Goal: Transaction & Acquisition: Book appointment/travel/reservation

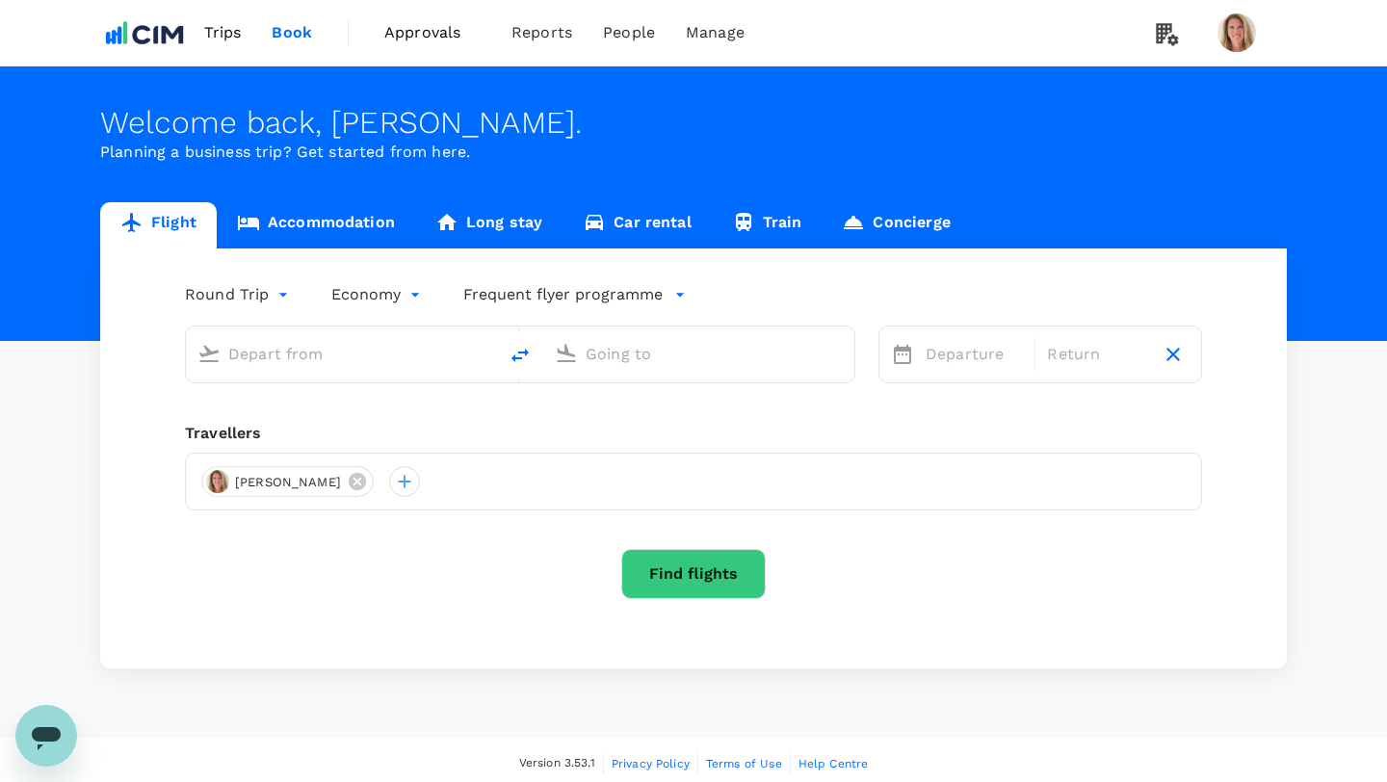
type input "Greenville-Spartanburg Intl (GSP)"
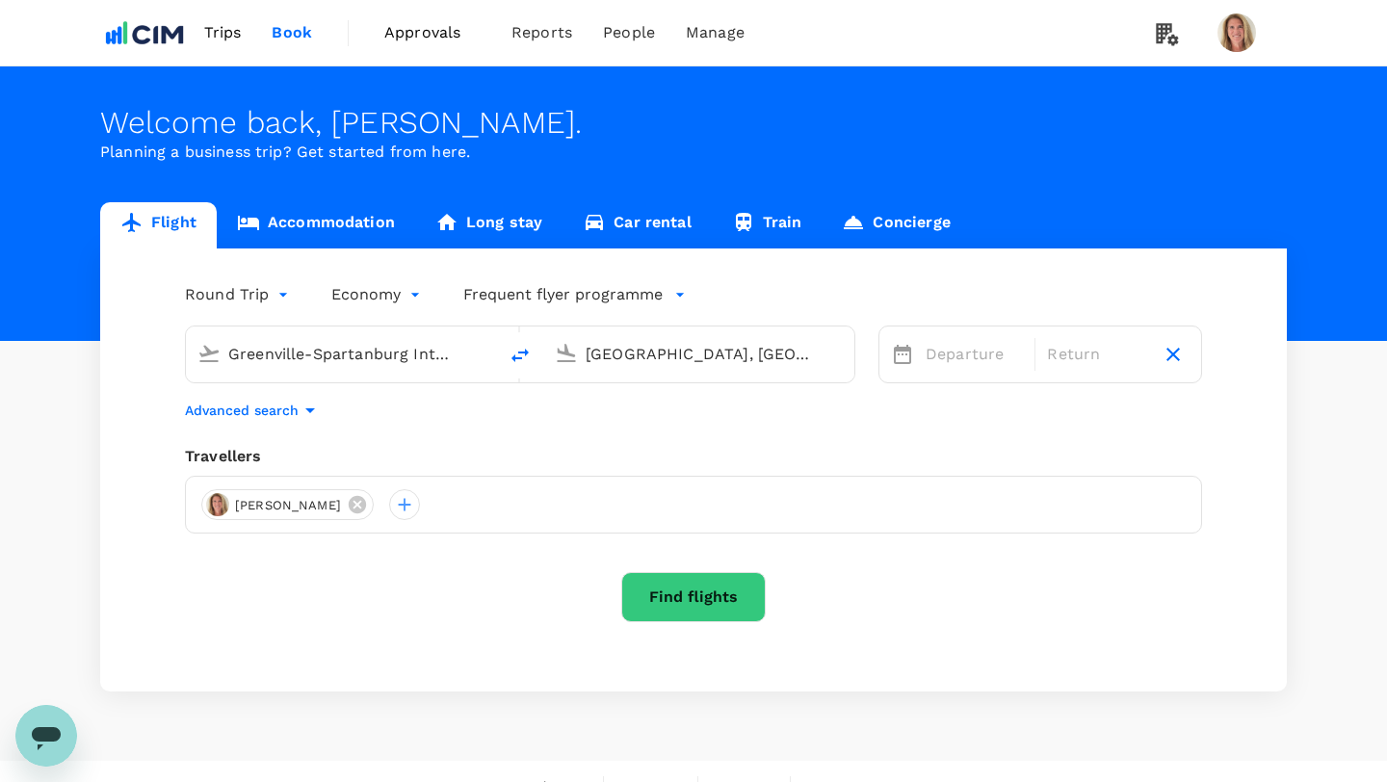
click at [297, 349] on input "Greenville-Spartanburg Intl (GSP)" at bounding box center [342, 354] width 228 height 30
click at [651, 355] on input "Cork, Ireland (any)" at bounding box center [700, 354] width 228 height 30
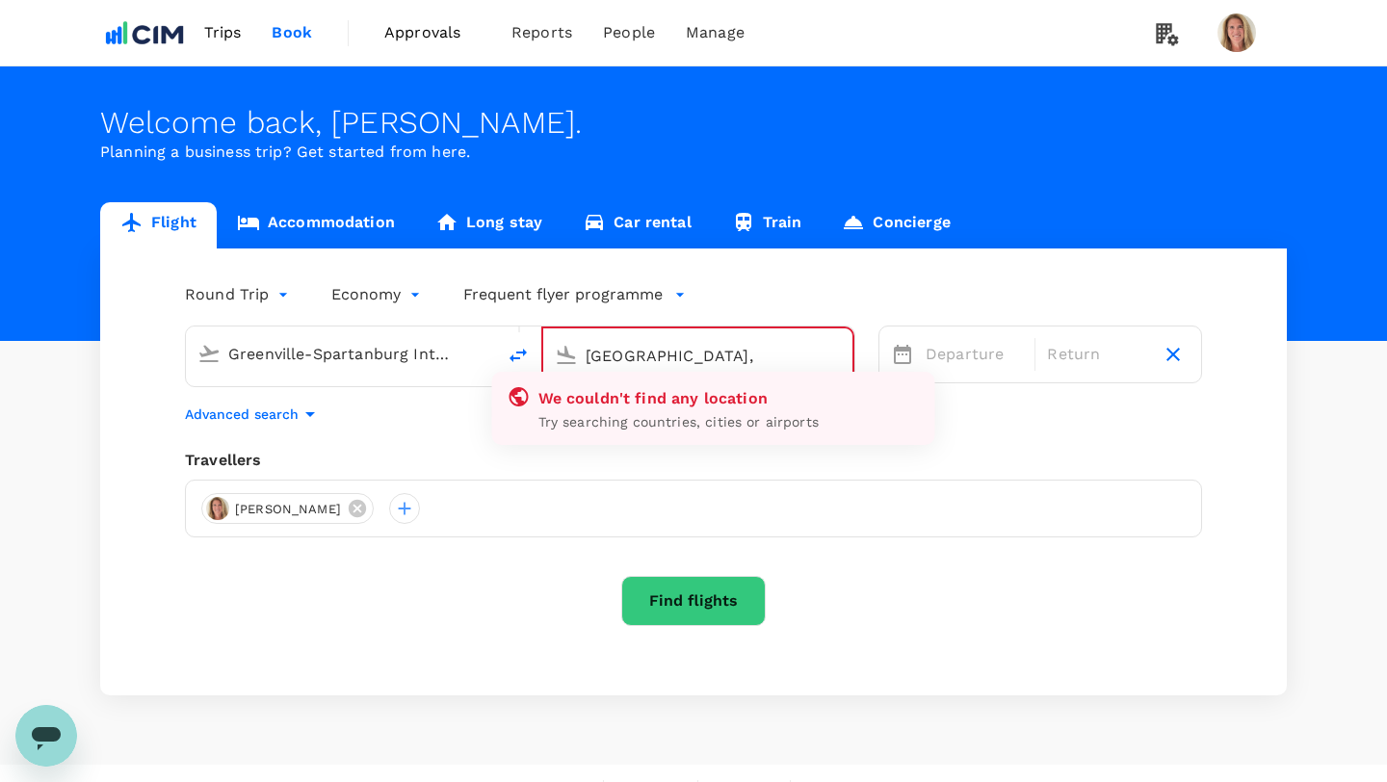
click at [690, 355] on input "Denver," at bounding box center [699, 356] width 226 height 30
click at [597, 367] on input "Denver," at bounding box center [699, 356] width 226 height 30
click at [566, 360] on icon at bounding box center [566, 355] width 23 height 23
click at [617, 353] on input "Denver," at bounding box center [699, 356] width 226 height 30
click at [660, 418] on p "Try searching countries, cities or airports" at bounding box center [729, 421] width 381 height 19
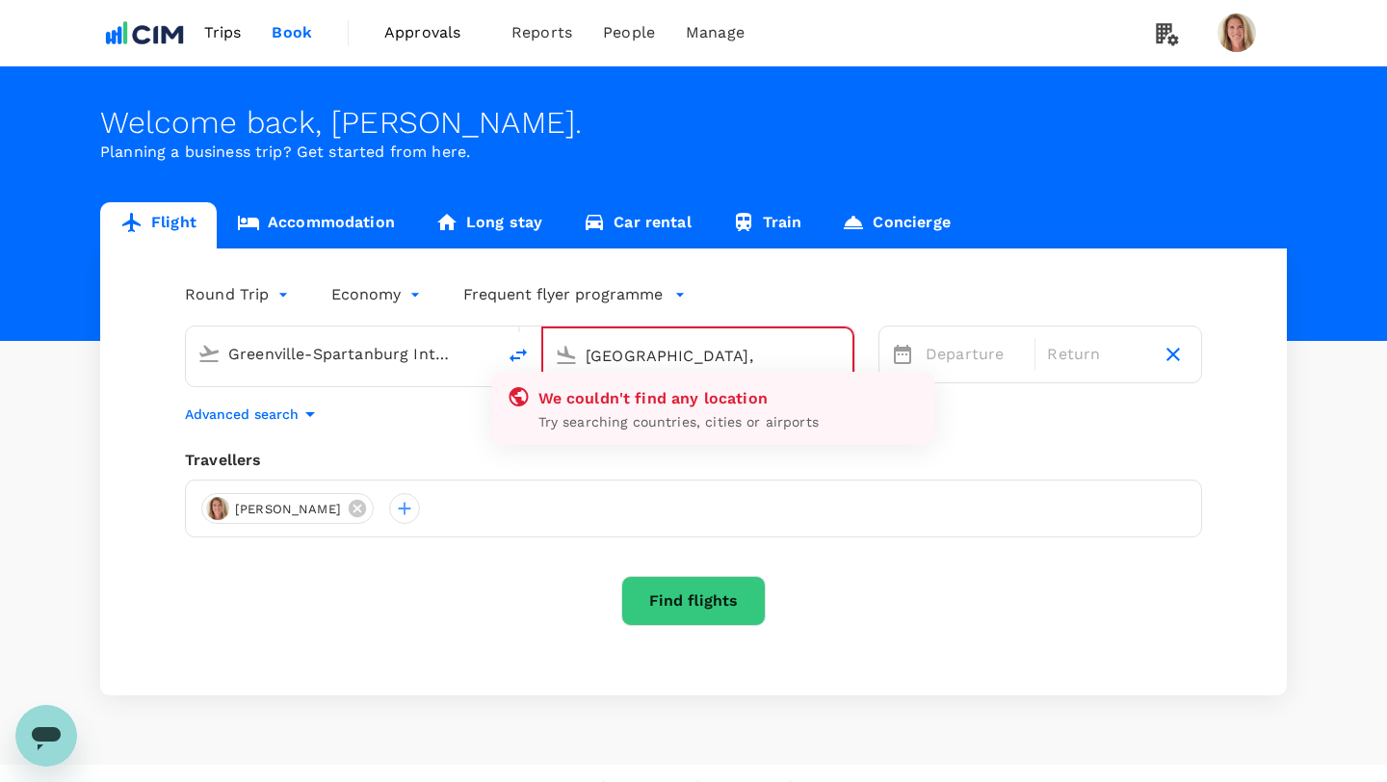
drag, startPoint x: 668, startPoint y: 348, endPoint x: 527, endPoint y: 347, distance: 140.7
click at [527, 347] on div "Greenville-Spartanburg Intl (GSP) Denver, We couldn't find any location Try sea…" at bounding box center [520, 357] width 671 height 62
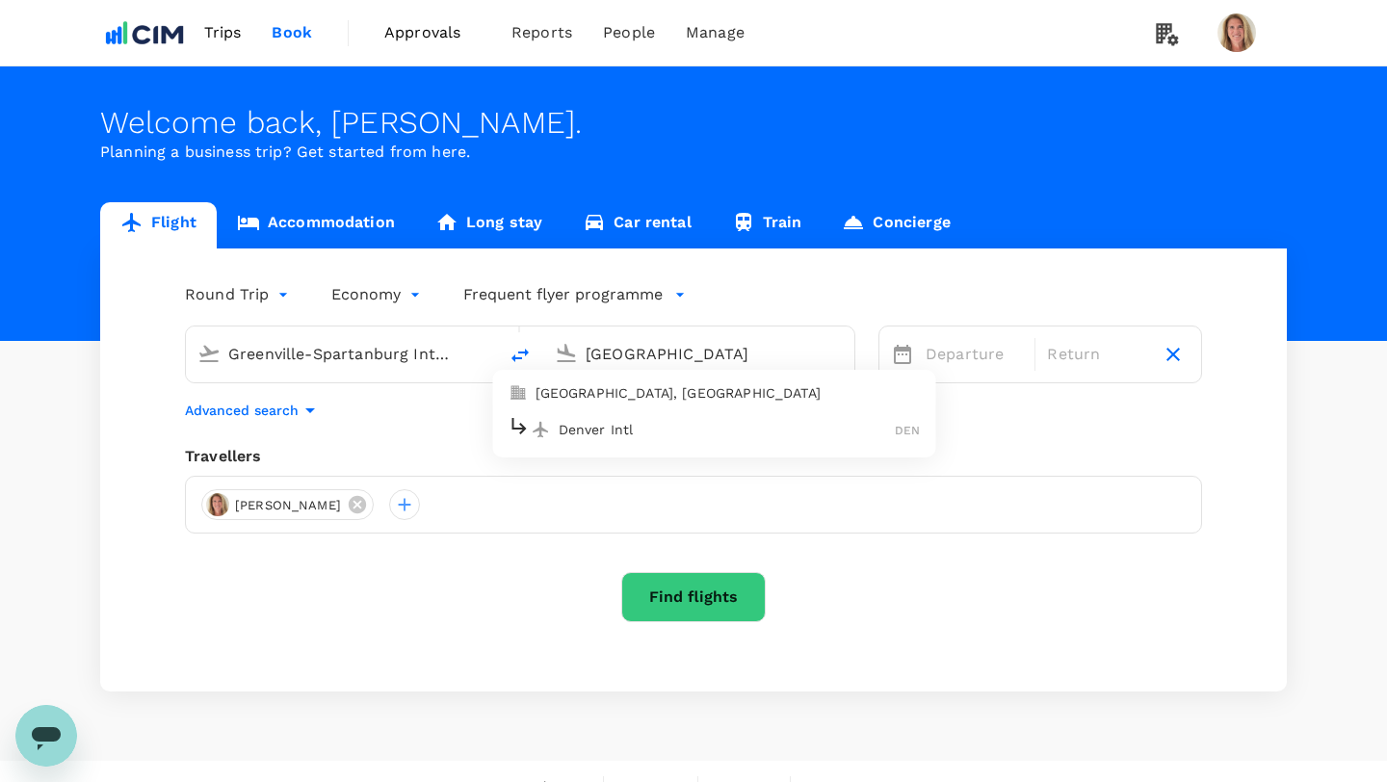
click at [577, 430] on p "Denver Intl" at bounding box center [727, 429] width 337 height 19
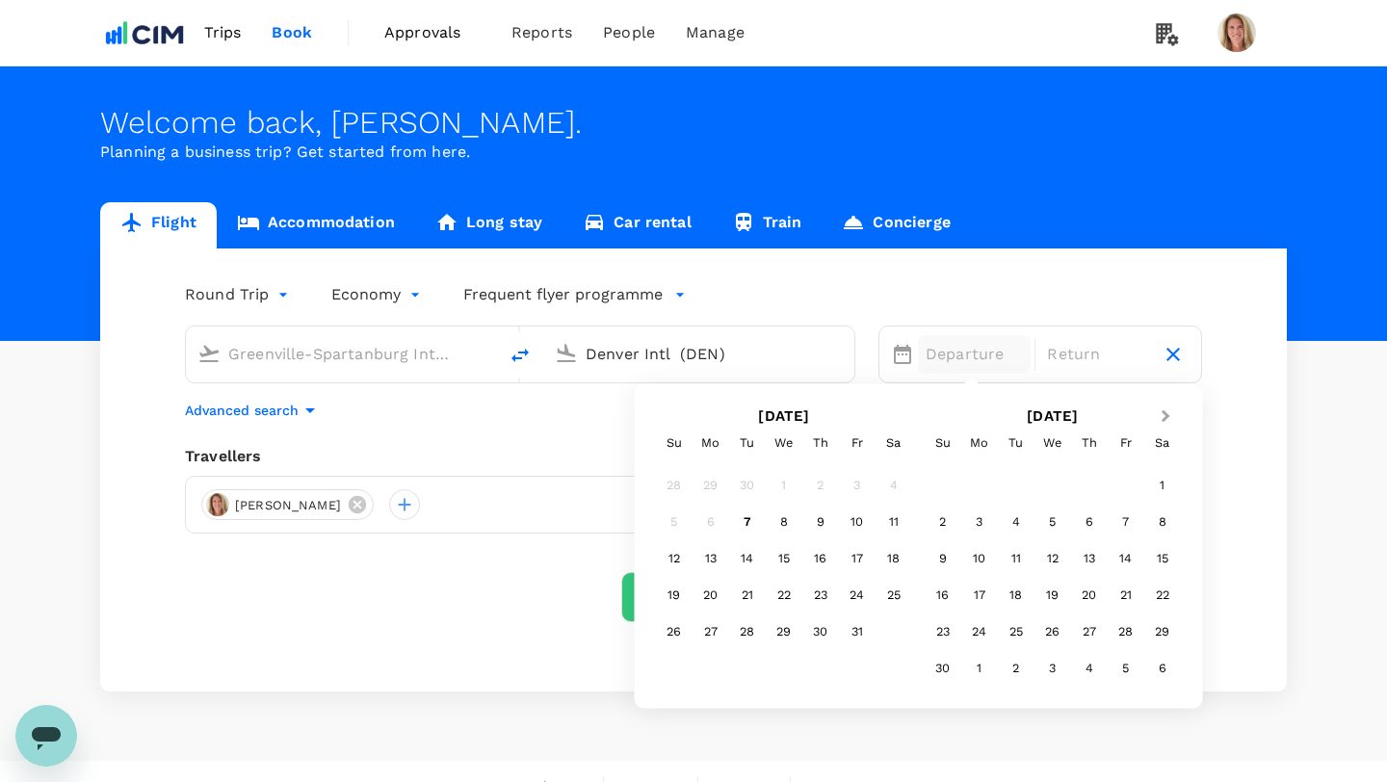
type input "Denver Intl (DEN)"
click at [1166, 415] on span "Next Month" at bounding box center [1166, 417] width 0 height 22
click at [1086, 519] on div "11" at bounding box center [1089, 522] width 37 height 37
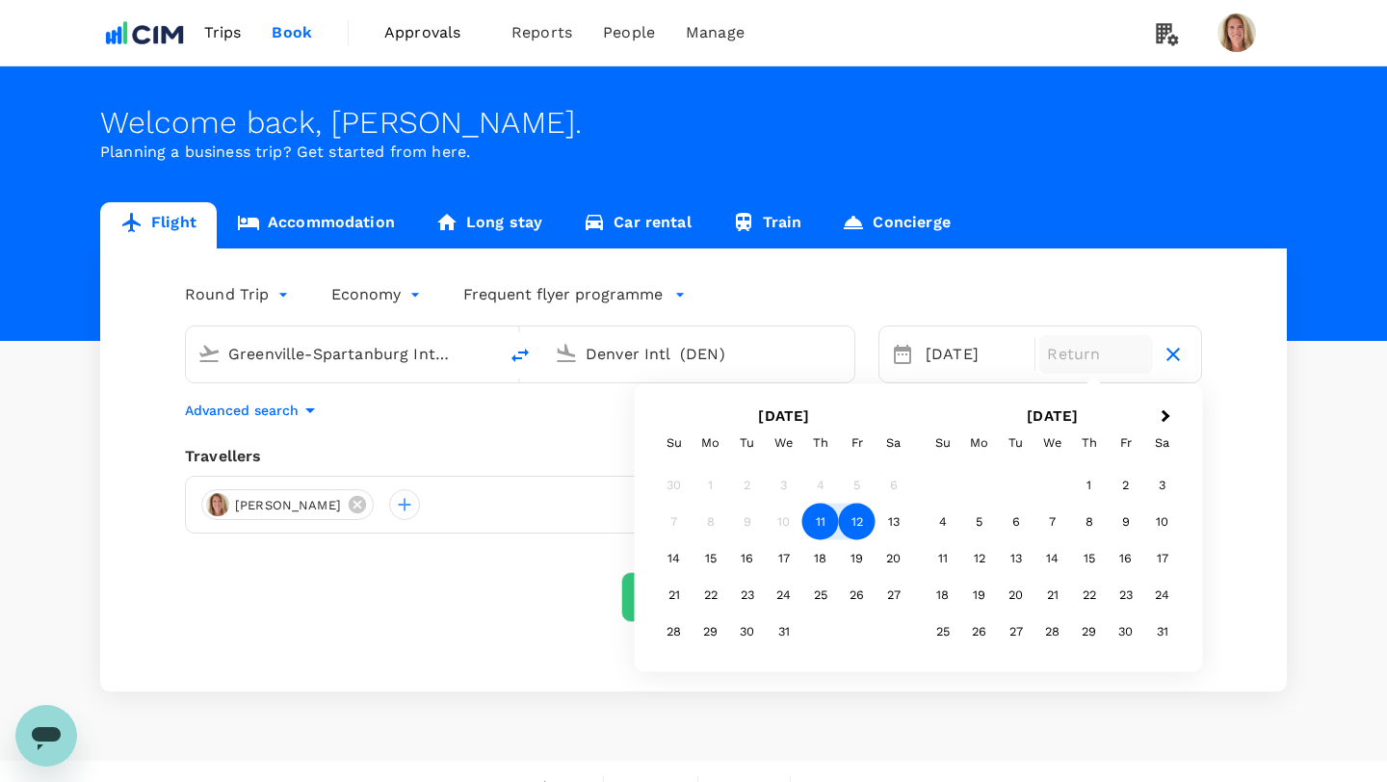
click at [861, 518] on div "12" at bounding box center [857, 522] width 37 height 37
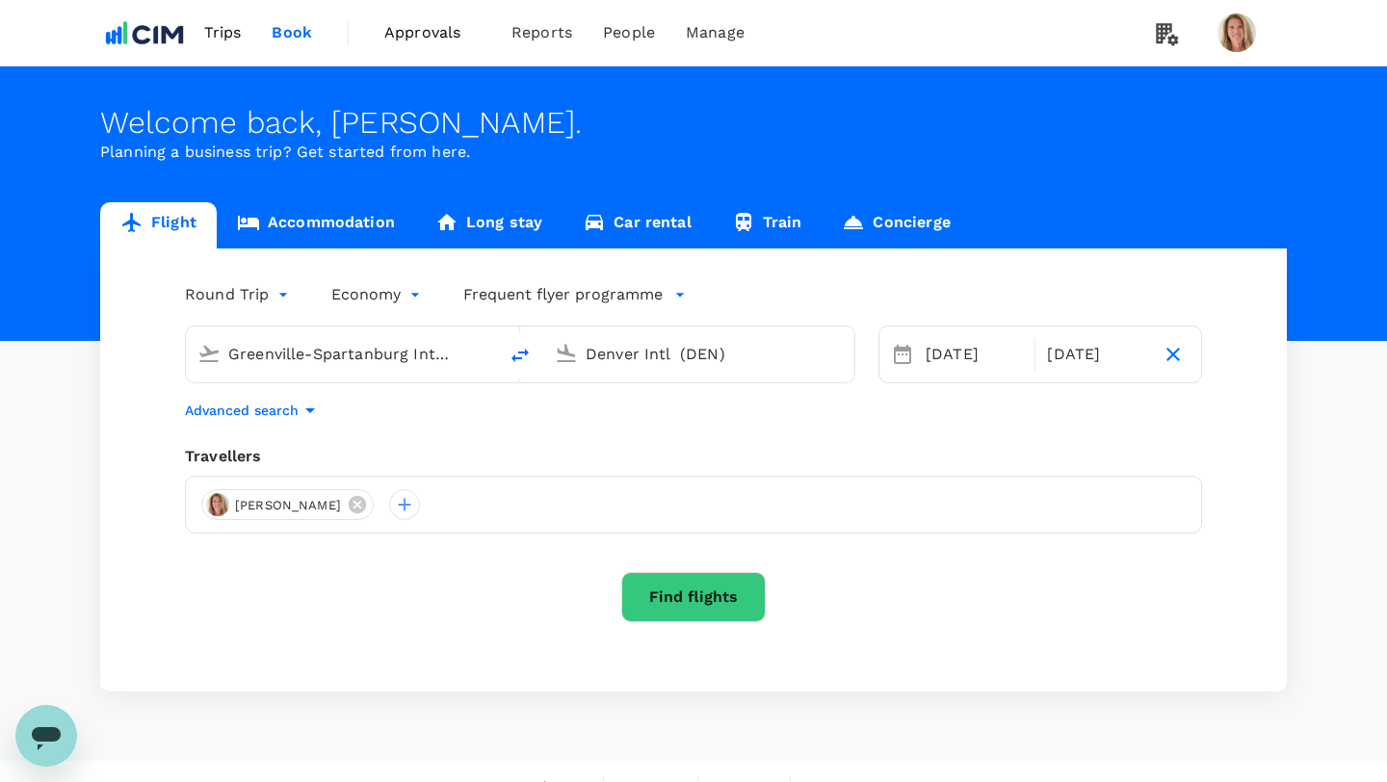
click at [686, 594] on button "Find flights" at bounding box center [693, 597] width 145 height 50
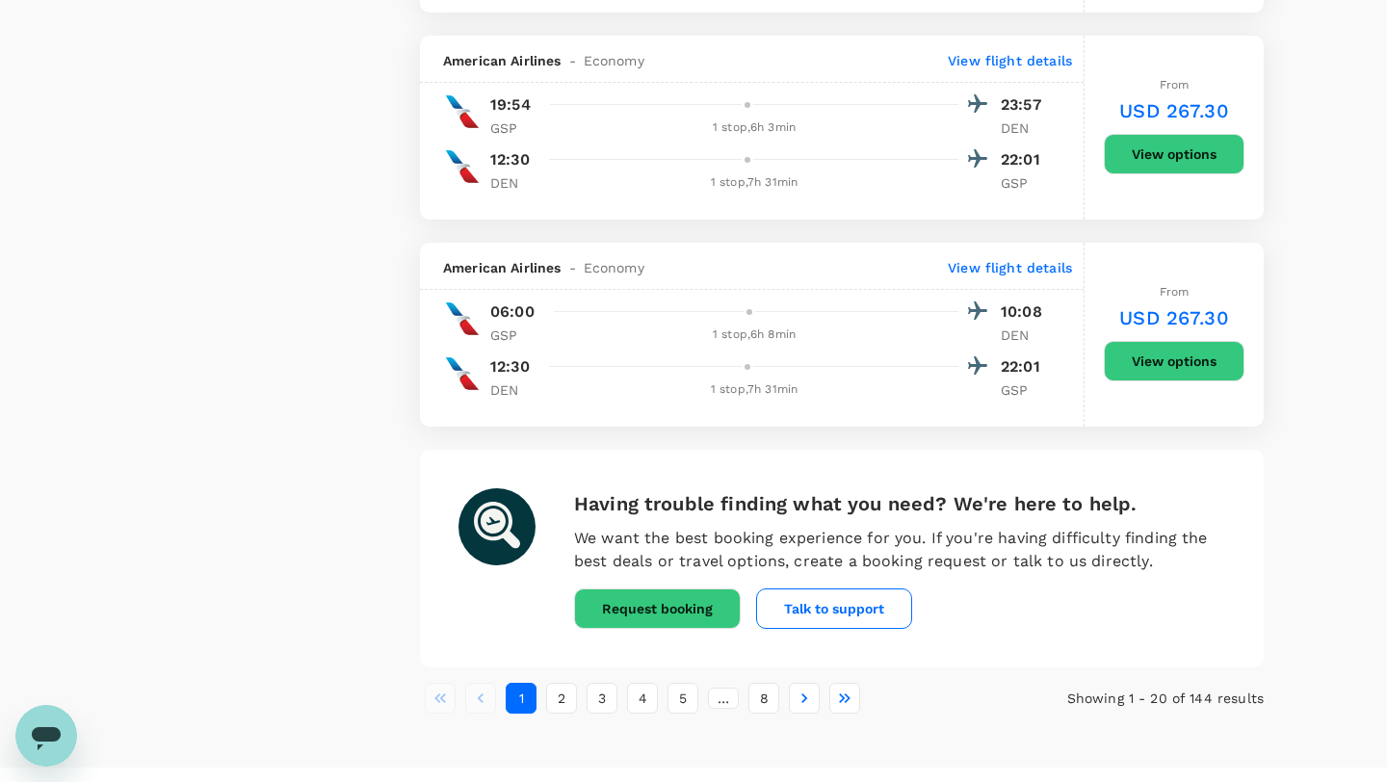
scroll to position [4007, 0]
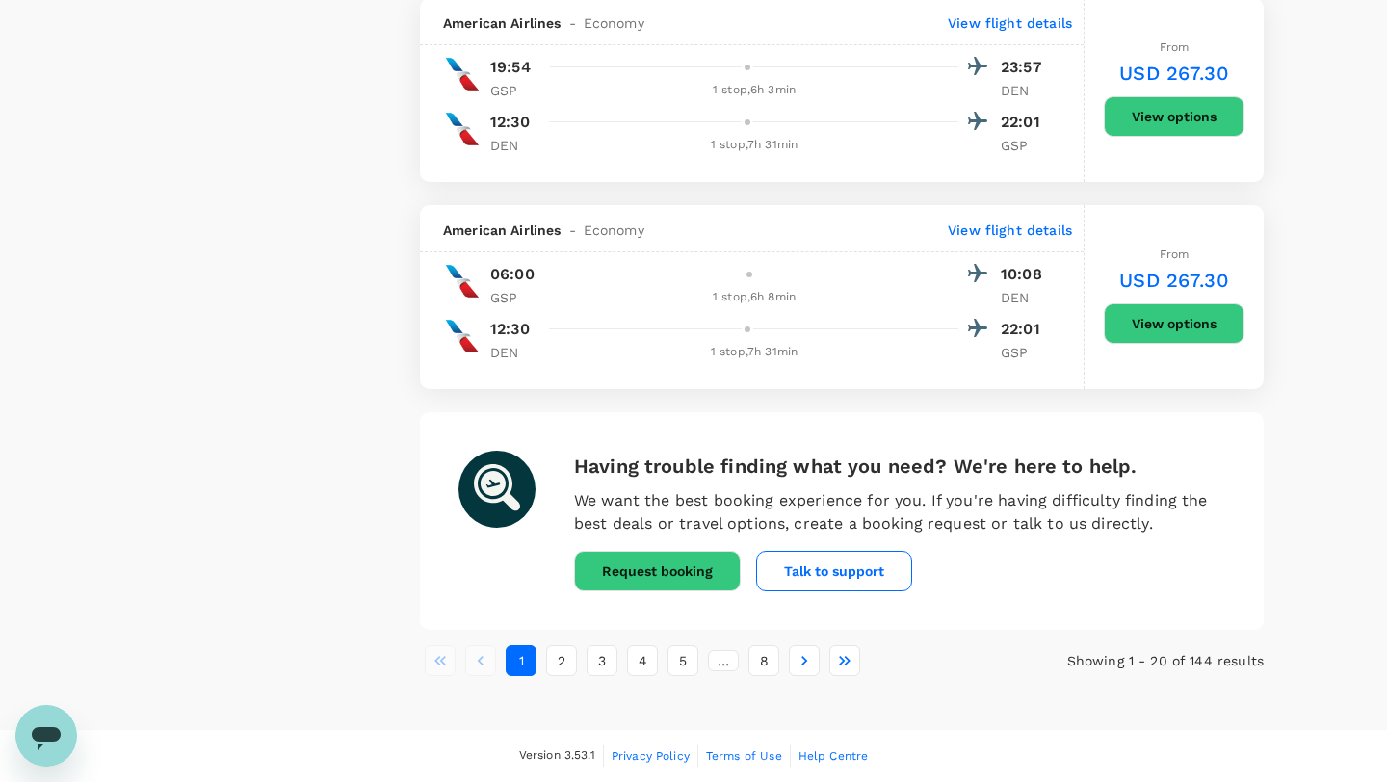
click at [650, 567] on button "Request booking" at bounding box center [657, 571] width 167 height 40
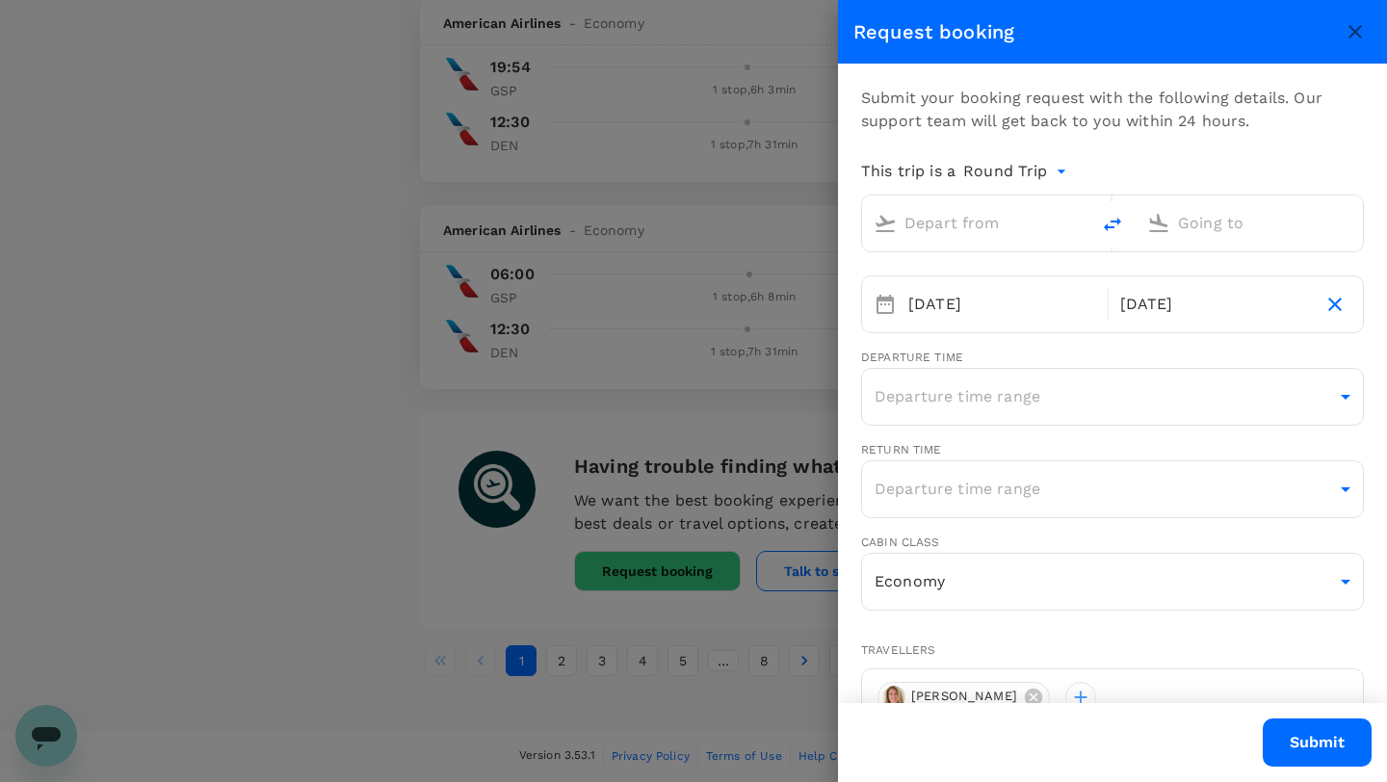
type input "Greenville-Spartanburg Intl (GSP)"
type input "Denver Intl (DEN)"
type input "[PERSON_NAME][EMAIL_ADDRESS][PERSON_NAME][DOMAIN_NAME]"
type input "1"
type input "5852087313"
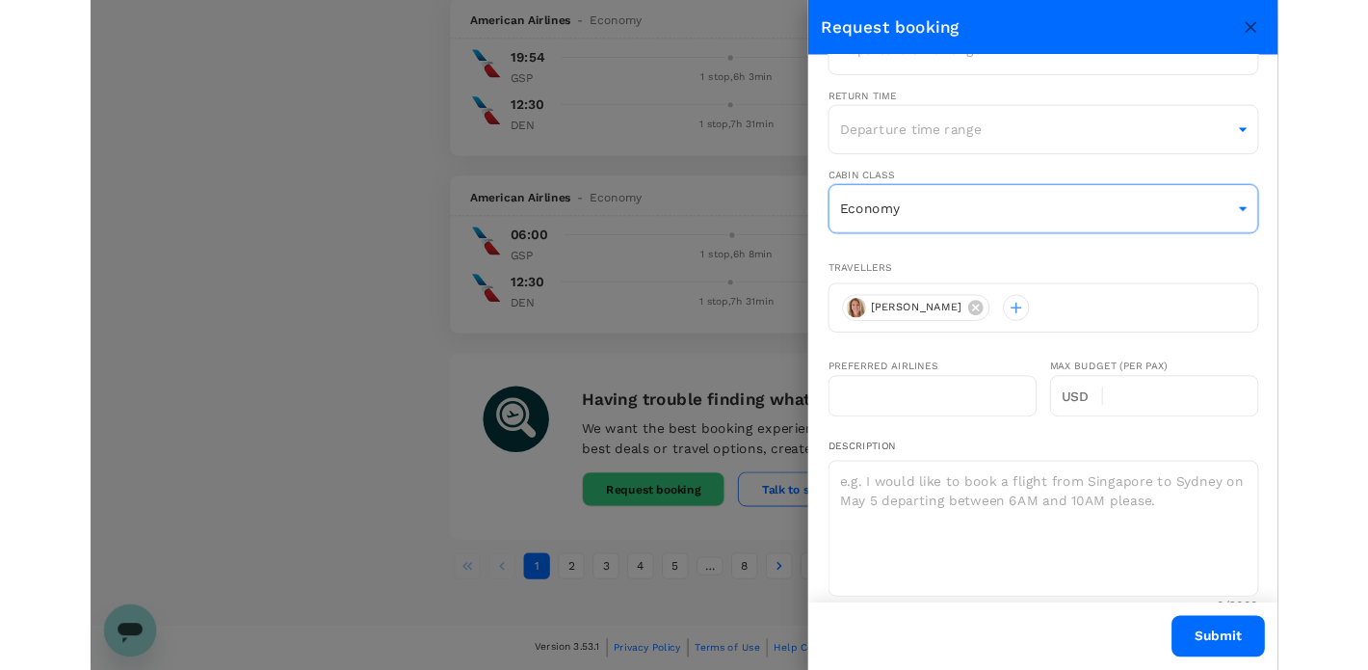
scroll to position [334, 0]
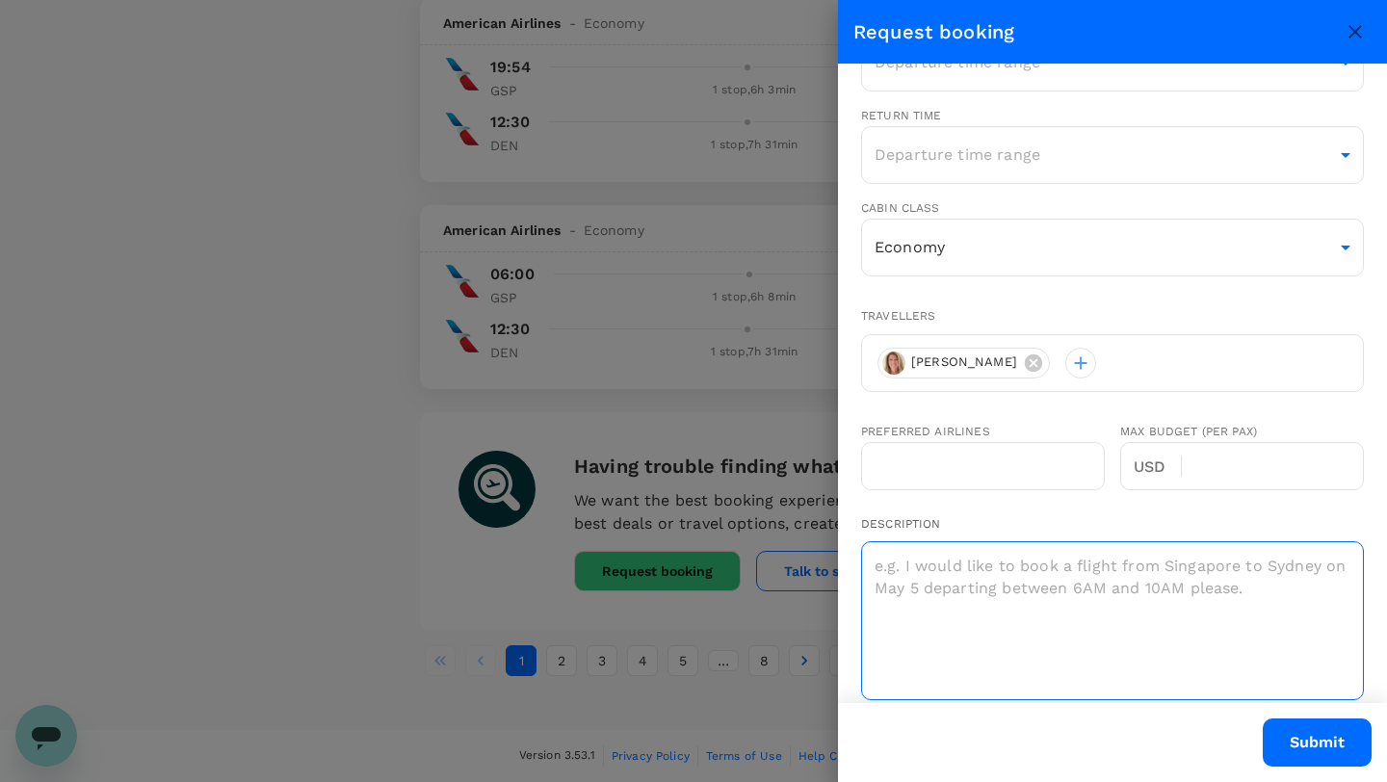
click at [880, 562] on textarea at bounding box center [1112, 620] width 503 height 159
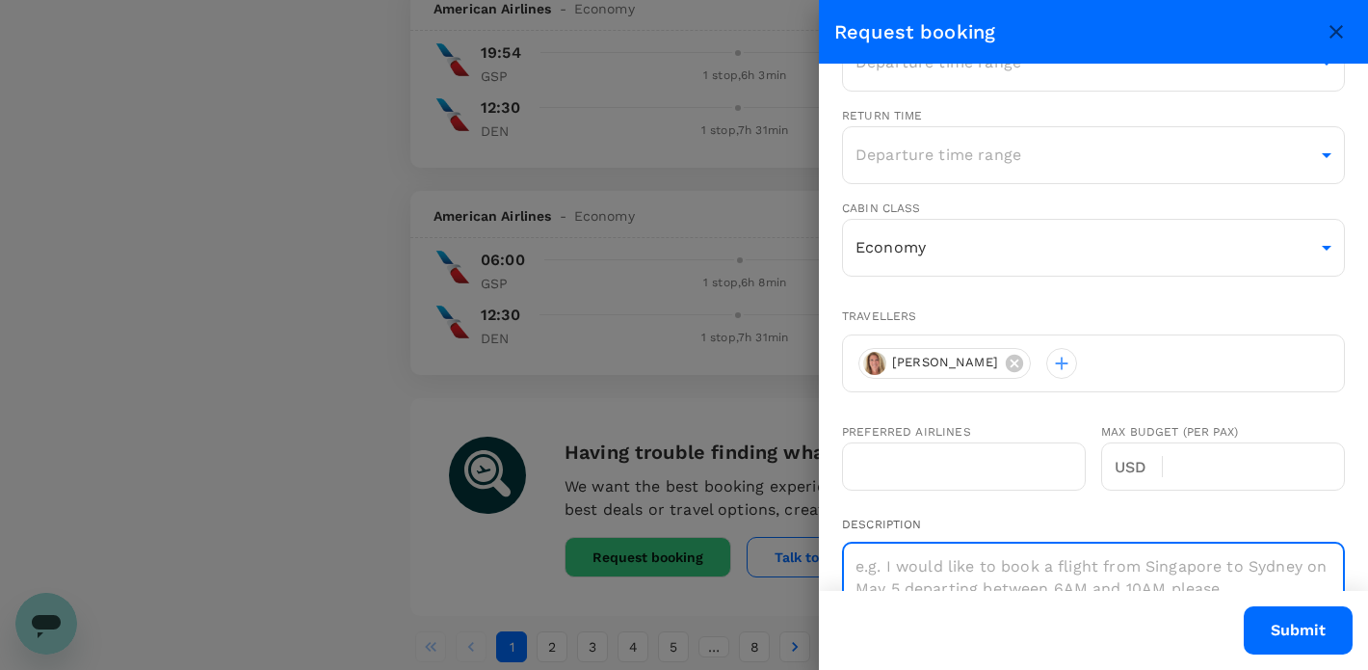
click at [877, 560] on textarea at bounding box center [1093, 620] width 503 height 159
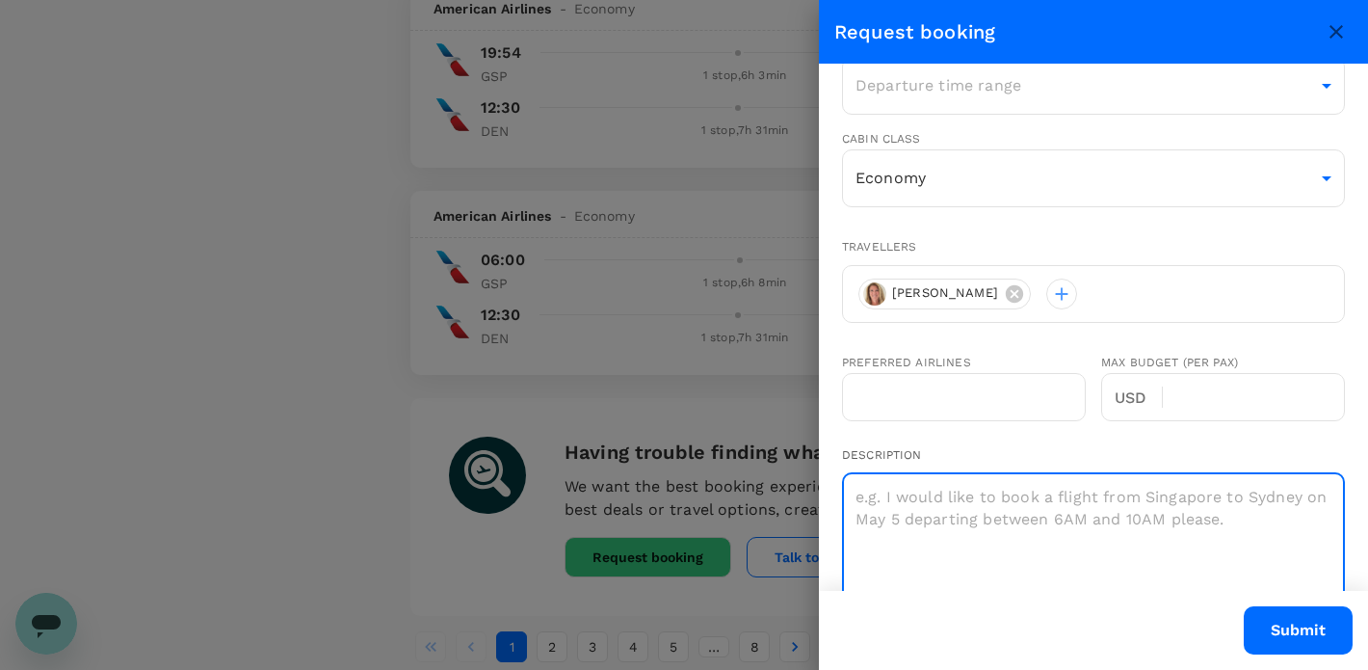
scroll to position [408, 0]
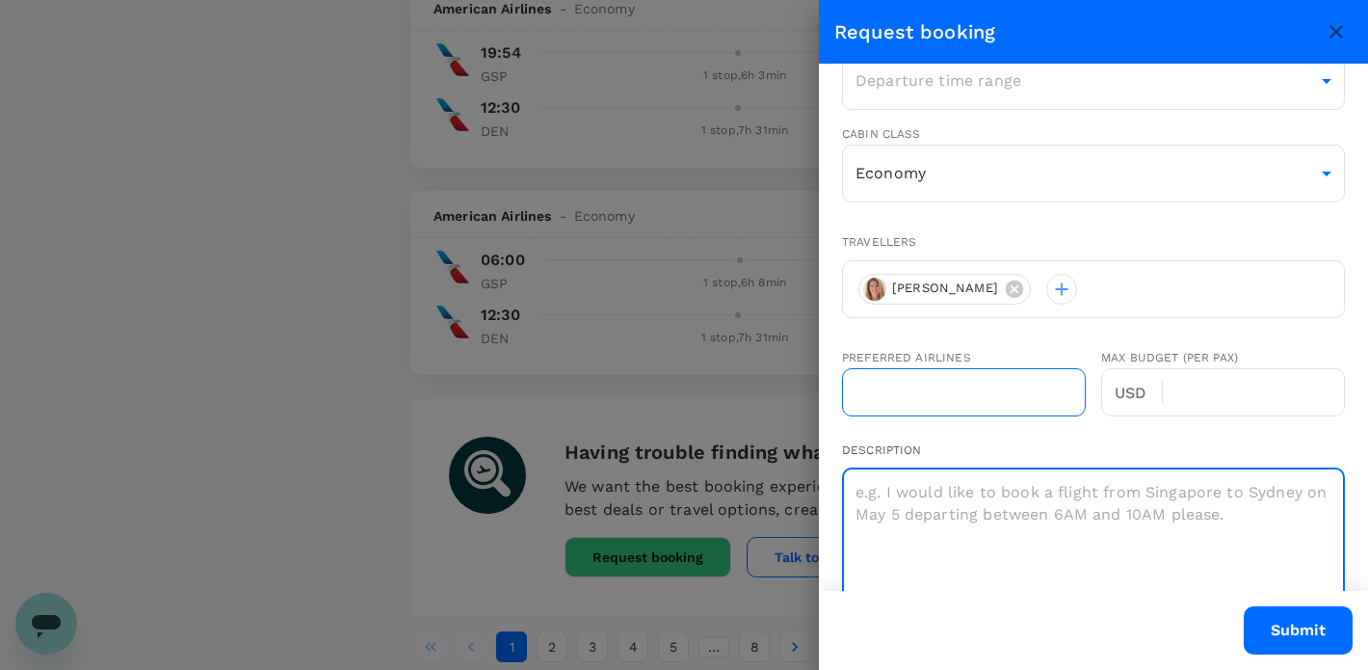
click at [893, 389] on input "text" at bounding box center [964, 392] width 244 height 48
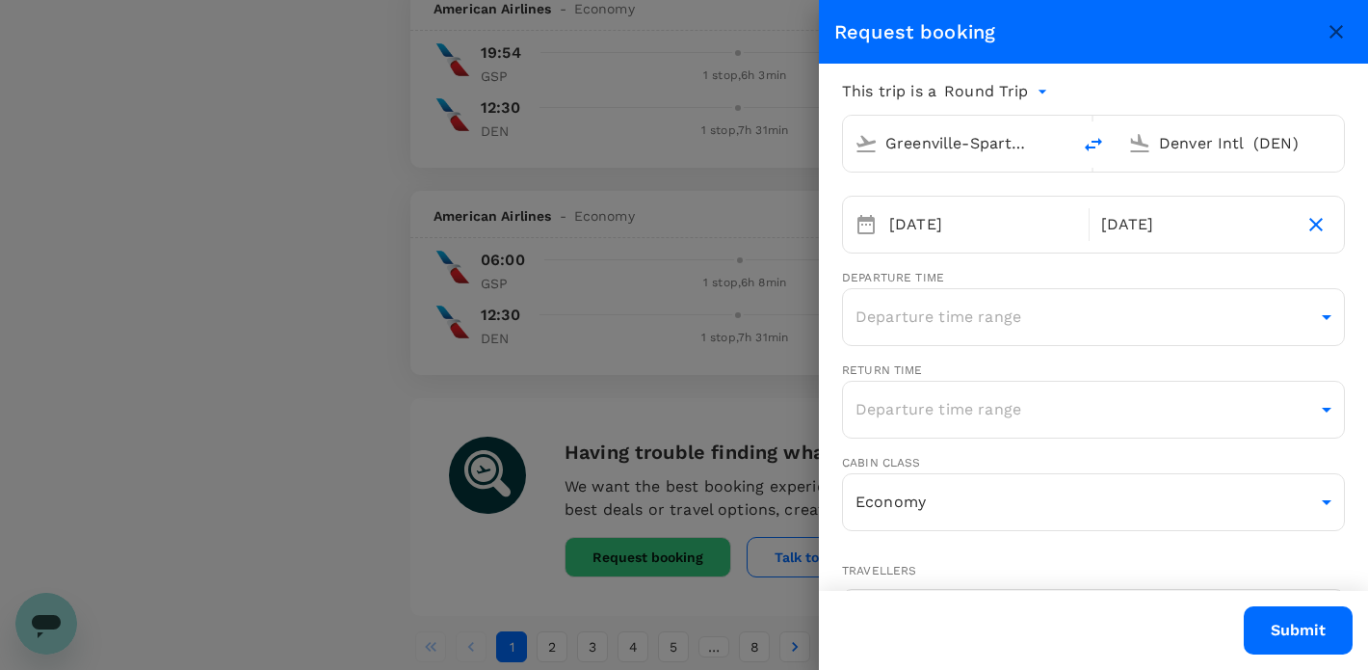
scroll to position [54, 0]
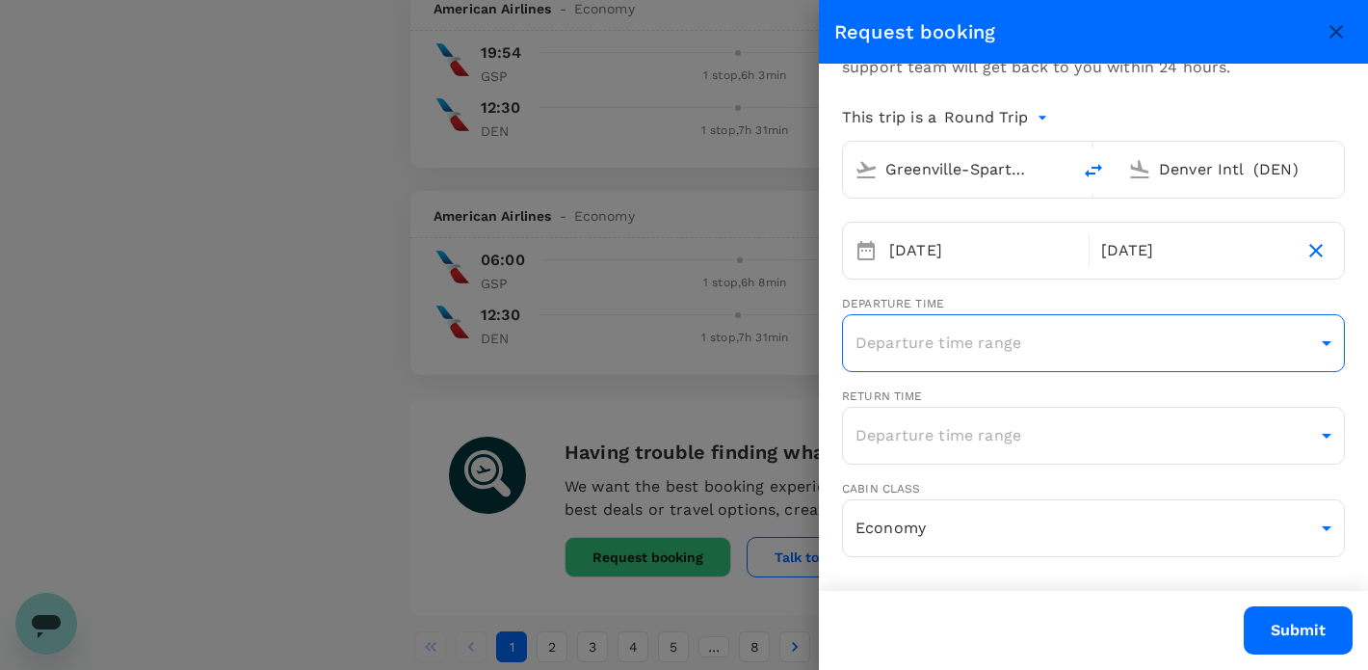
type input "Southwest"
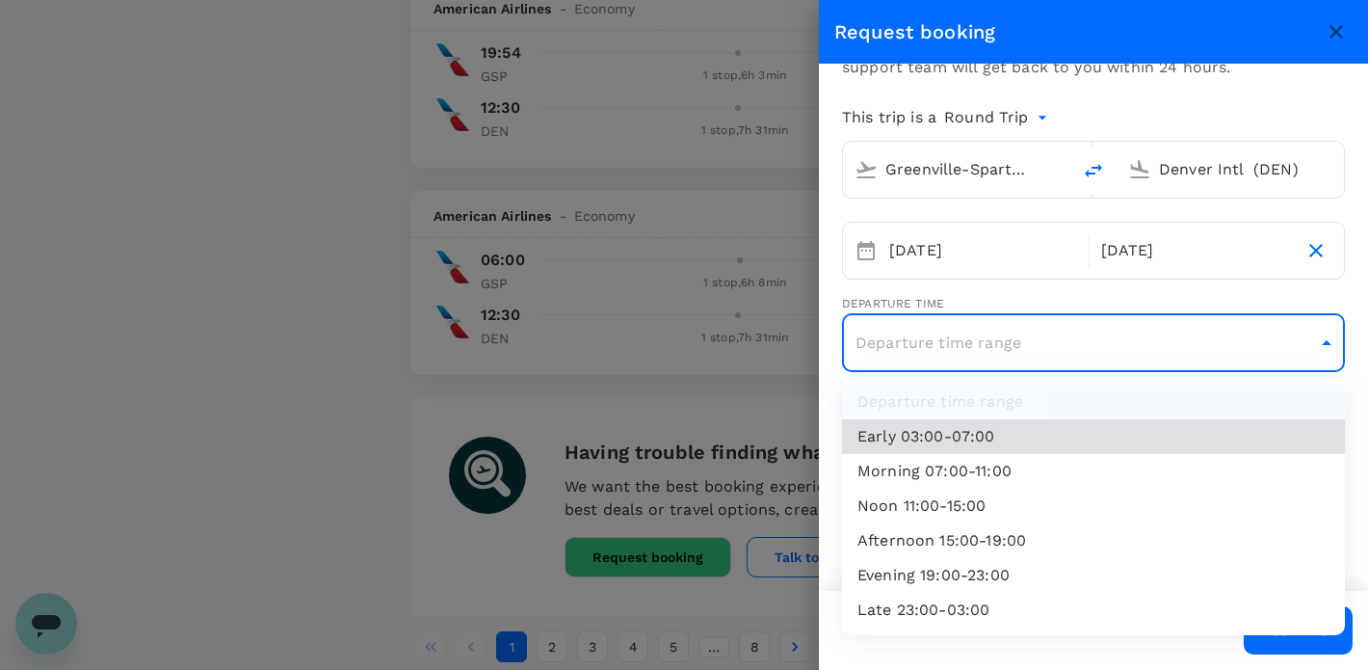
click at [1004, 466] on li "Morning 07:00-11:00" at bounding box center [1093, 471] width 503 height 35
type input "morning"
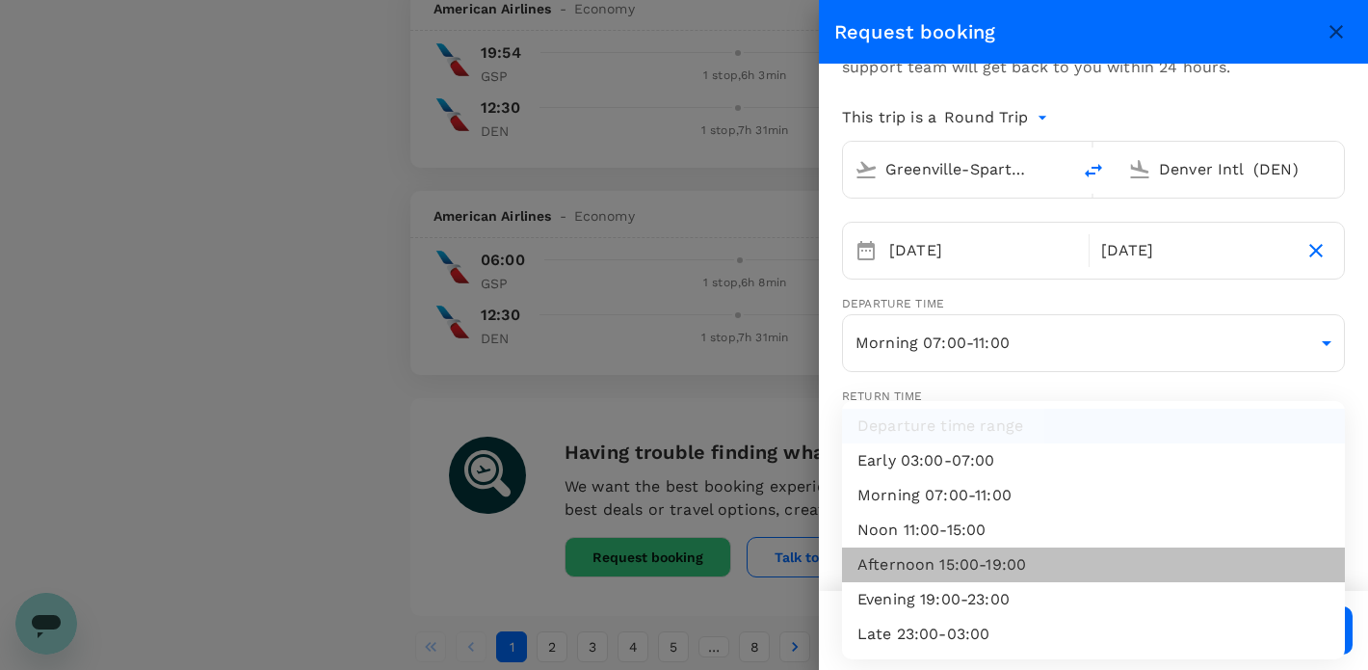
click at [930, 559] on li "Afternoon 15:00-19:00" at bounding box center [1093, 564] width 503 height 35
type input "afternoon"
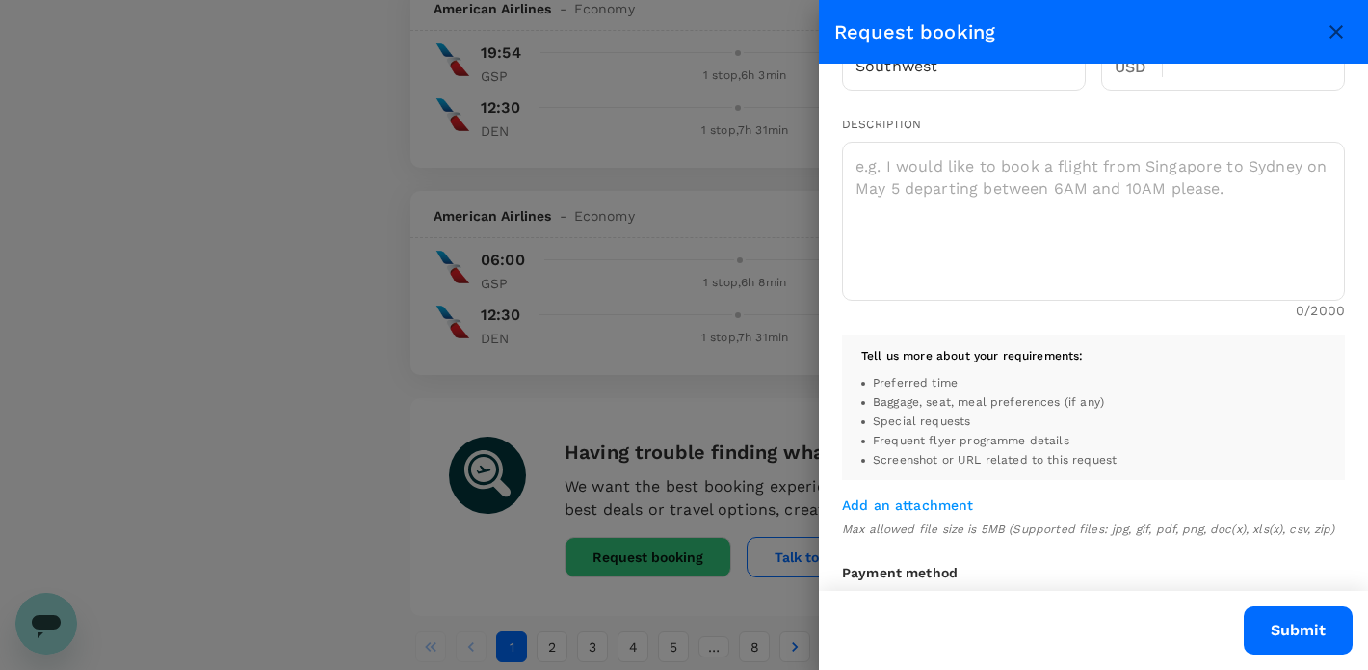
scroll to position [616, 0]
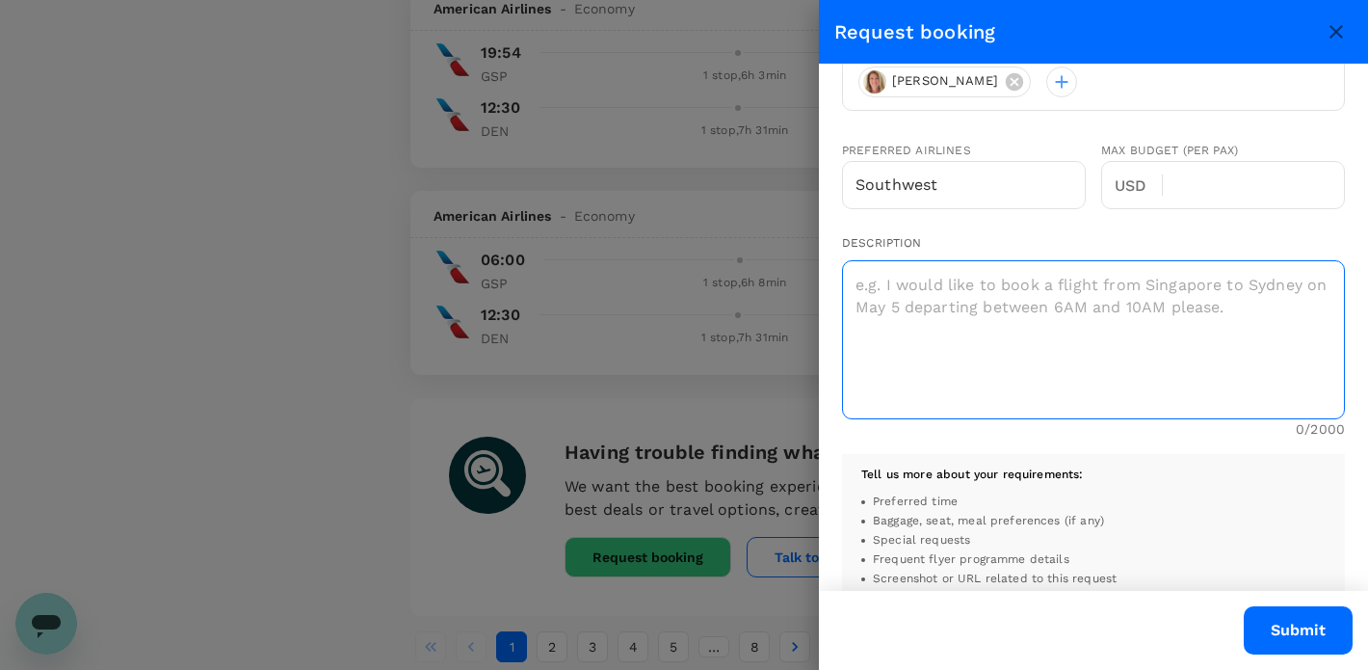
click at [865, 279] on textarea at bounding box center [1093, 339] width 503 height 159
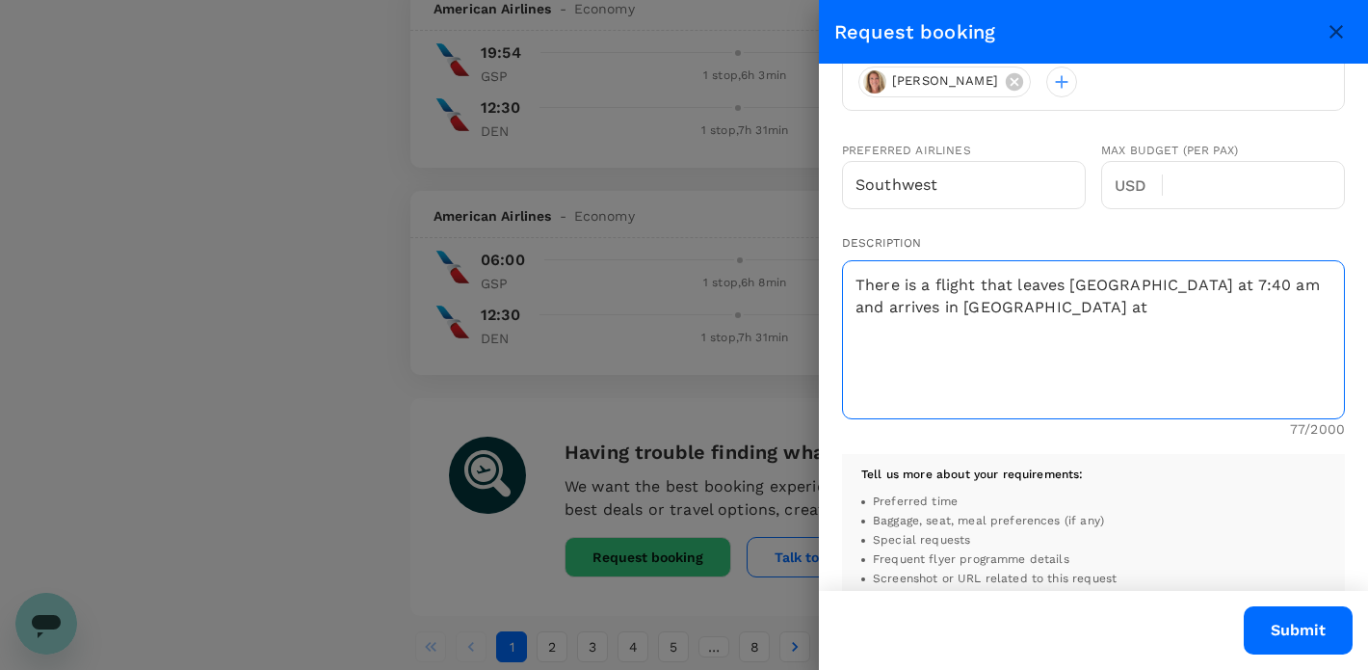
click at [982, 311] on textarea "There is a flight that leaves Greenville at 7:40 am and arrives in Denver at" at bounding box center [1093, 339] width 503 height 159
click at [1211, 354] on textarea "There is a flight that leaves Greenville at 7:40 am and arrives in Denver at 12…" at bounding box center [1093, 339] width 503 height 159
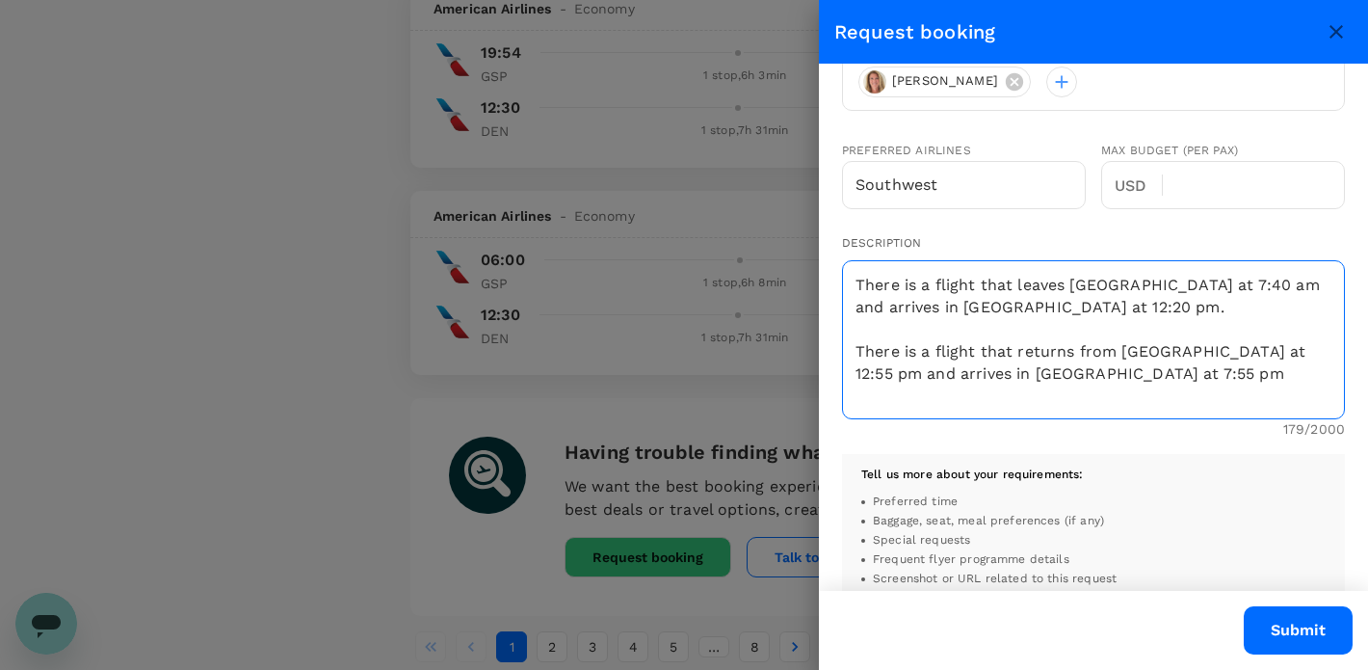
click at [1052, 370] on textarea "There is a flight that leaves Greenville at 7:40 am and arrives in Denver at 12…" at bounding box center [1093, 339] width 503 height 159
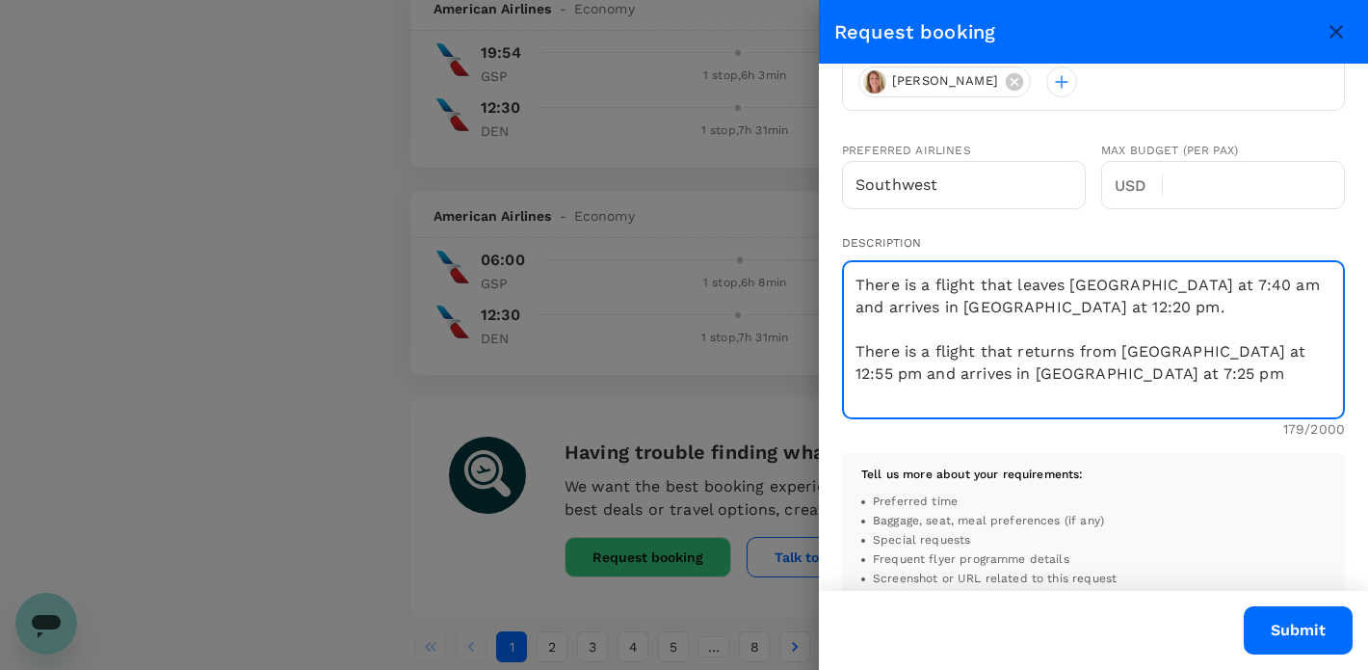
click at [1095, 369] on textarea "There is a flight that leaves Greenville at 7:40 am and arrives in Denver at 12…" at bounding box center [1093, 339] width 503 height 159
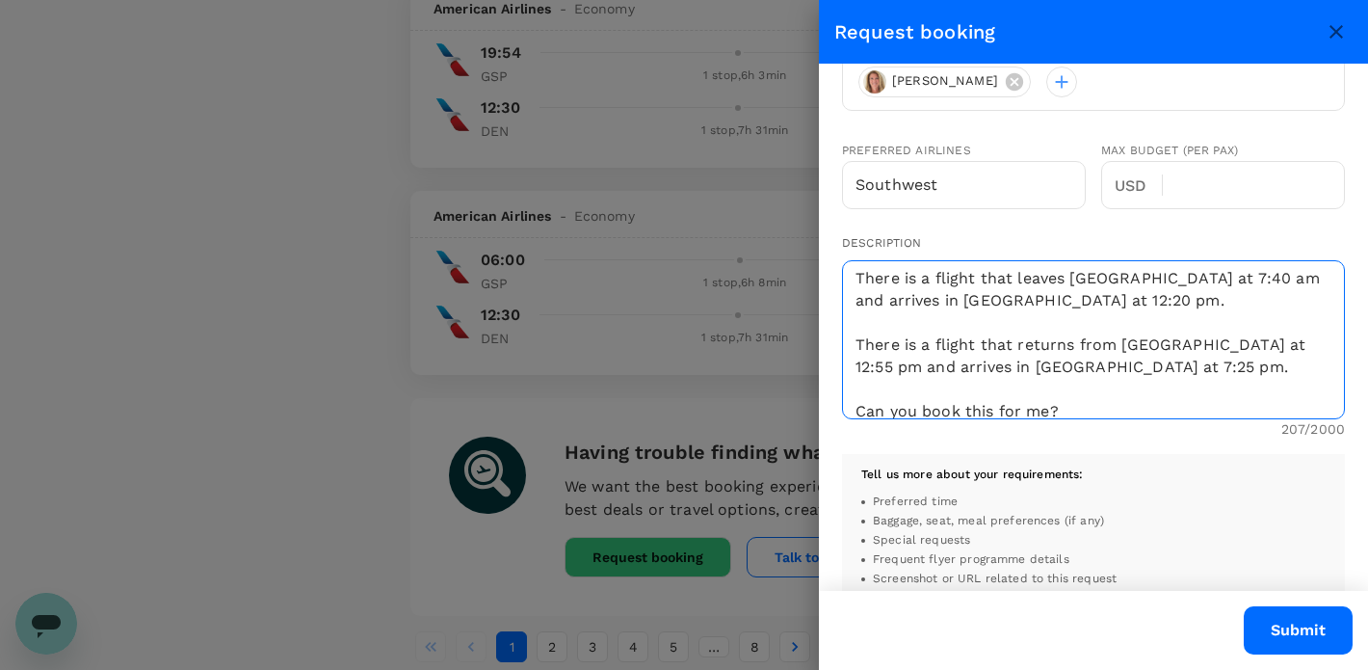
click at [855, 403] on textarea "There is a flight that leaves Greenville at 7:40 am and arrives in Denver at 12…" at bounding box center [1093, 339] width 503 height 159
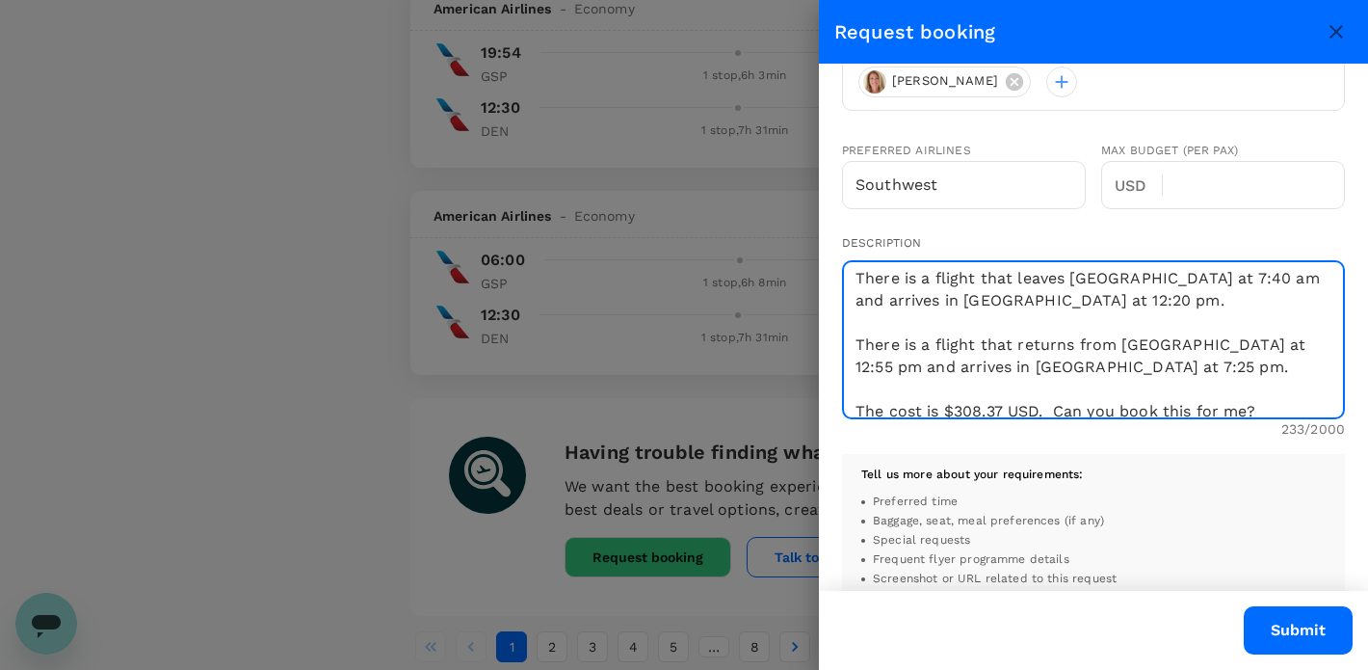
click at [1126, 410] on textarea "There is a flight that leaves Greenville at 7:40 am and arrives in Denver at 12…" at bounding box center [1093, 339] width 503 height 159
type textarea "There is a flight that leaves Greenville at 7:40 am and arrives in Denver at 12…"
click at [1284, 627] on button "Submit" at bounding box center [1298, 630] width 109 height 48
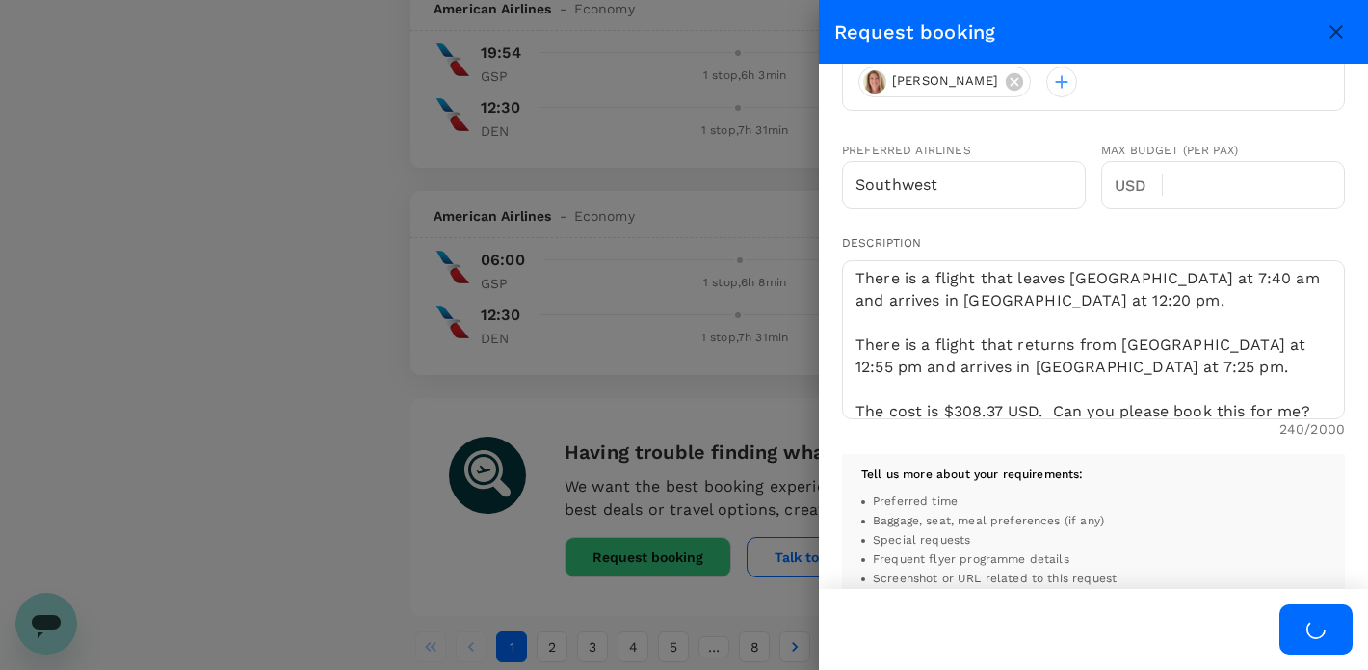
scroll to position [1, 0]
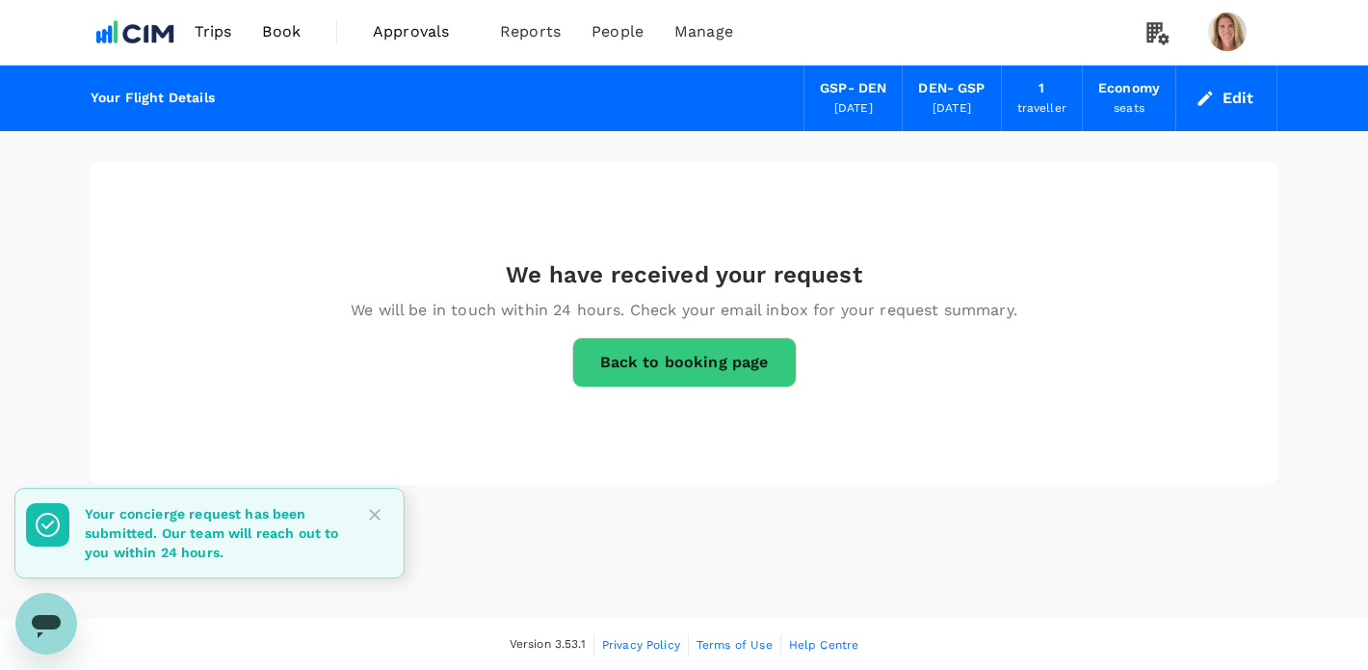
click at [649, 362] on link "Back to booking page" at bounding box center [684, 362] width 224 height 50
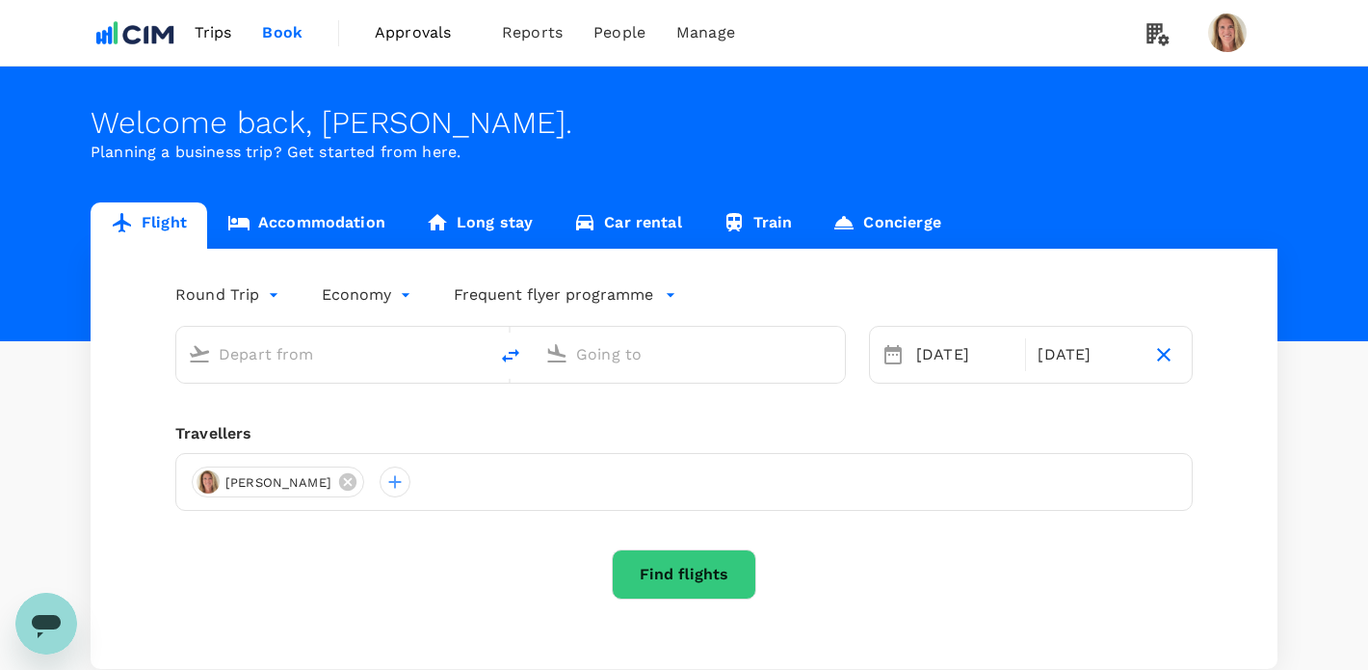
type input "Greenville-Spartanburg Intl (GSP)"
type input "Denver Intl (DEN)"
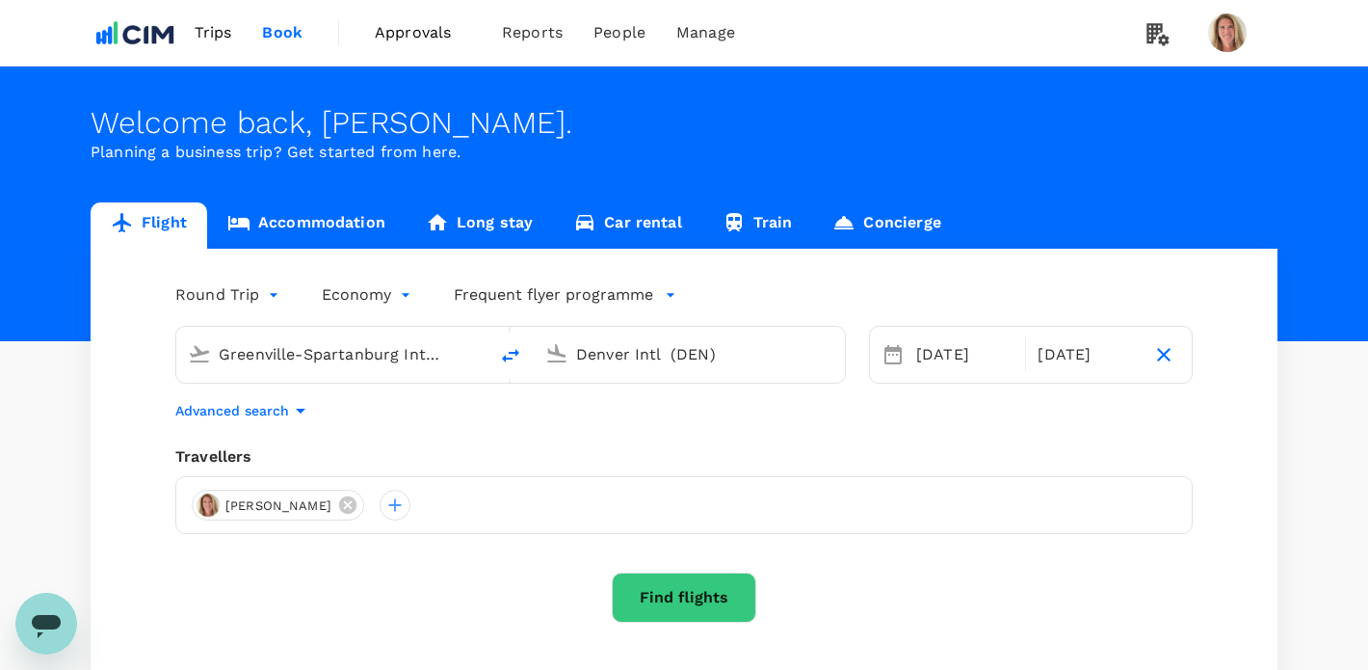
click at [313, 218] on link "Accommodation" at bounding box center [306, 225] width 198 height 46
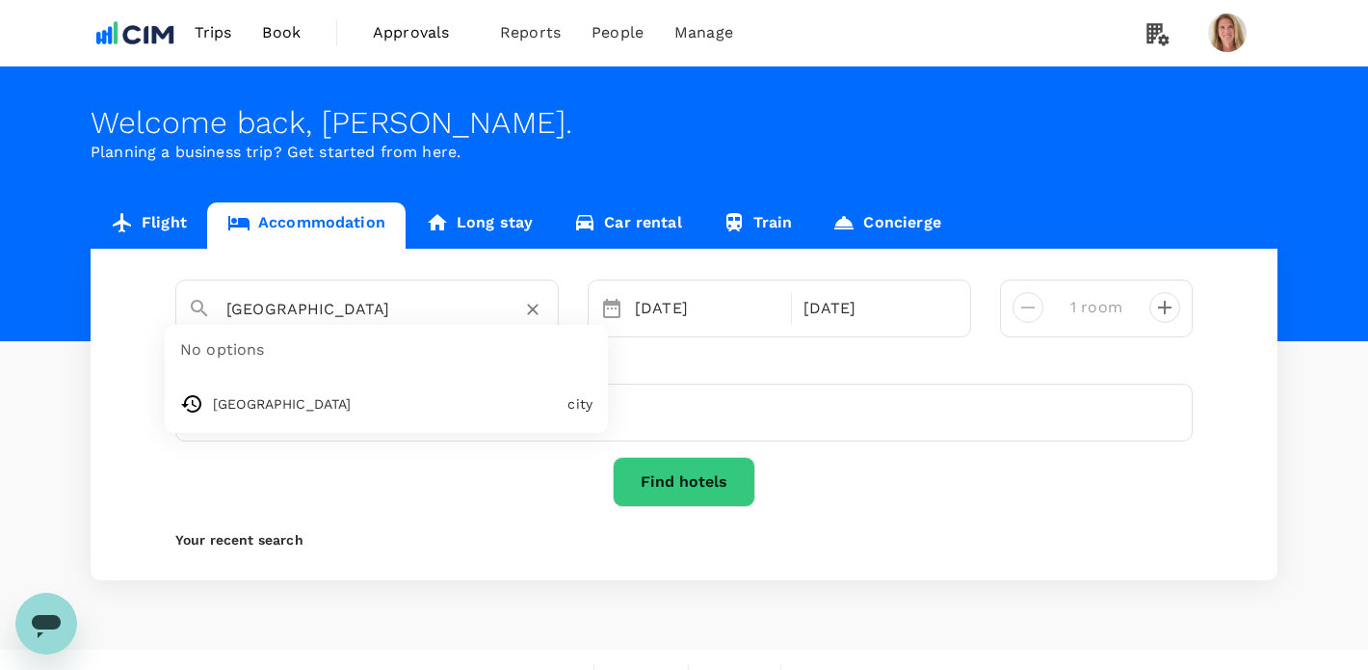
drag, startPoint x: 327, startPoint y: 304, endPoint x: 164, endPoint y: 299, distance: 162.9
click at [166, 299] on div "Oakland No options Oakland city 15 Oct 17 Oct 1 room" at bounding box center [684, 308] width 1046 height 58
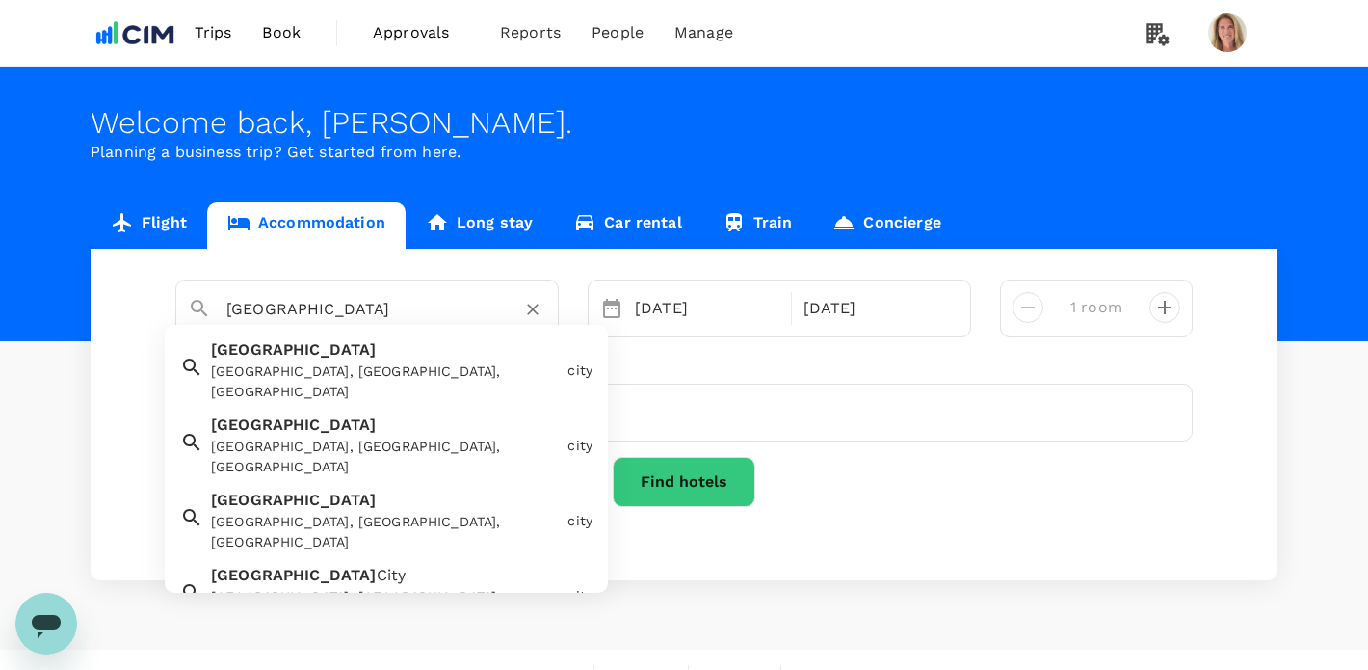
click at [267, 357] on div "Denver Denver, CO, USA" at bounding box center [381, 365] width 356 height 71
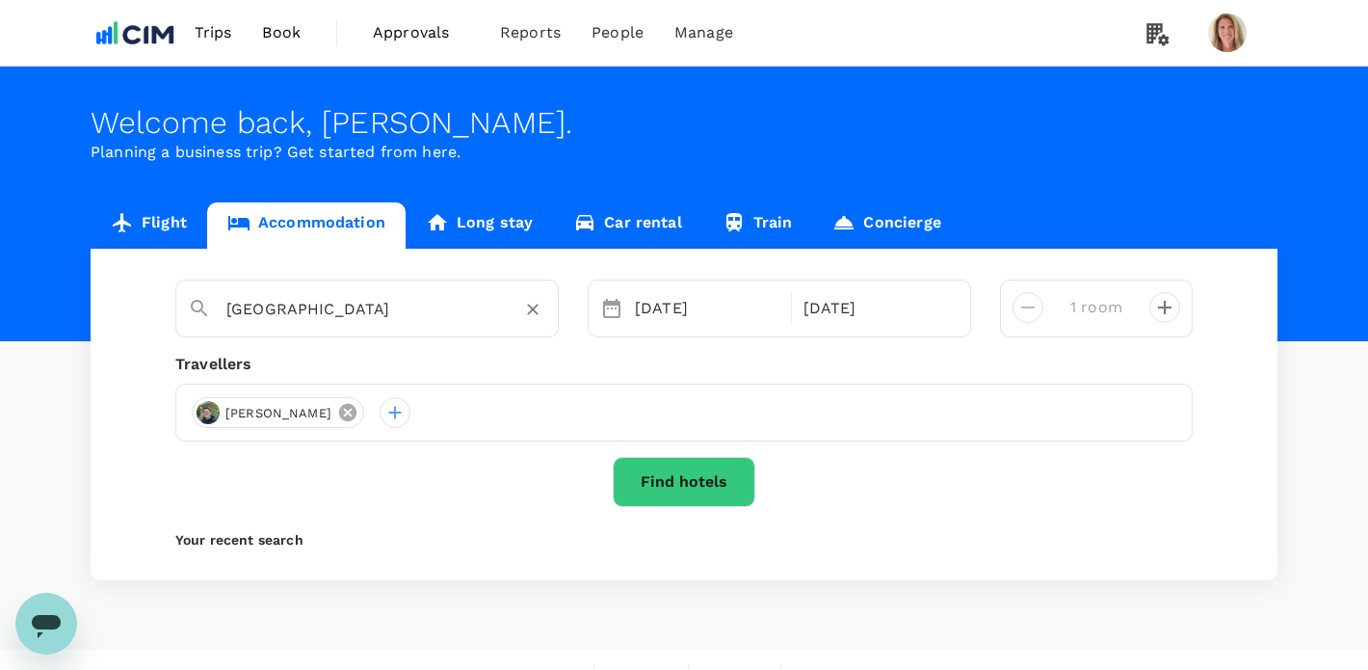
type input "[GEOGRAPHIC_DATA]"
click at [356, 412] on icon at bounding box center [347, 412] width 17 height 17
click at [307, 419] on div at bounding box center [683, 412] width 1017 height 58
click at [211, 409] on div at bounding box center [207, 412] width 31 height 31
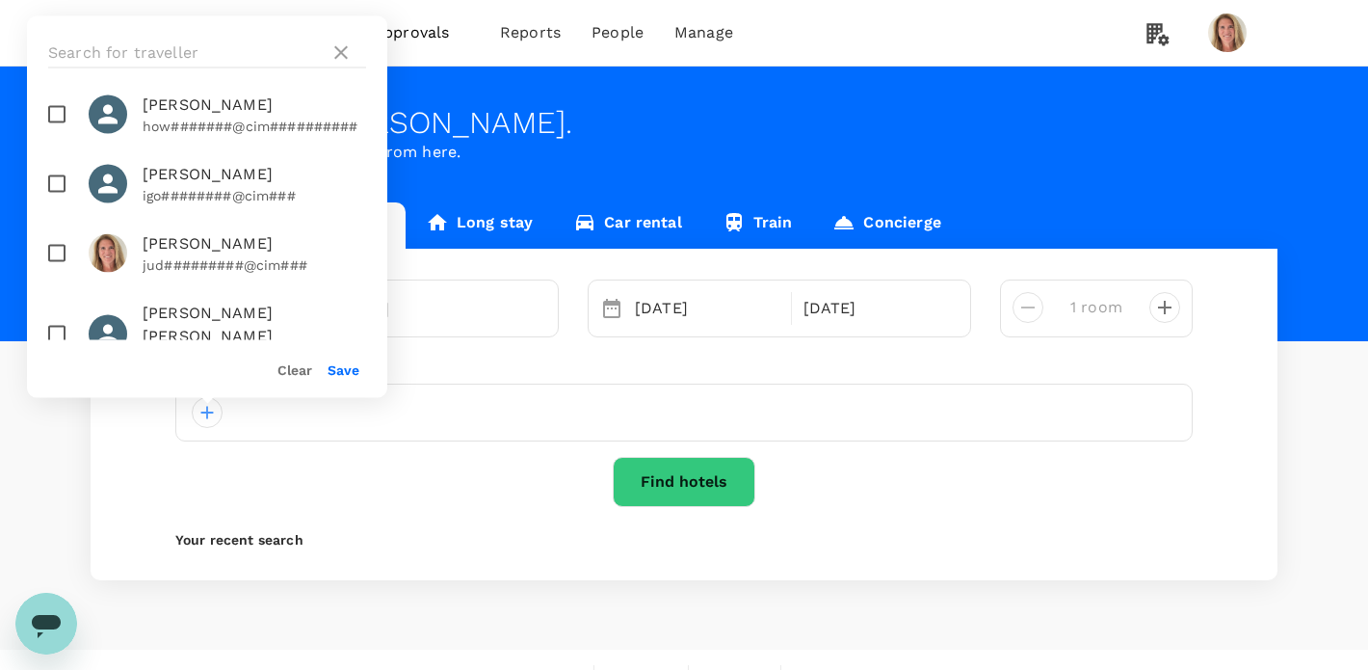
scroll to position [1775, 0]
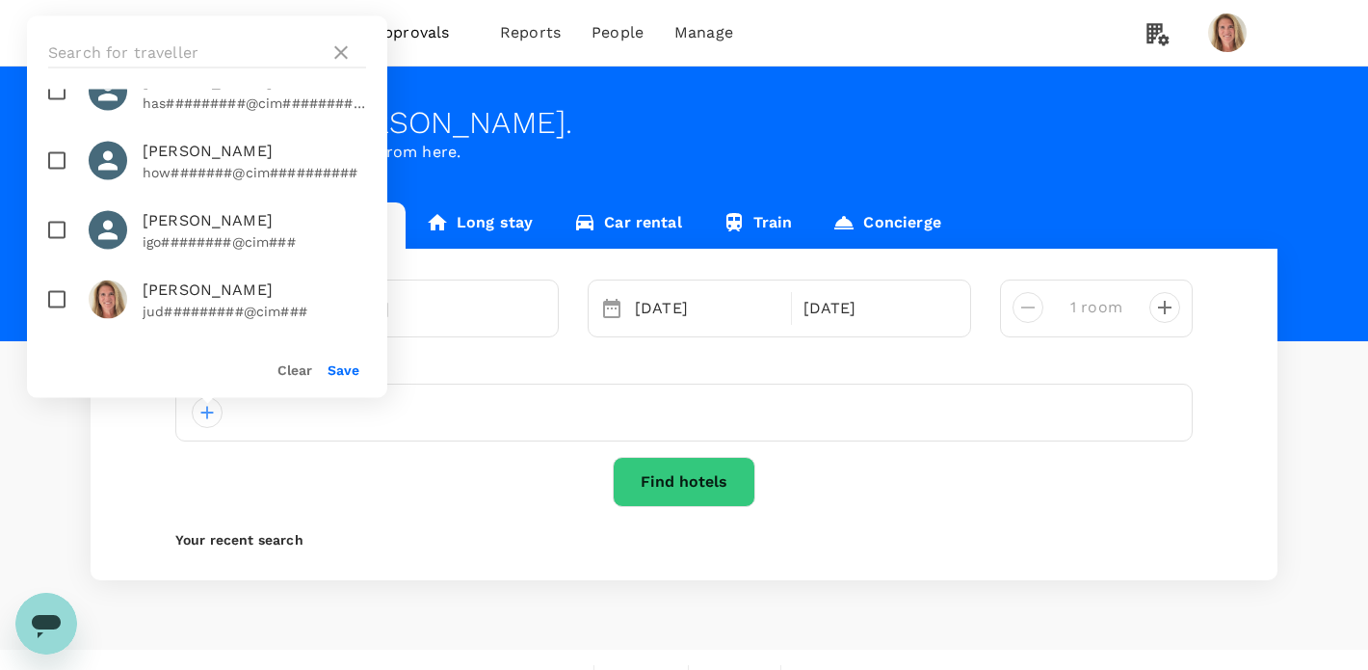
click at [61, 300] on input "checkbox" at bounding box center [57, 299] width 40 height 40
checkbox input "true"
click at [351, 365] on button "Save" at bounding box center [344, 369] width 32 height 15
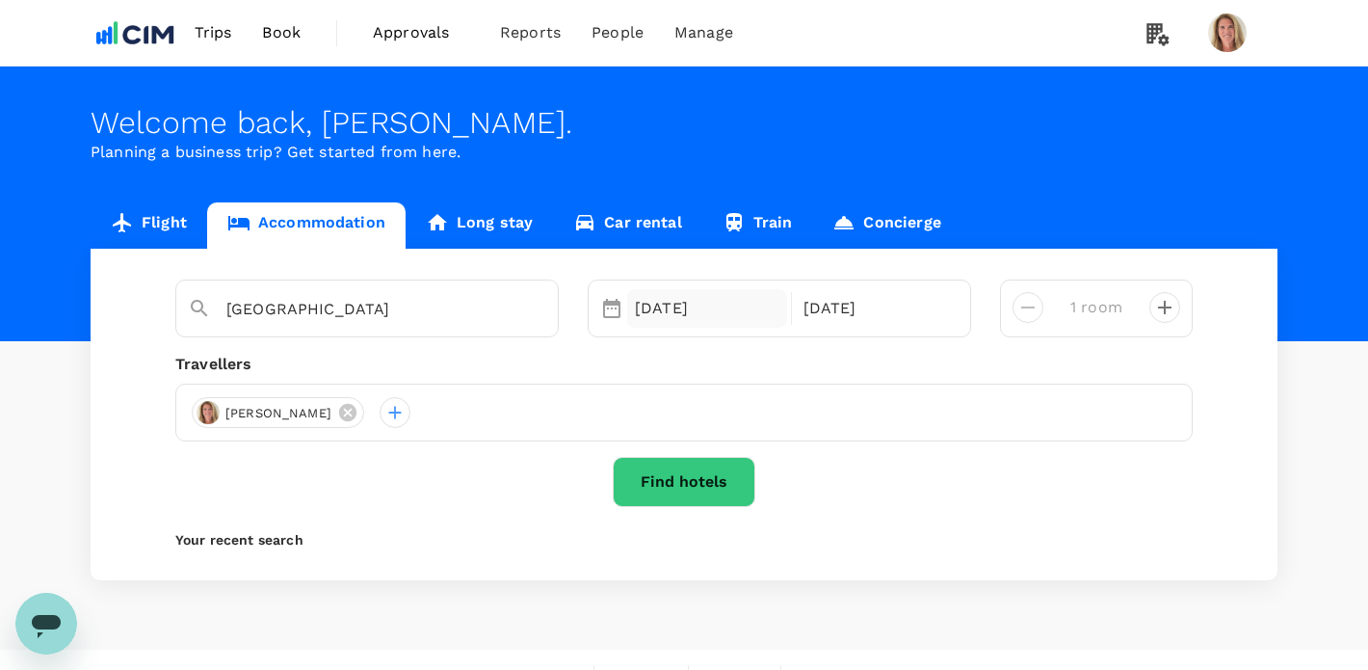
click at [713, 302] on div "15 Oct" at bounding box center [707, 308] width 160 height 39
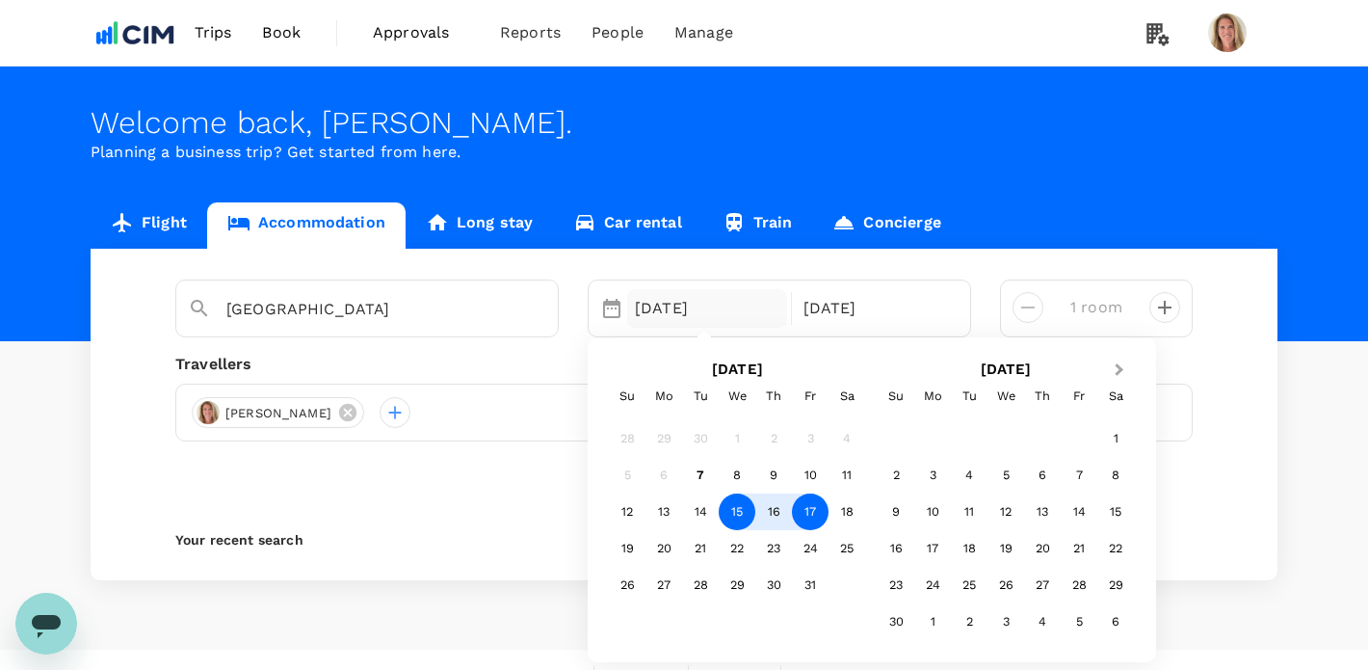
click at [1119, 367] on span "Next Month" at bounding box center [1119, 370] width 0 height 22
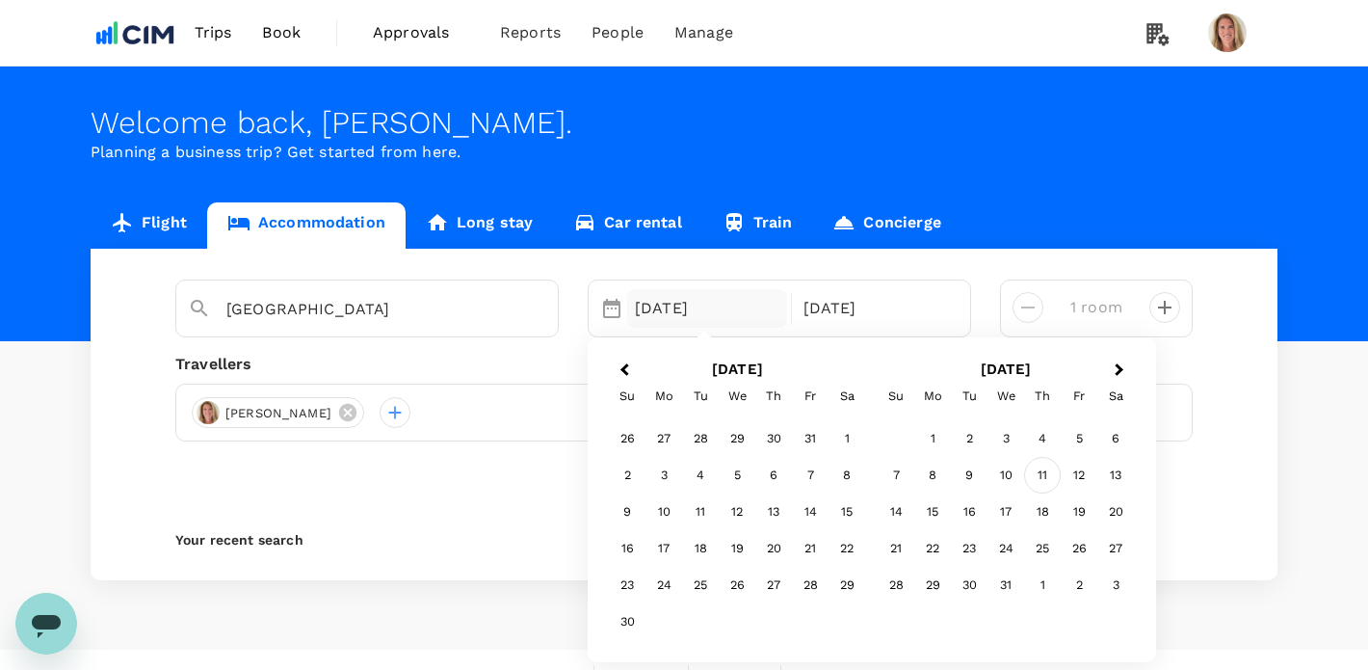
click at [1047, 470] on div "11" at bounding box center [1042, 476] width 37 height 37
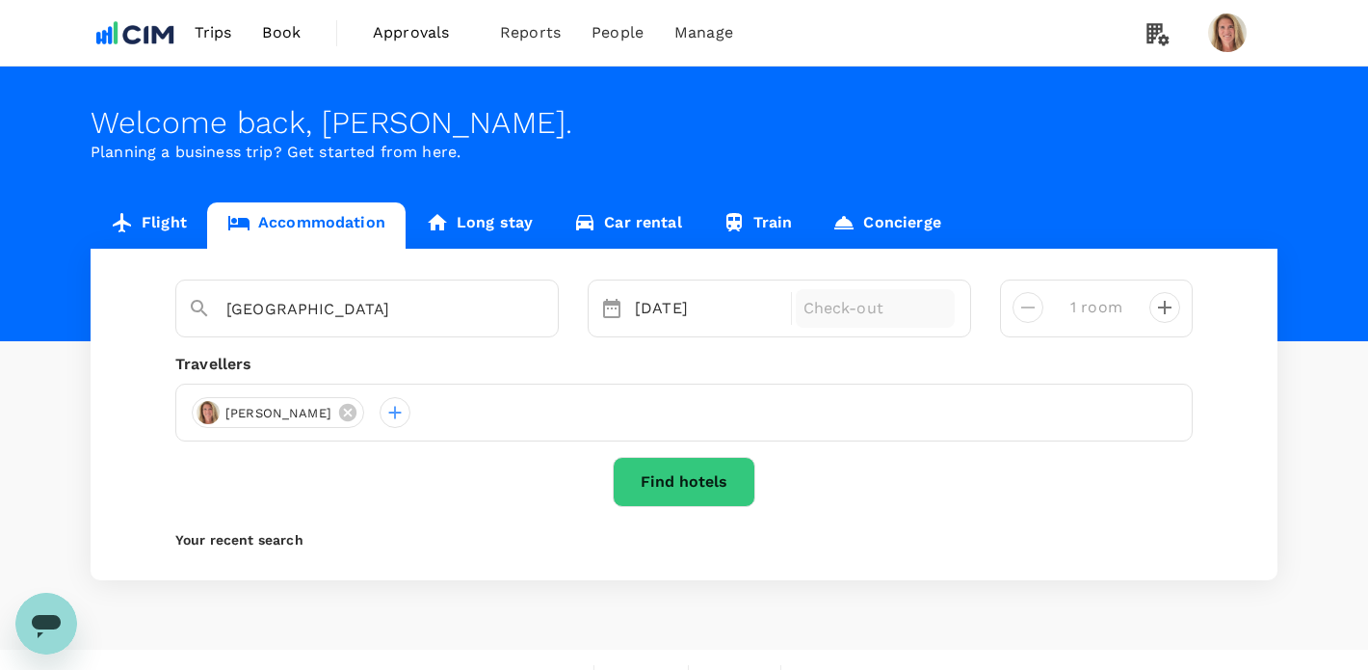
click at [900, 307] on p "Check-out" at bounding box center [875, 308] width 145 height 23
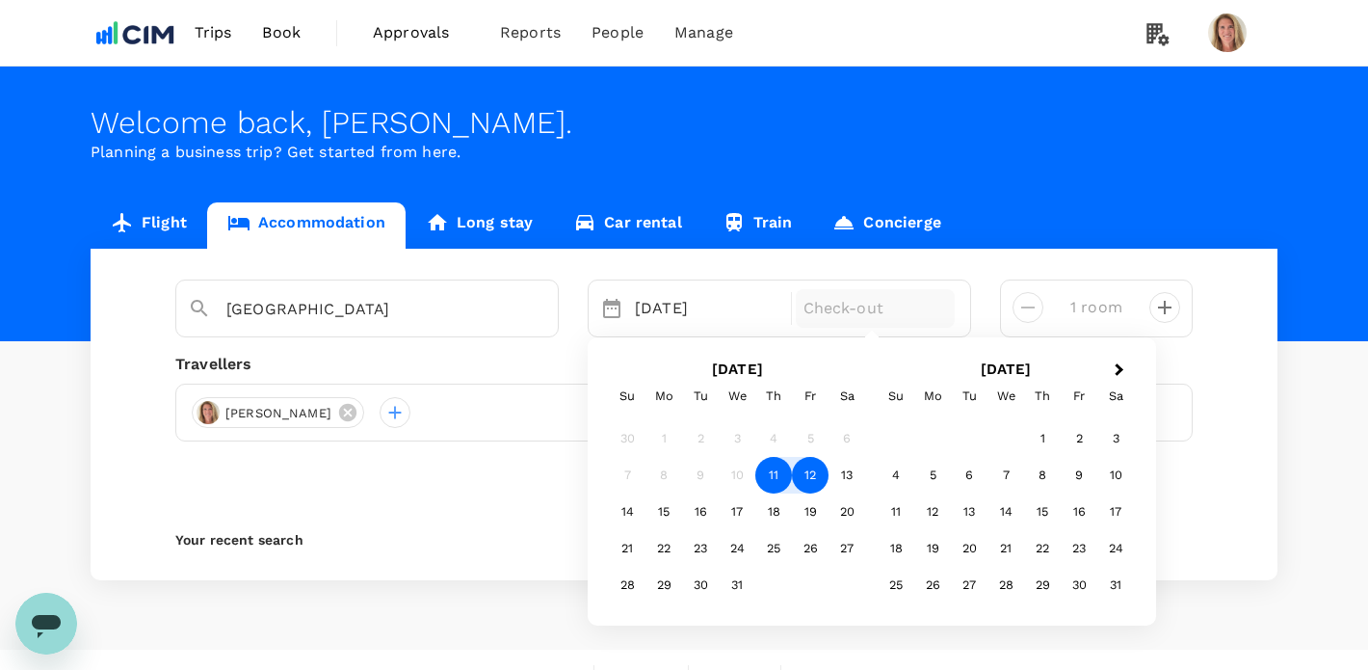
click at [814, 470] on div "12" at bounding box center [810, 476] width 37 height 37
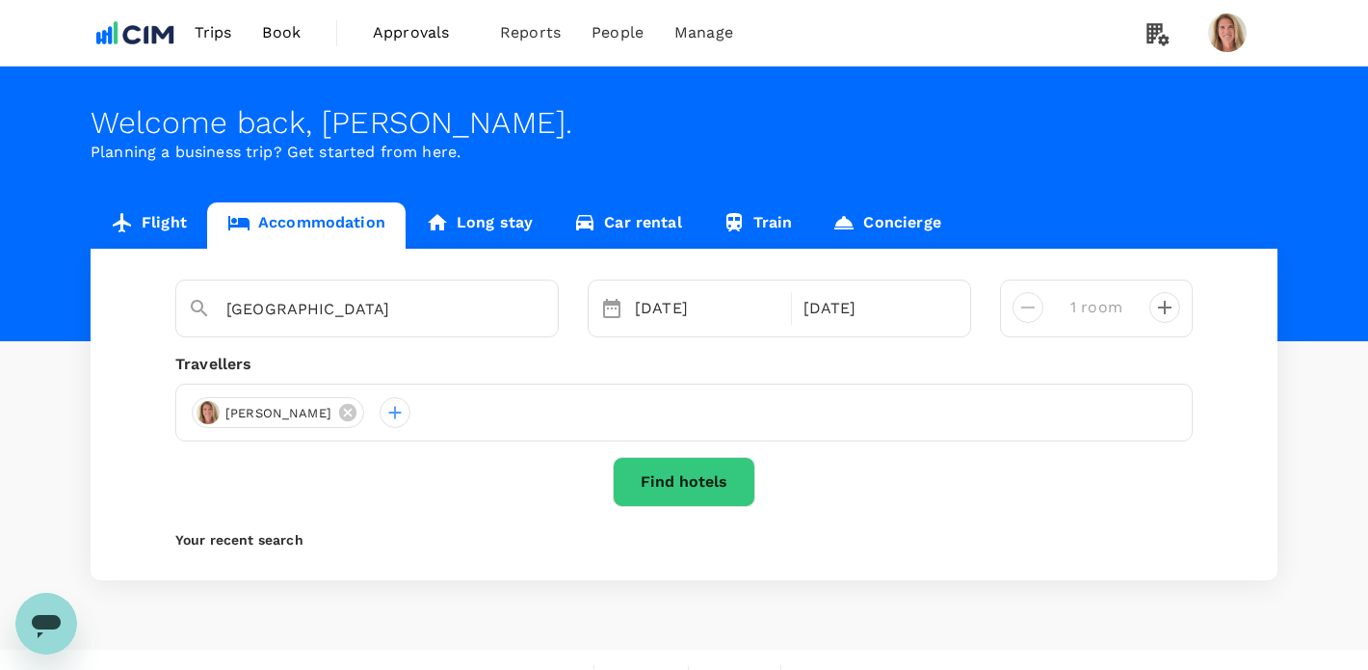
click at [677, 480] on button "Find hotels" at bounding box center [684, 482] width 143 height 50
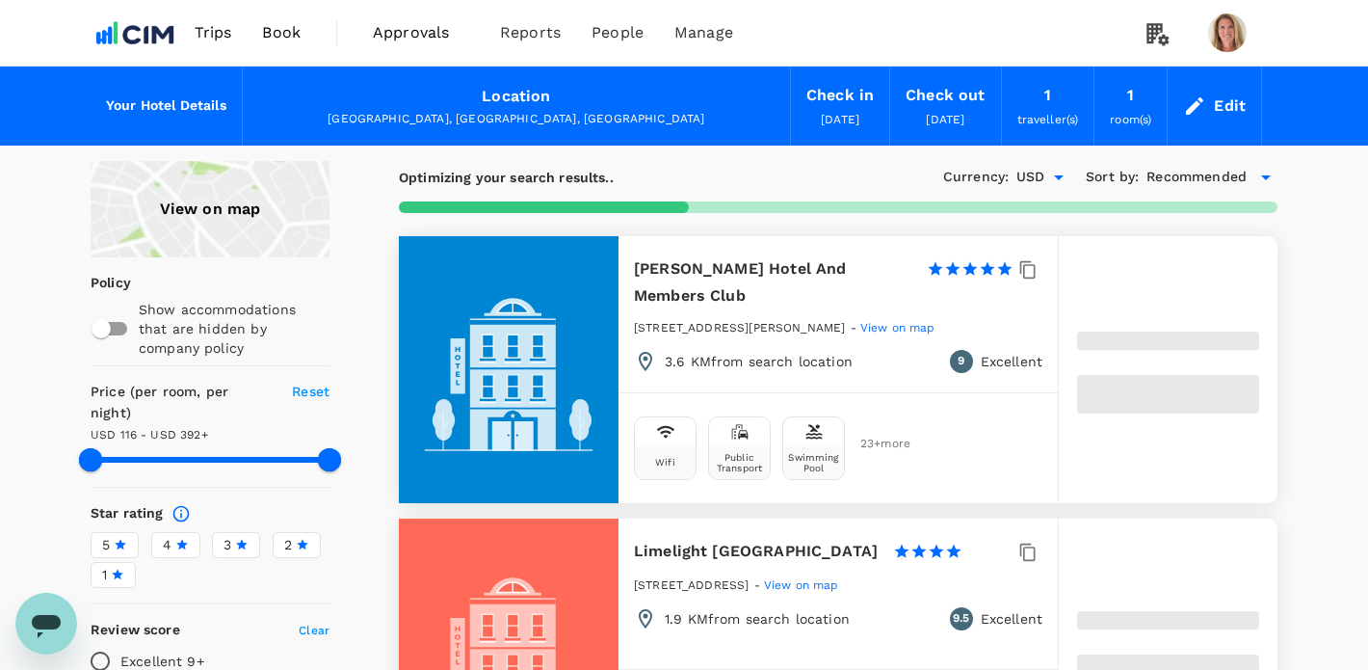
type input "392.26"
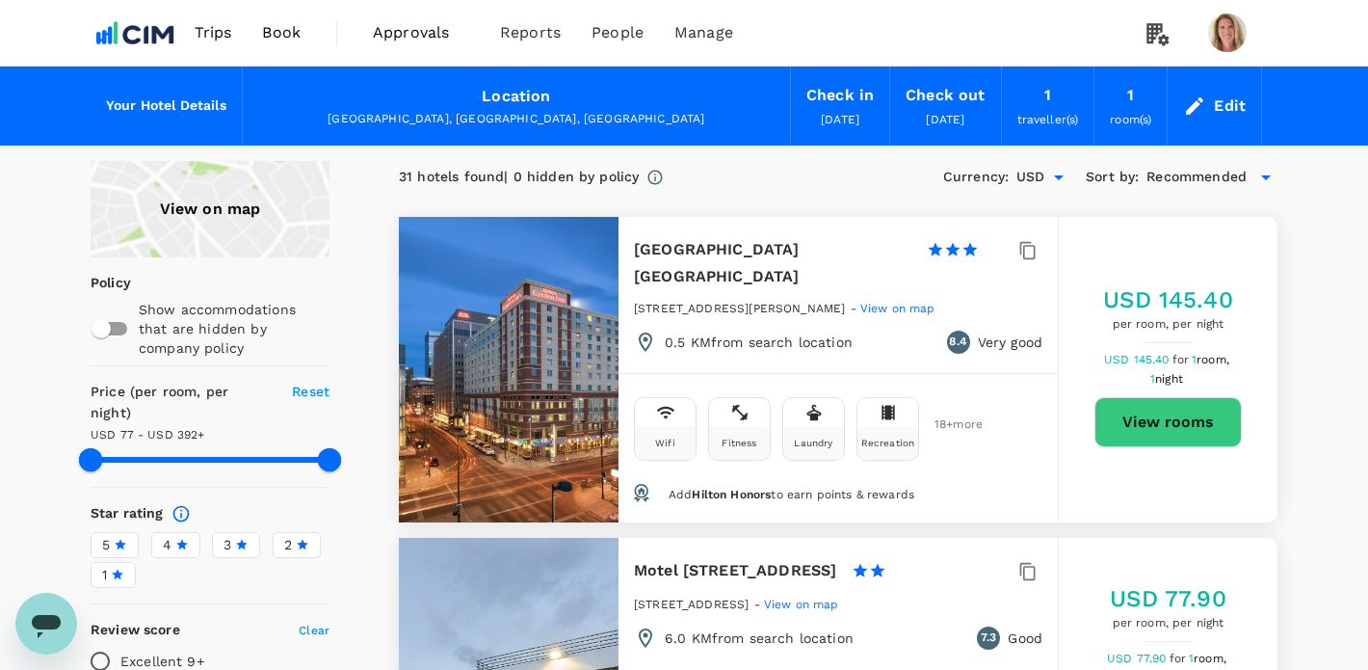
type input "77.26"
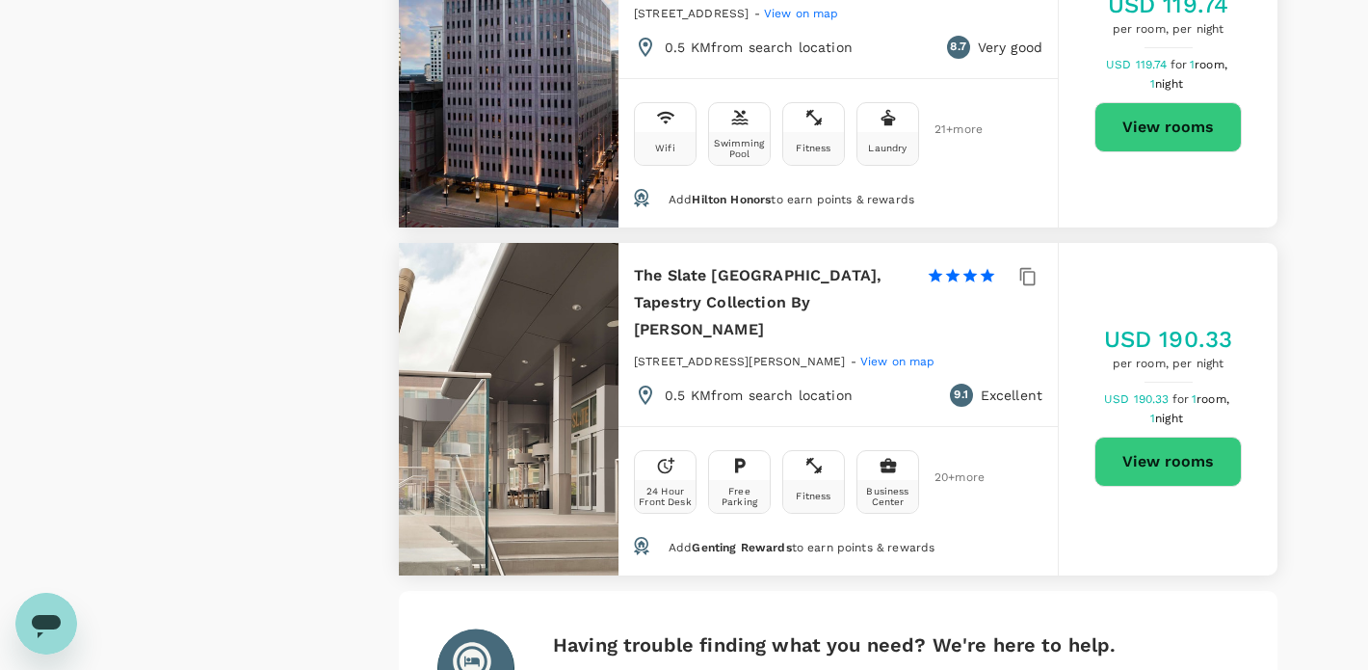
scroll to position [5853, 0]
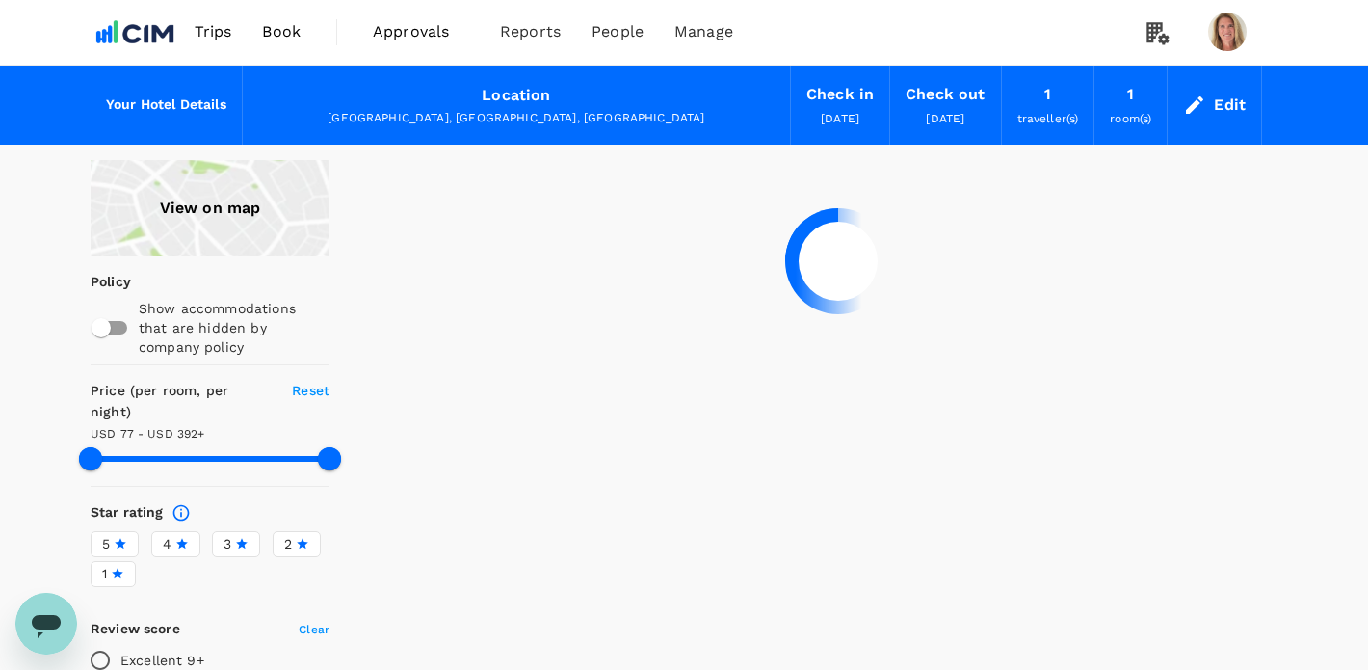
scroll to position [0, 0]
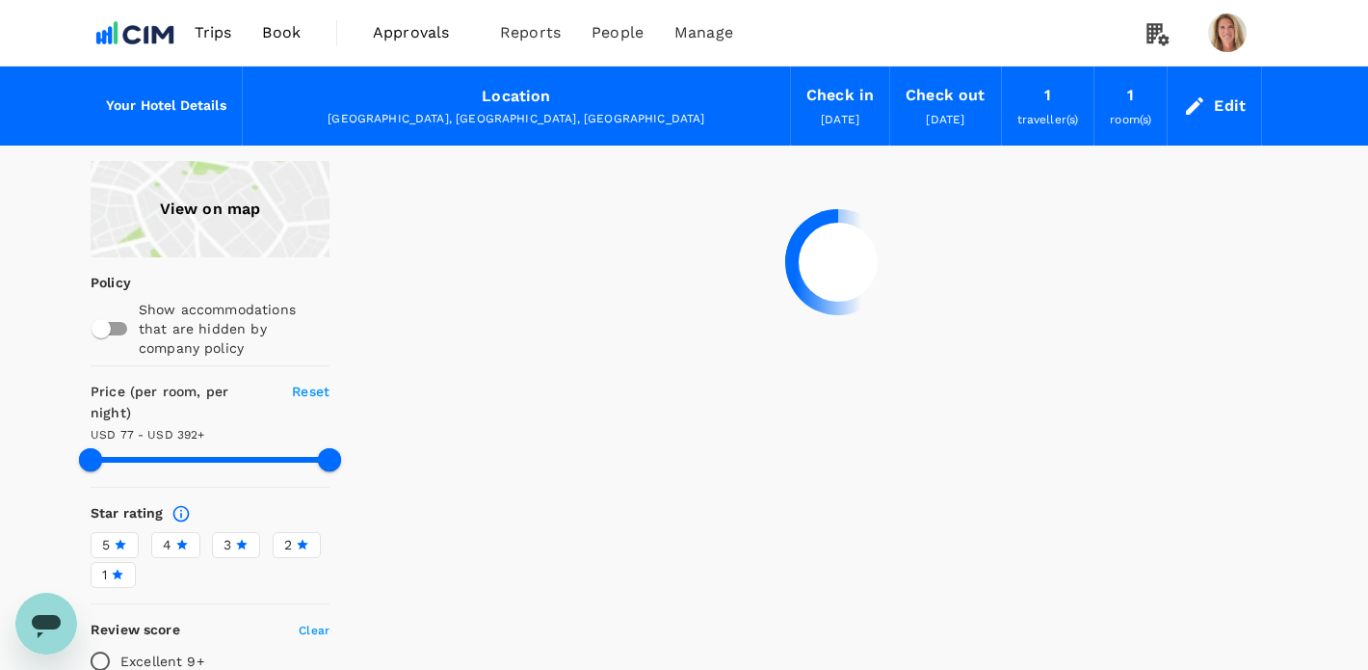
type input "392.16"
type input "54.16"
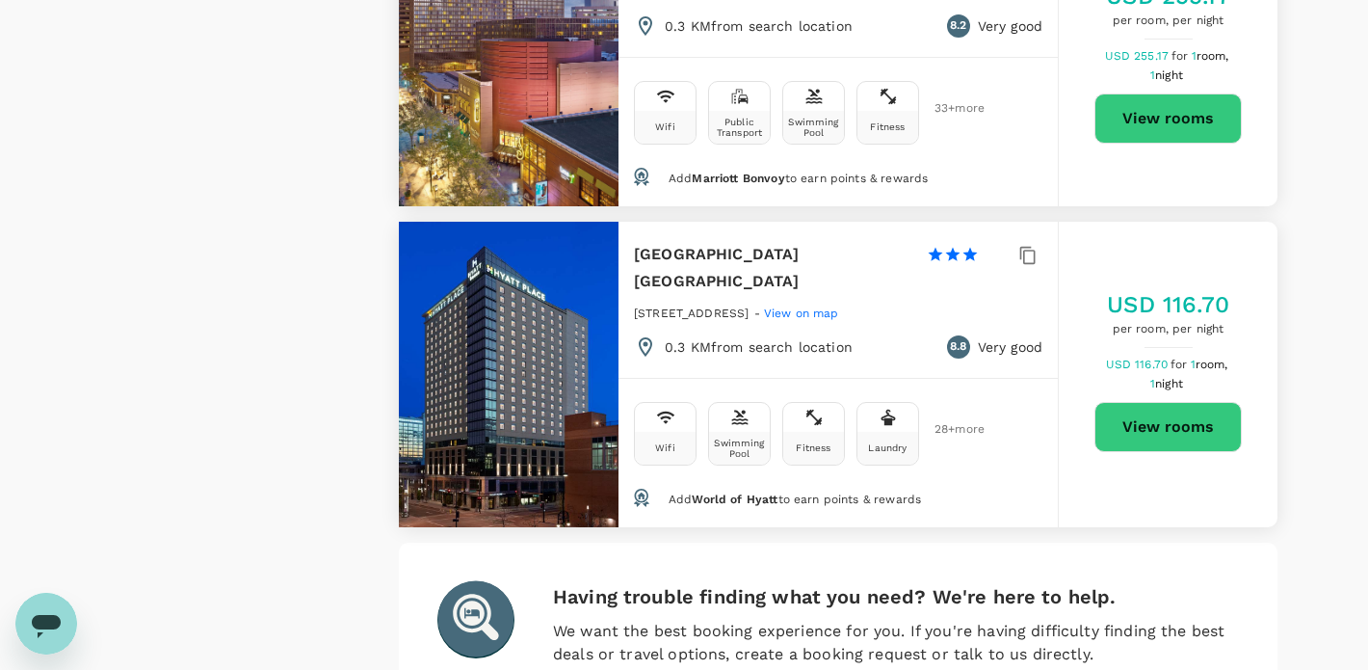
scroll to position [5885, 0]
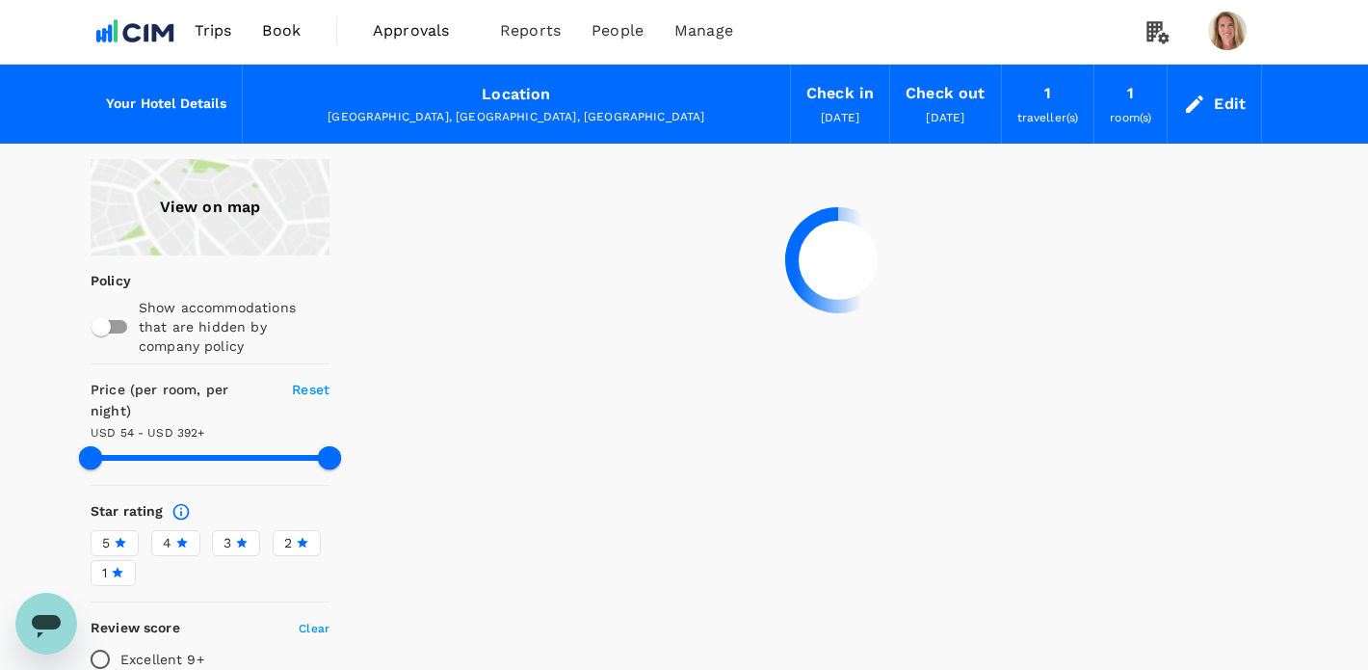
scroll to position [0, 0]
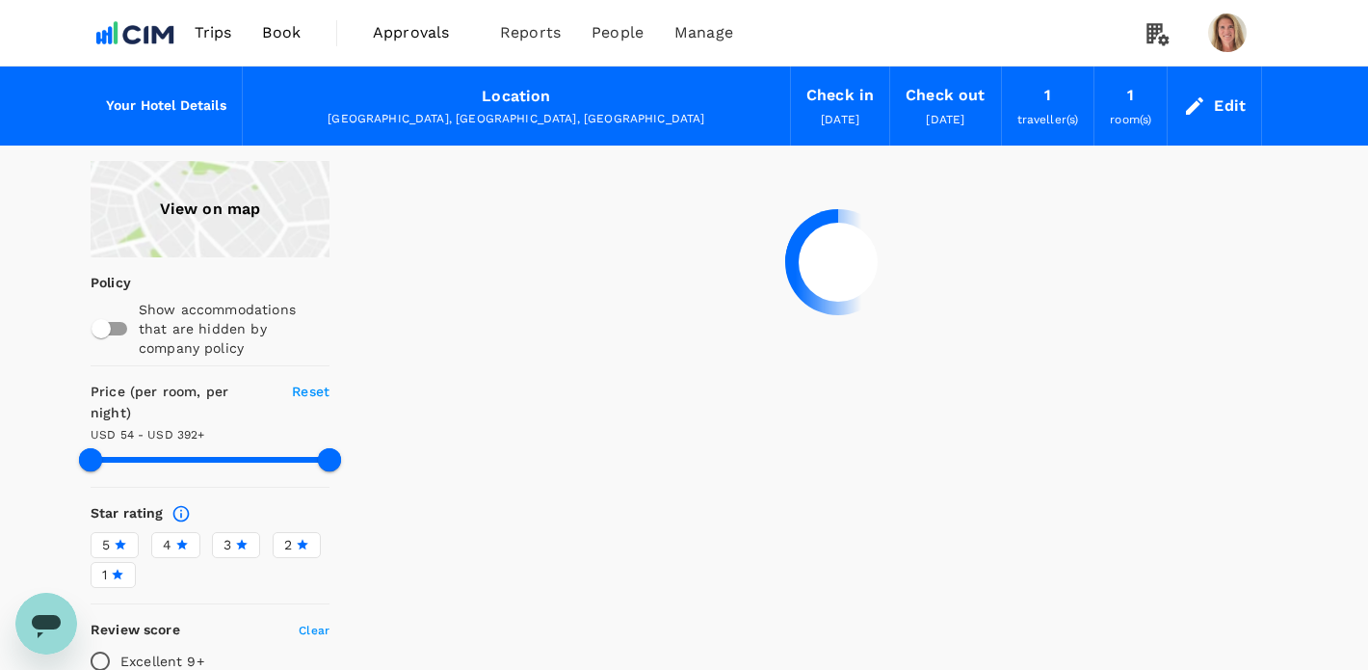
type input "392.16"
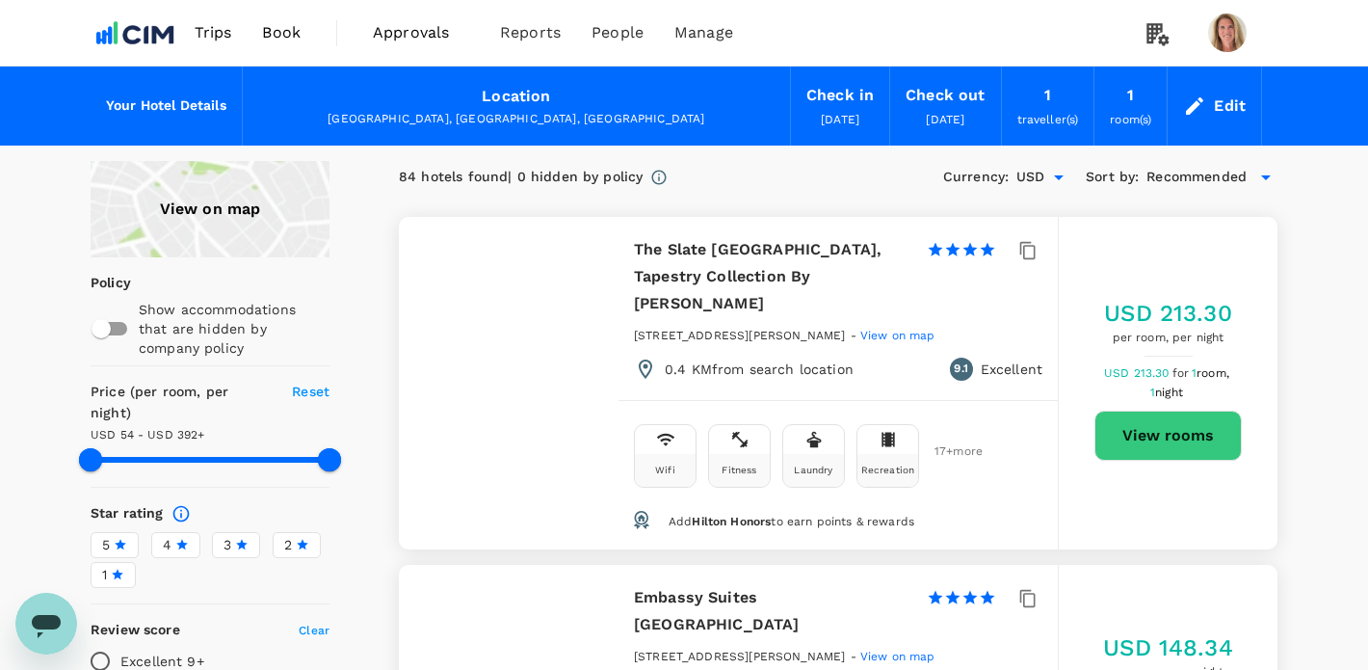
click at [244, 212] on div "View on map" at bounding box center [210, 209] width 239 height 96
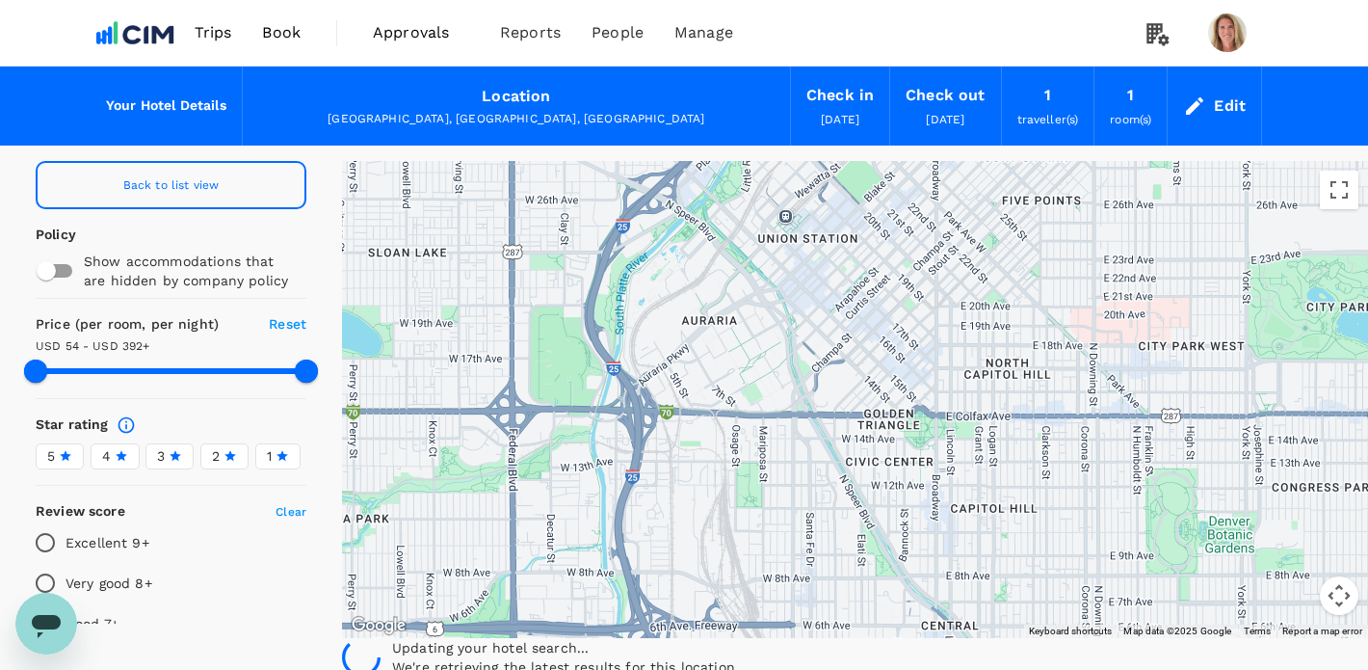
type input "392.16"
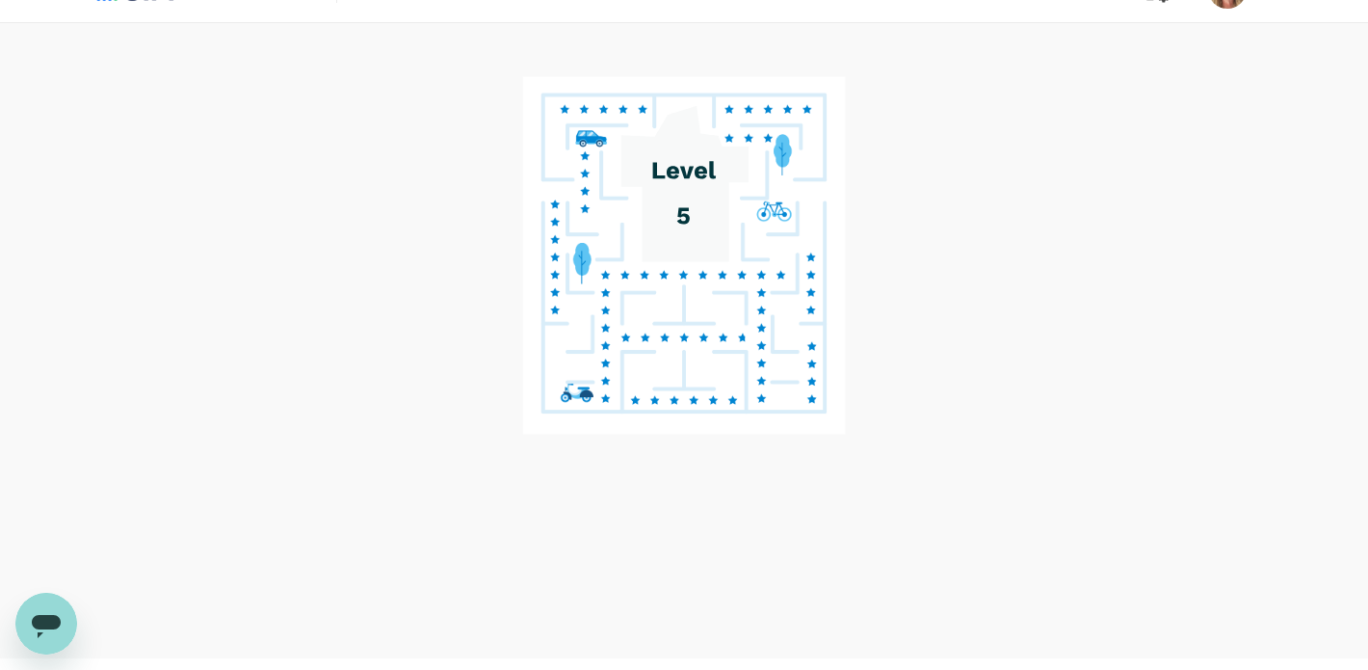
scroll to position [83, 0]
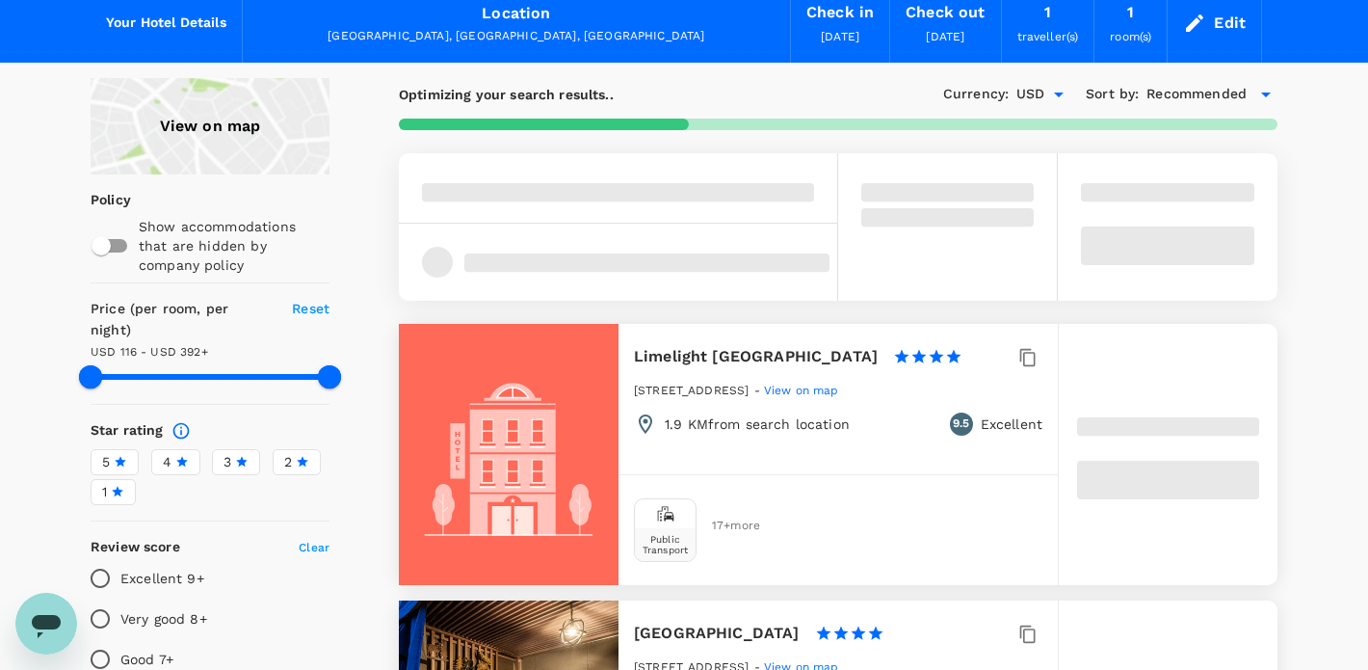
click at [261, 124] on div "View on map" at bounding box center [210, 126] width 239 height 96
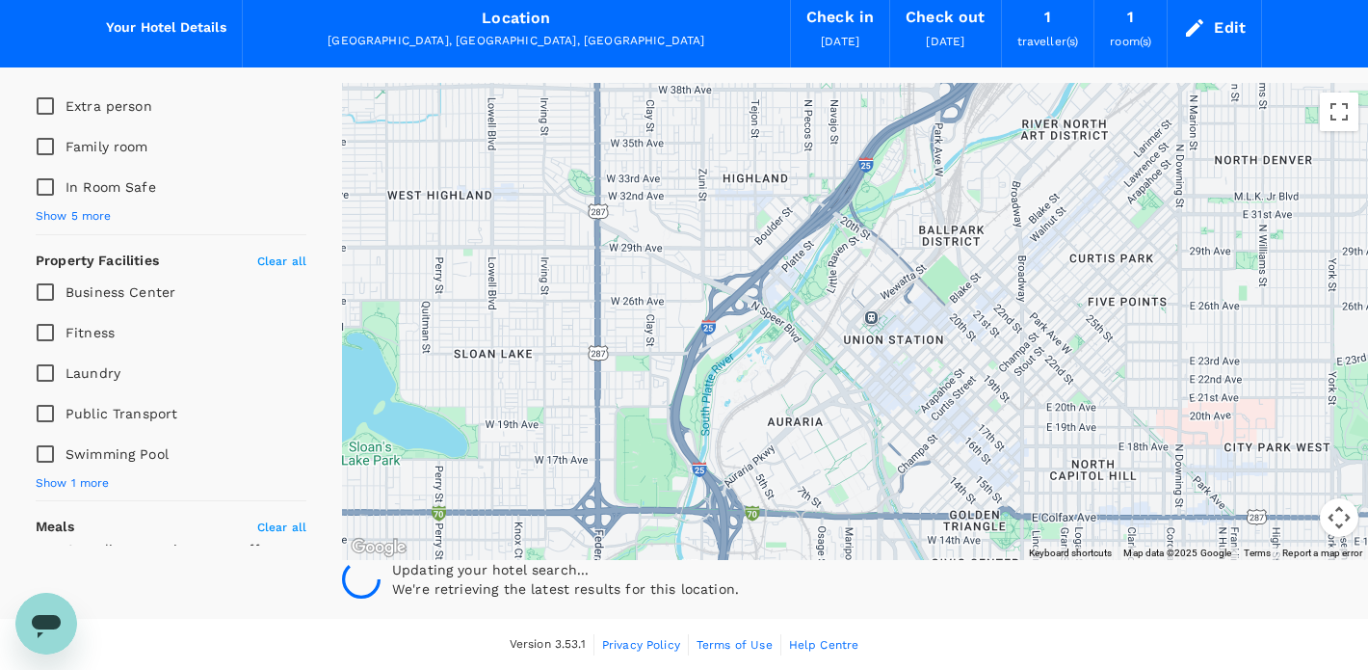
scroll to position [717, 0]
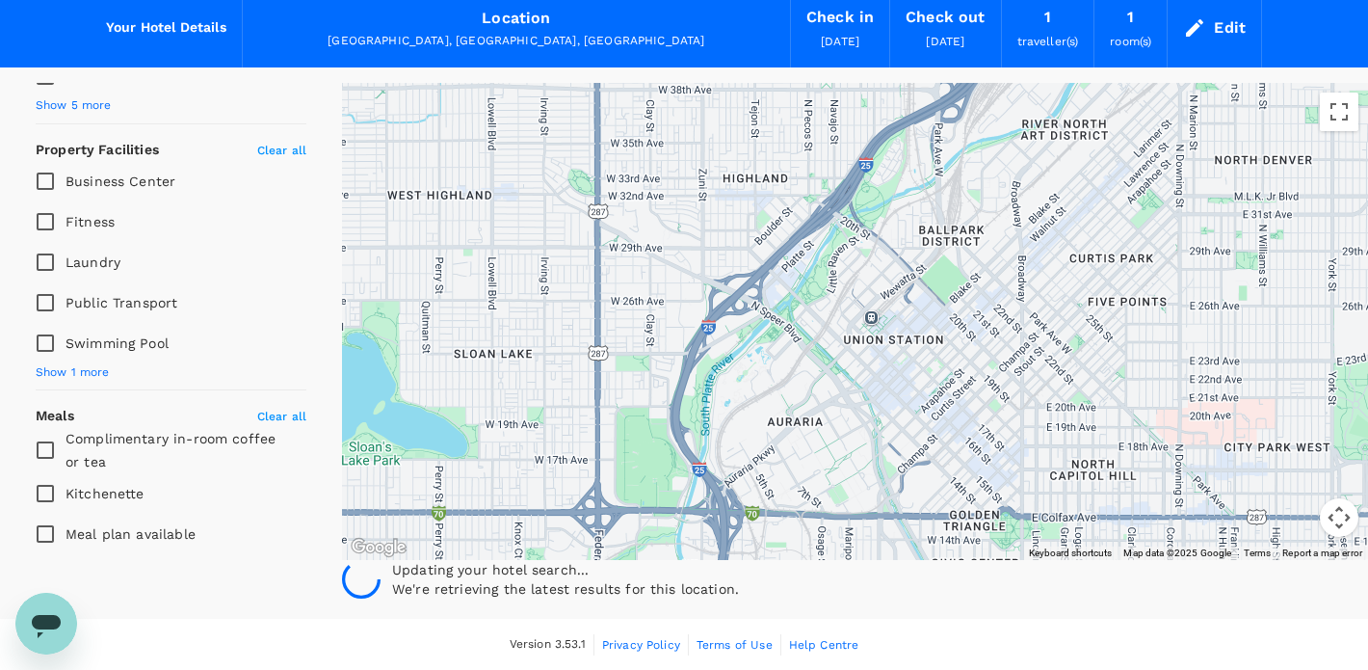
type input "392.16"
type input "54.16"
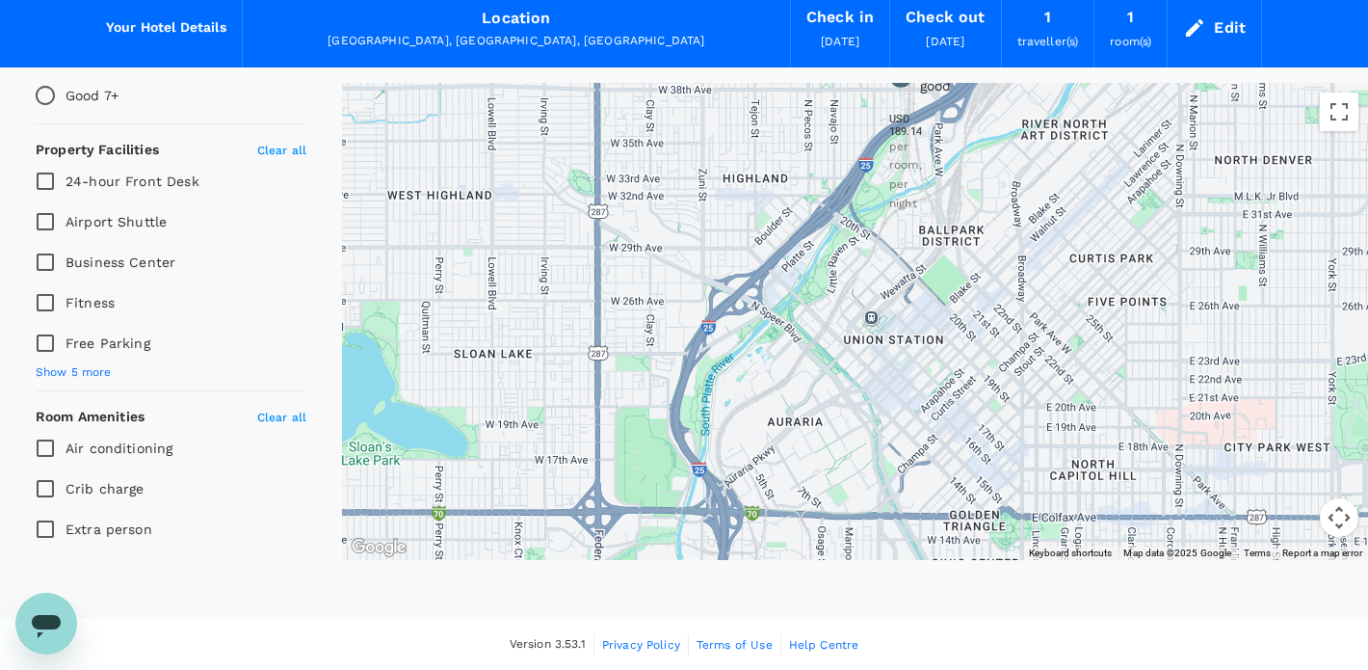
click at [888, 215] on div "Hgi Denver Union Station 1 Star 2 Stars 3 Stars 4 Stars 5 Stars 8.9 Very good U…" at bounding box center [888, 119] width 0 height 192
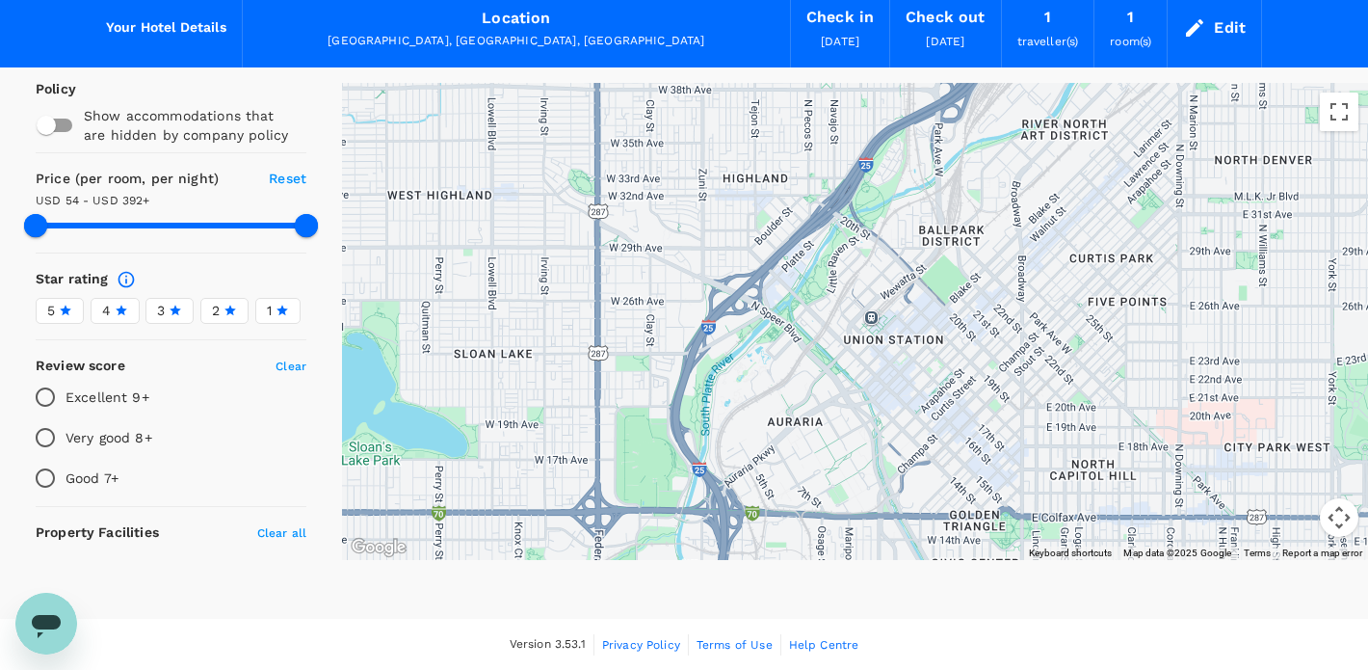
scroll to position [0, 0]
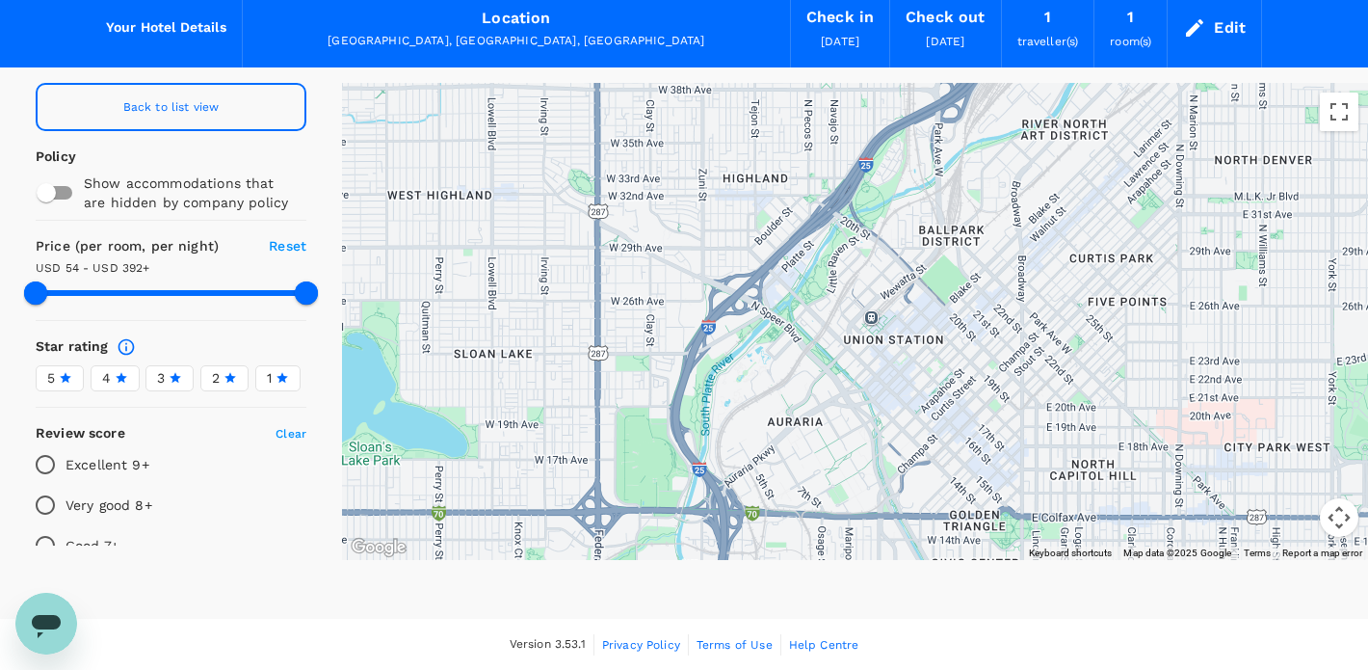
click at [196, 100] on span "Back to list view" at bounding box center [171, 106] width 96 height 13
type input "392.16"
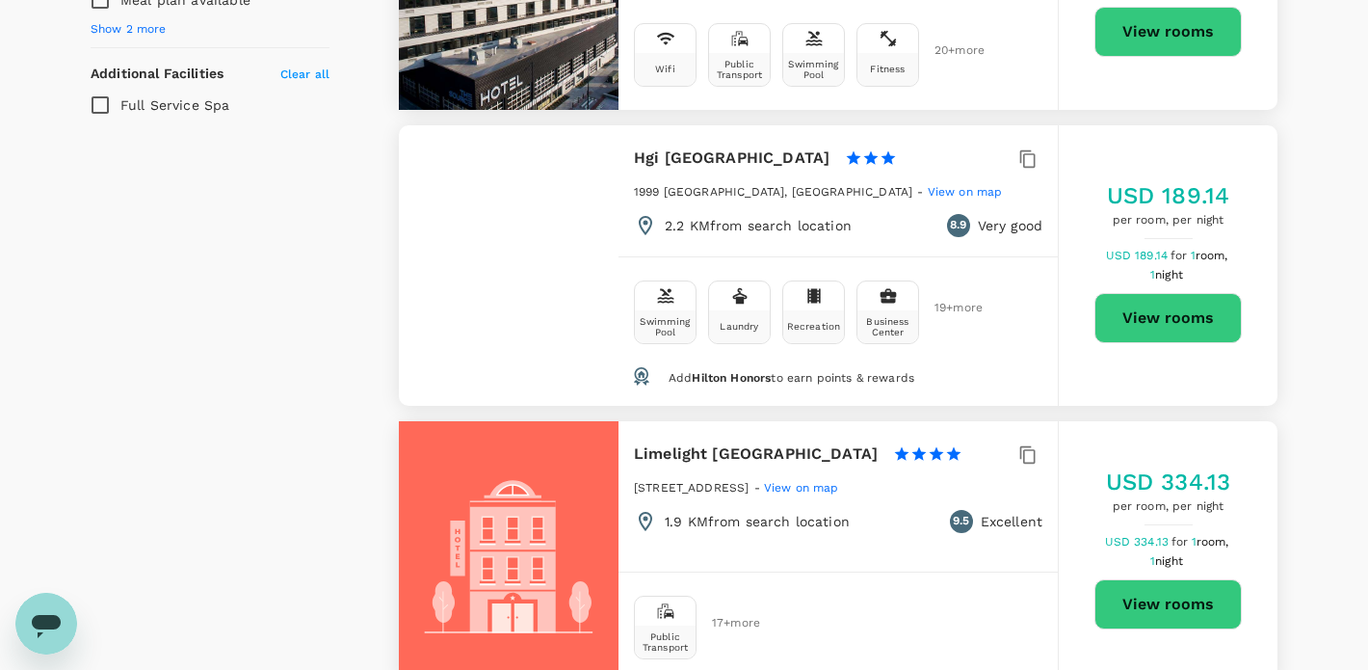
scroll to position [1538, 0]
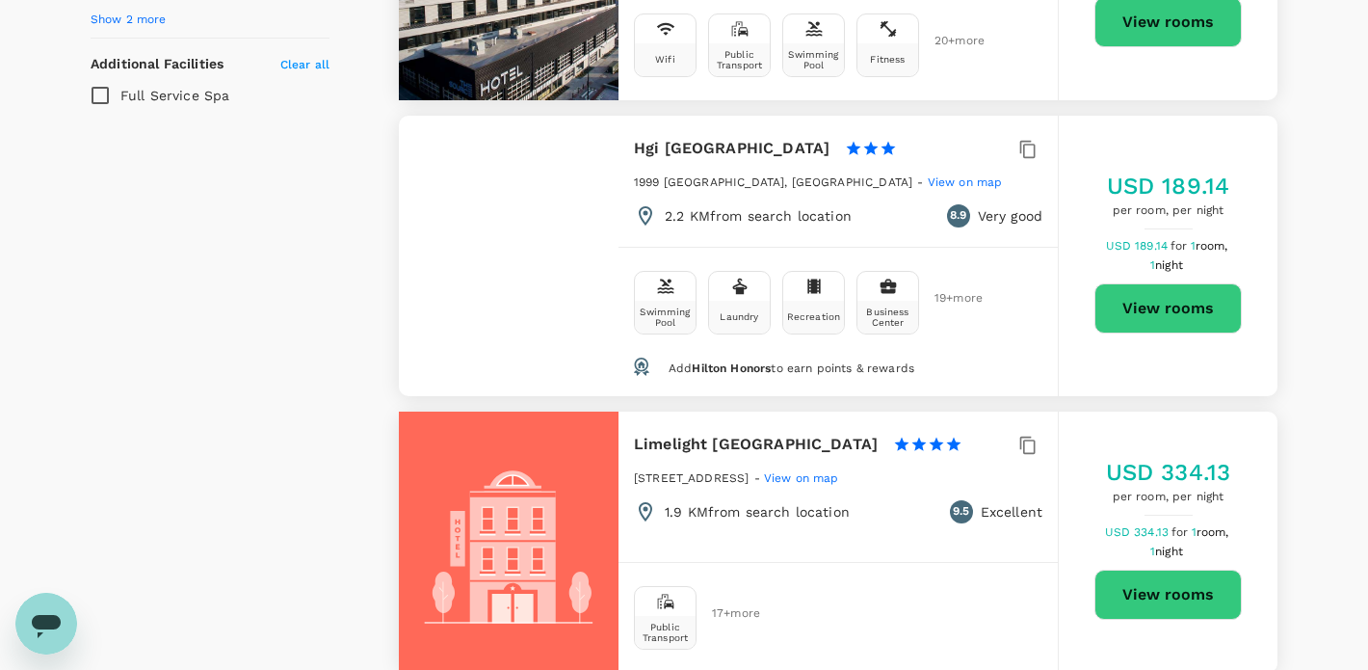
click at [1173, 299] on button "View rooms" at bounding box center [1167, 308] width 147 height 50
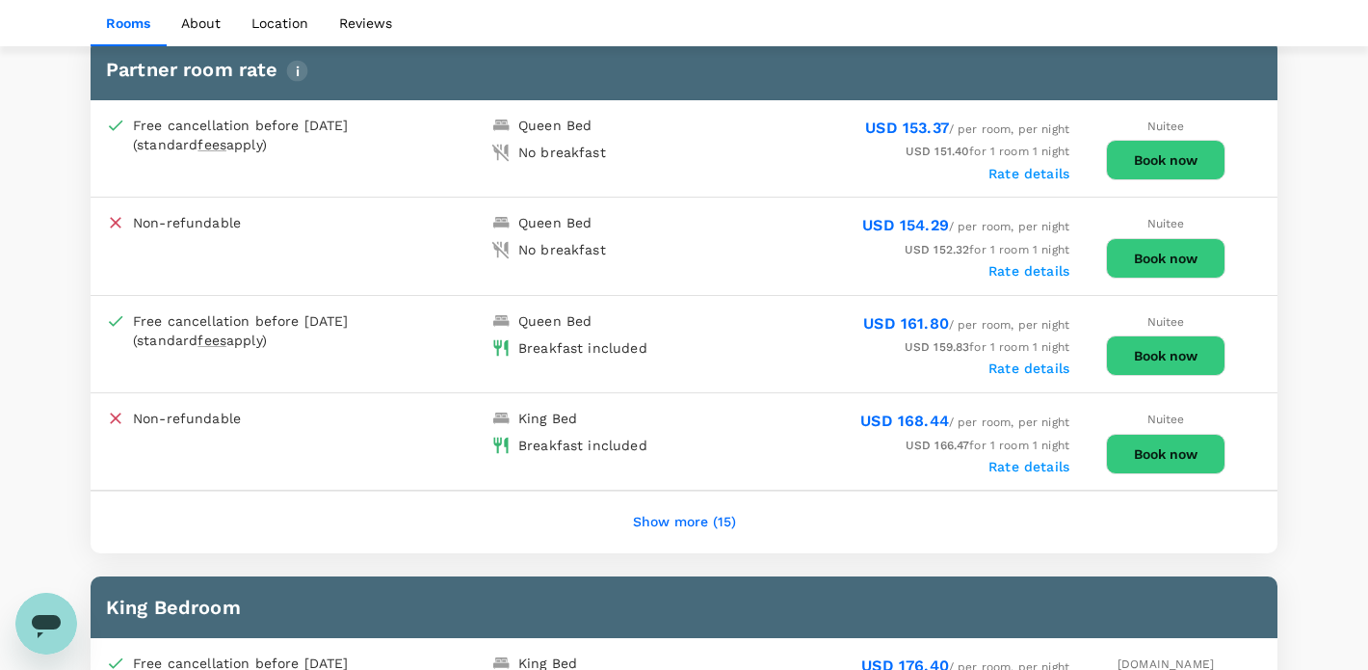
scroll to position [1601, 0]
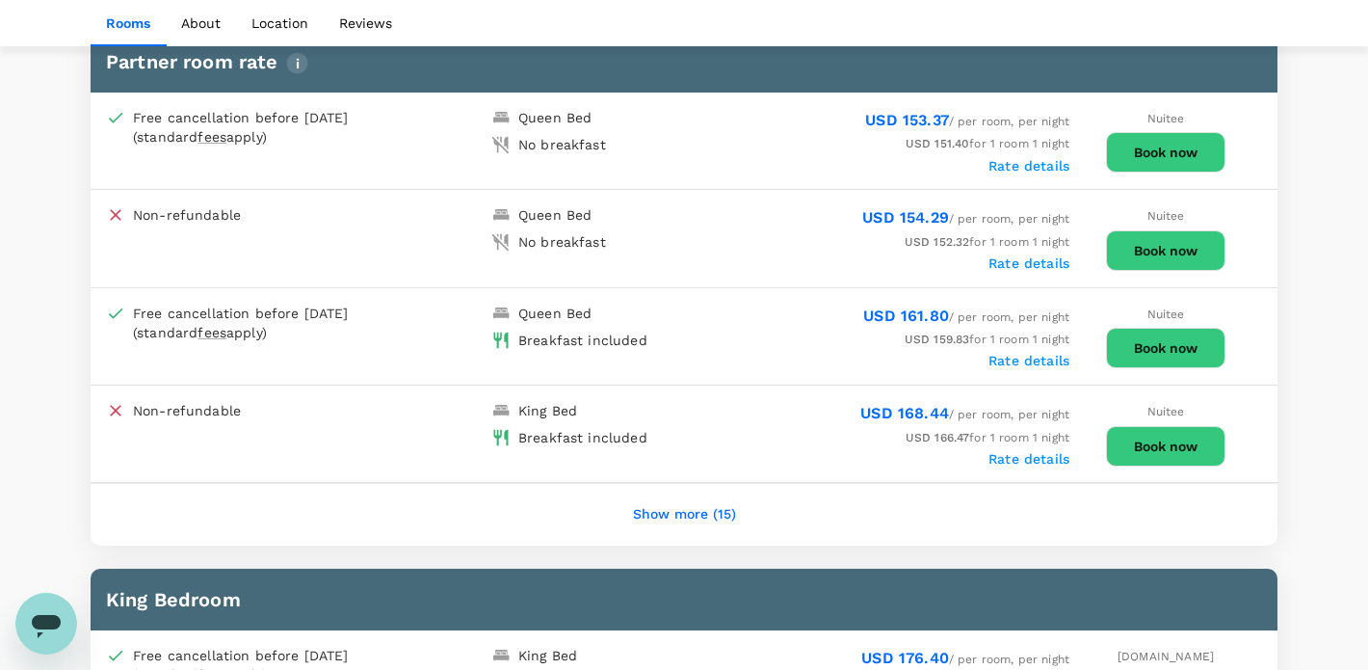
click at [1158, 334] on button "Book now" at bounding box center [1165, 348] width 119 height 40
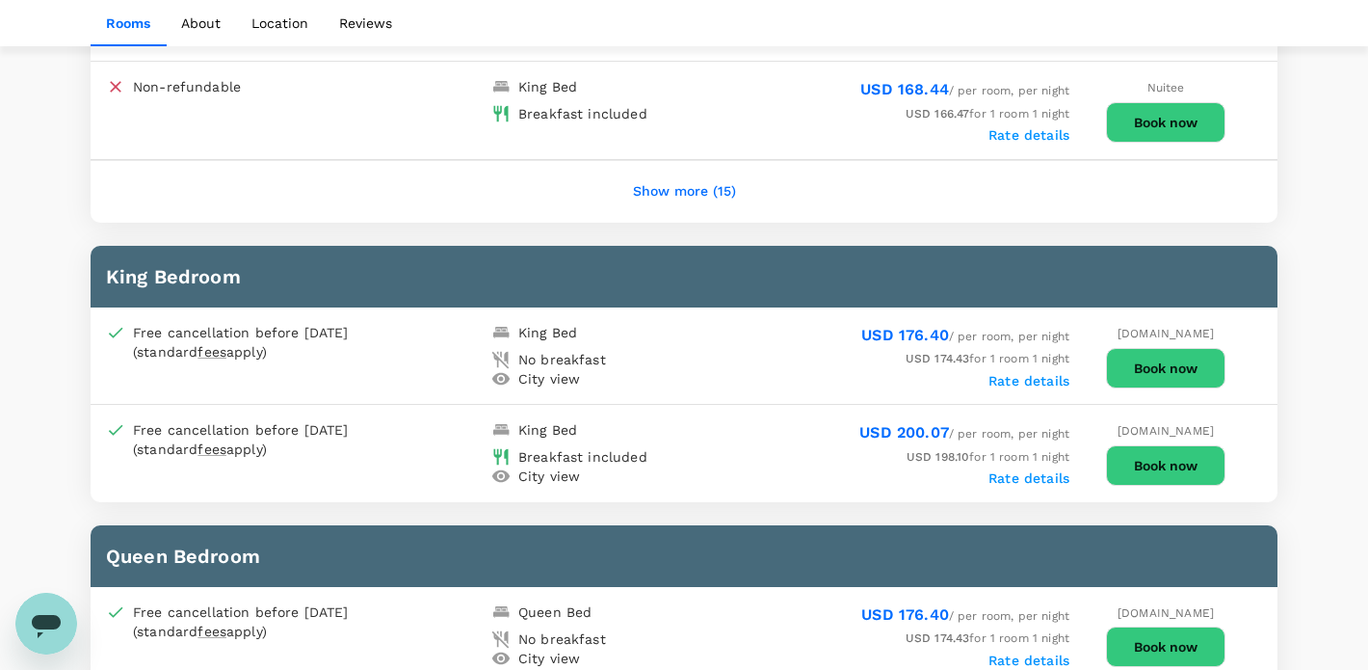
scroll to position [1957, 0]
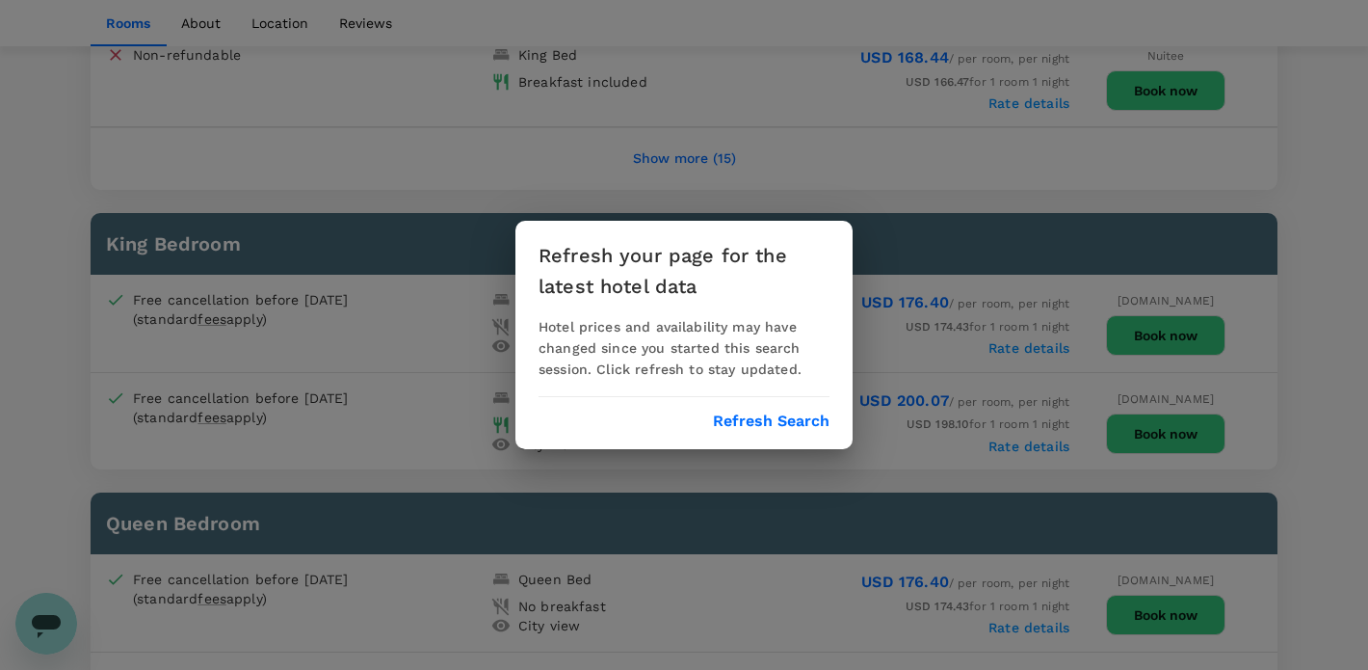
click at [766, 421] on button "Refresh Search" at bounding box center [771, 420] width 117 height 17
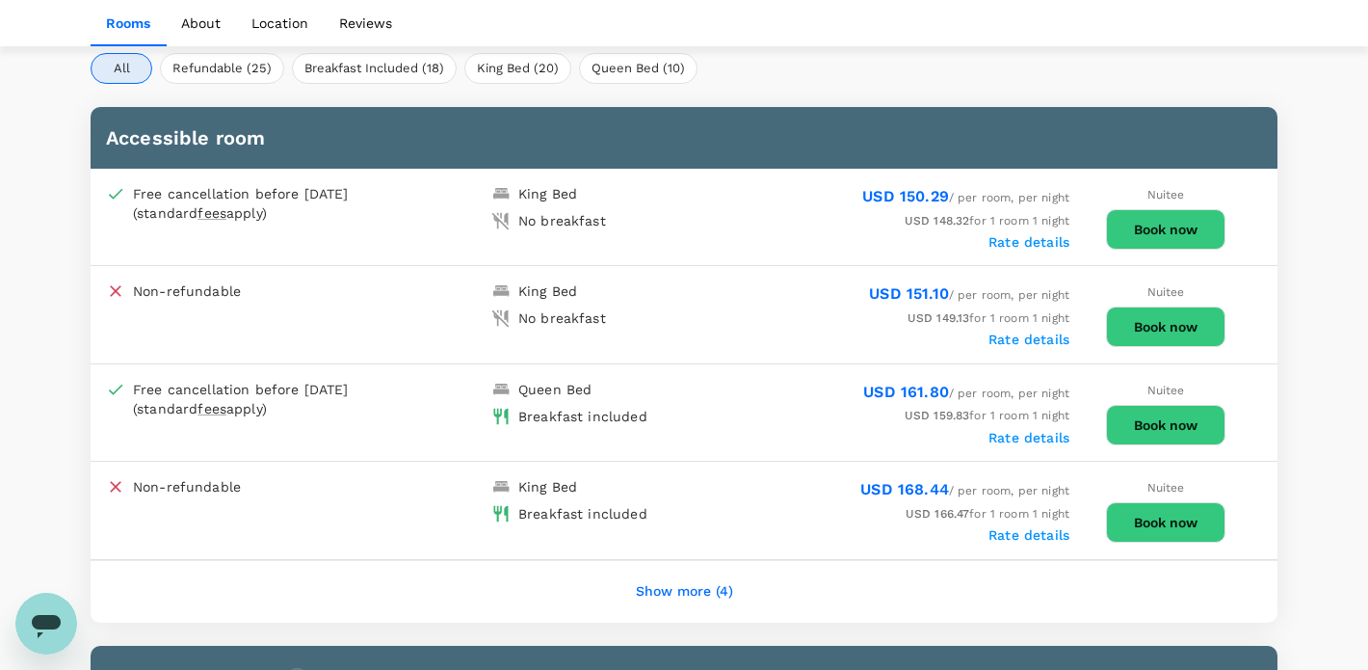
scroll to position [979, 0]
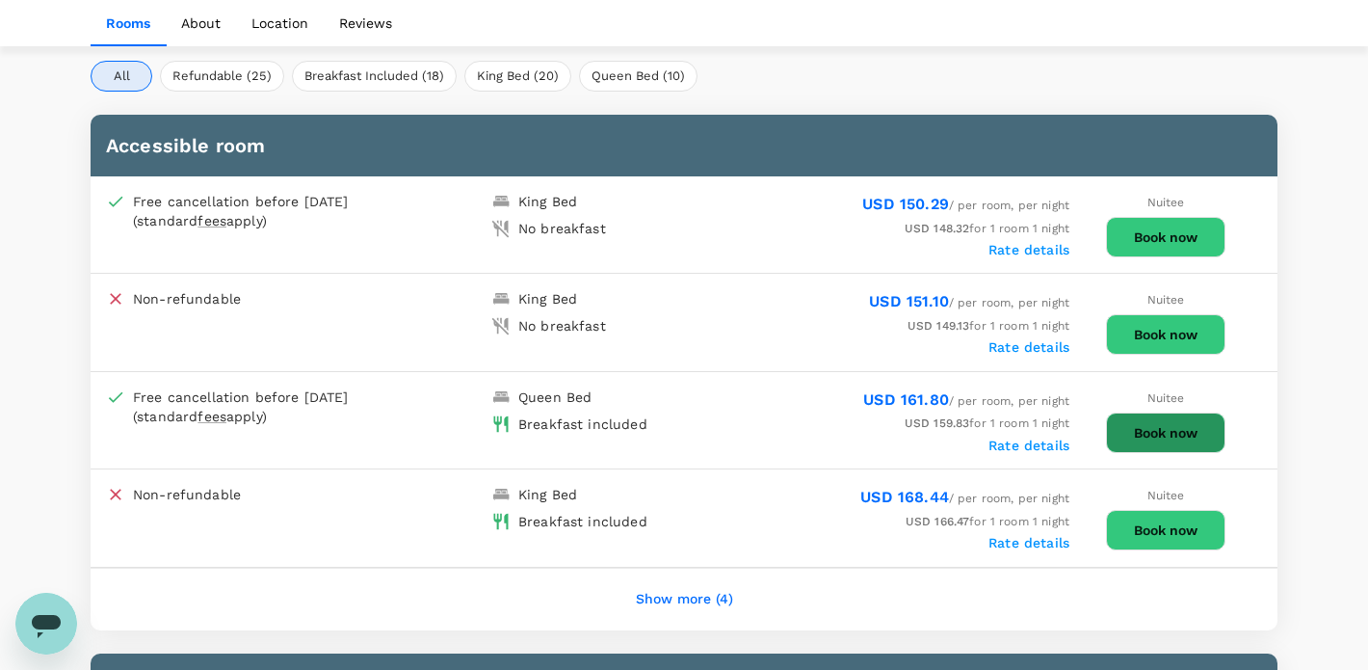
click at [1168, 426] on button "Book now" at bounding box center [1165, 432] width 119 height 40
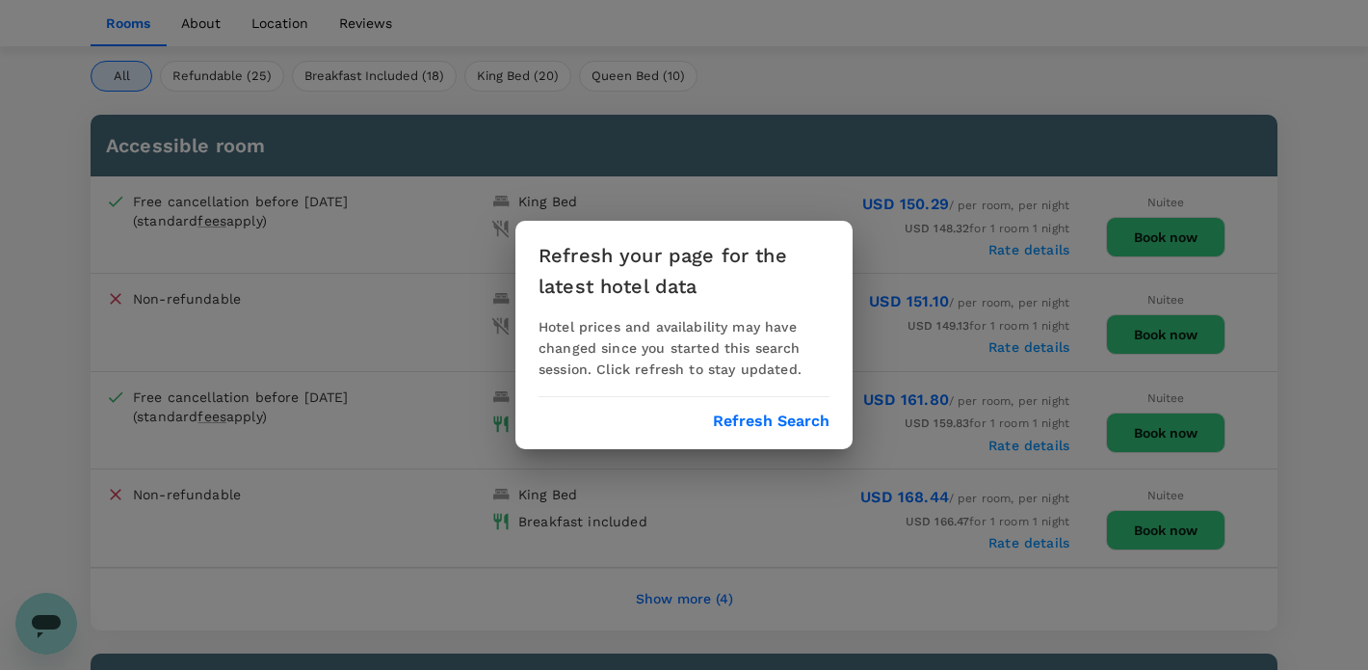
click at [767, 420] on button "Refresh Search" at bounding box center [771, 420] width 117 height 17
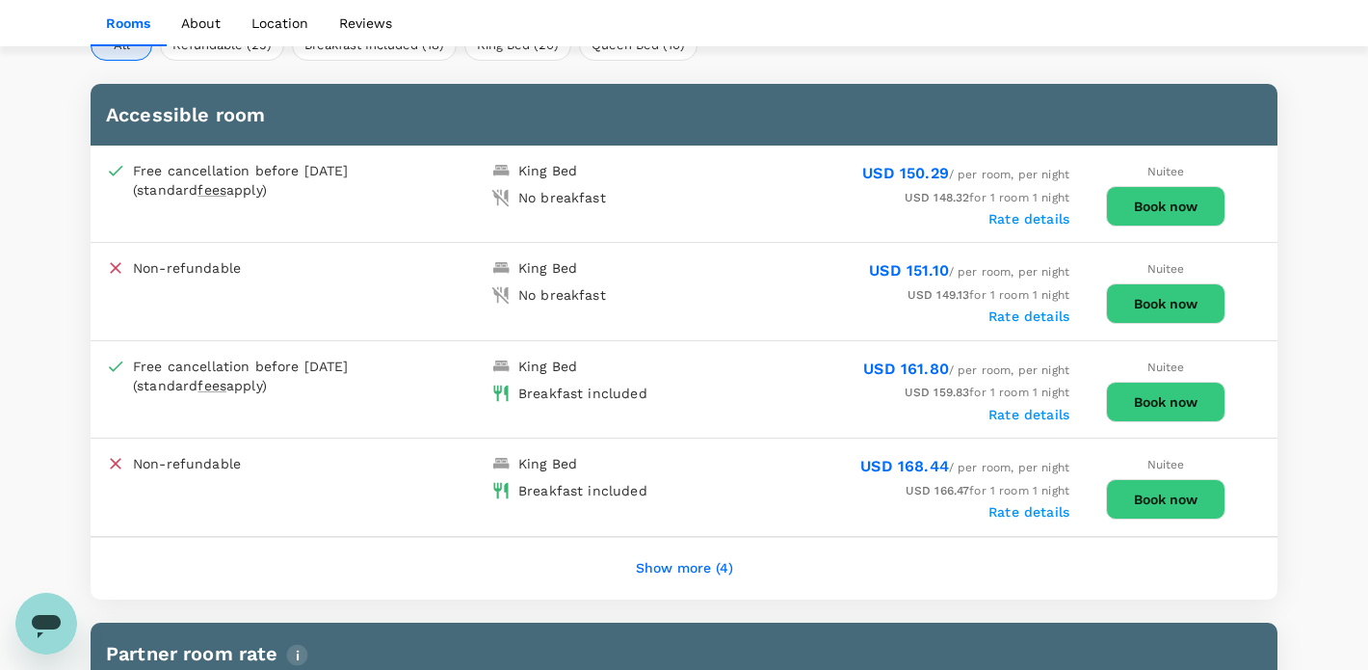
scroll to position [1013, 0]
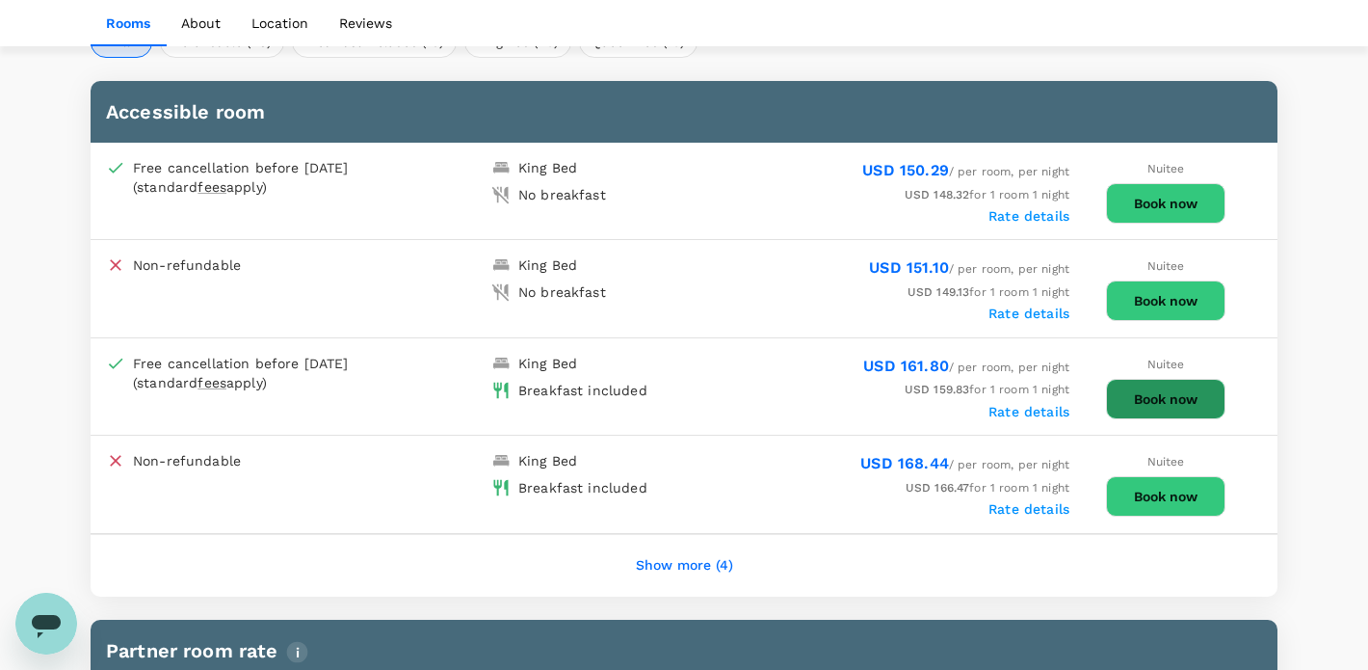
click at [1166, 389] on button "Book now" at bounding box center [1165, 399] width 119 height 40
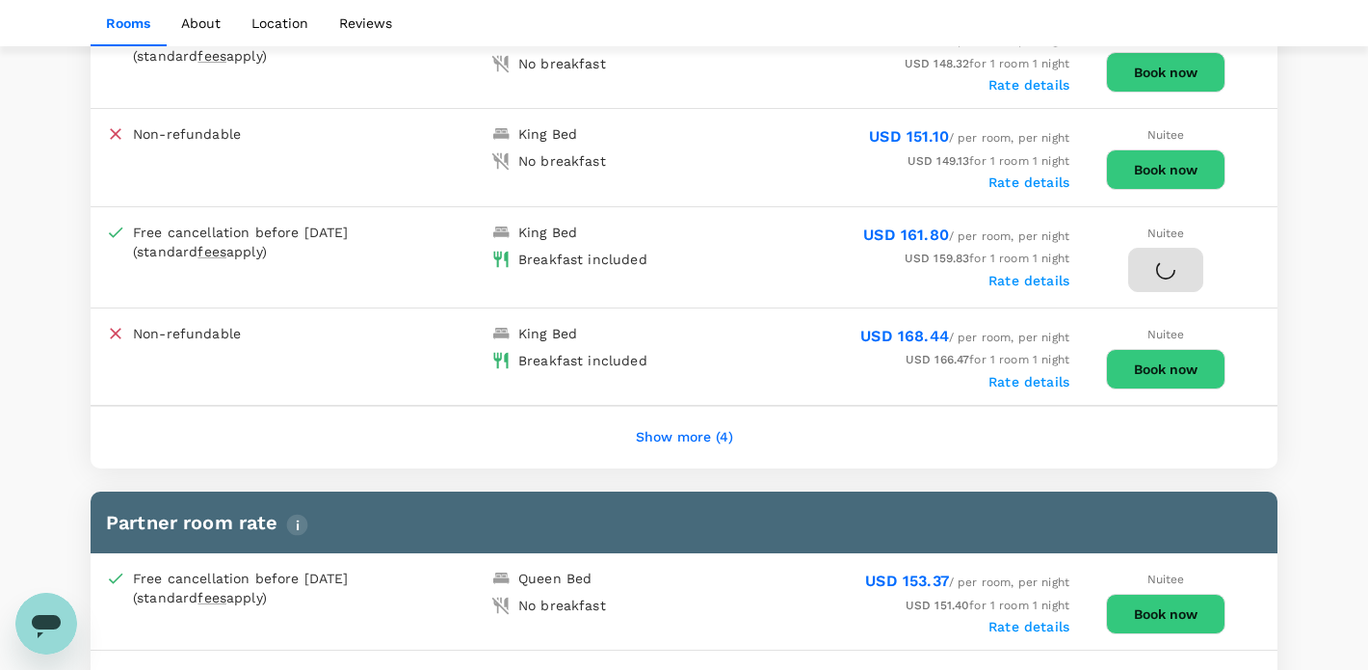
scroll to position [1146, 0]
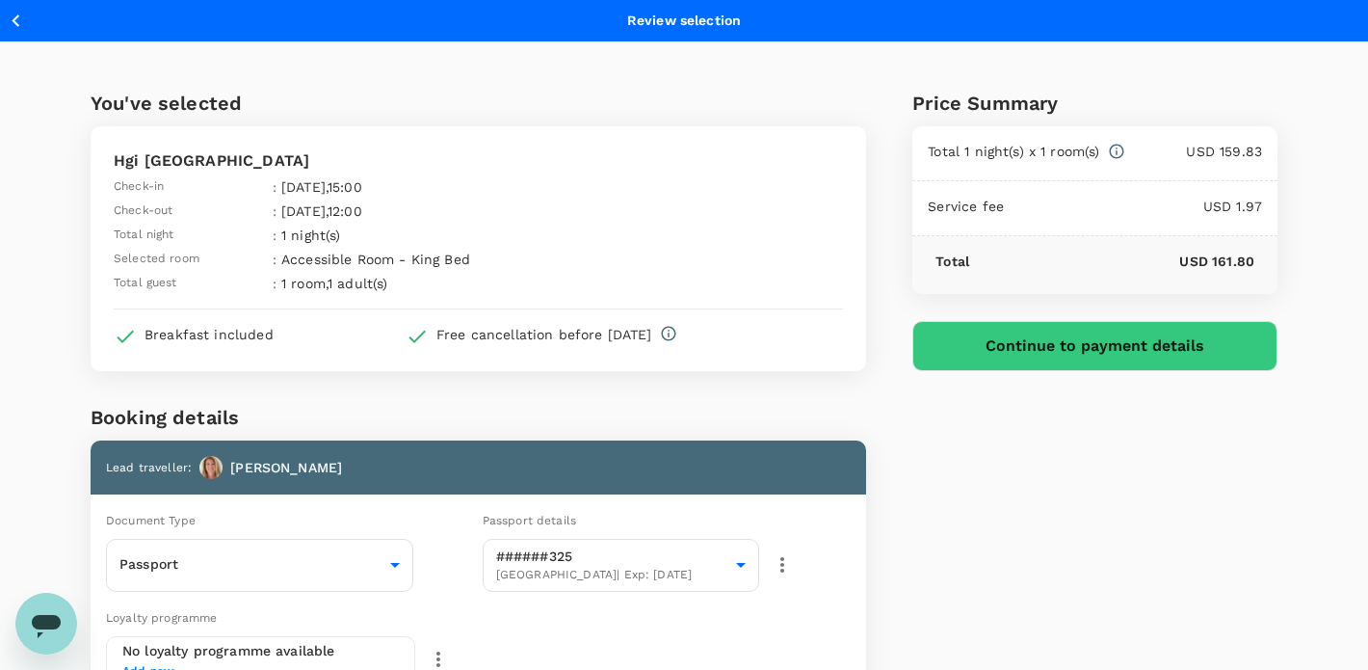
click at [14, 13] on icon "button" at bounding box center [16, 21] width 24 height 24
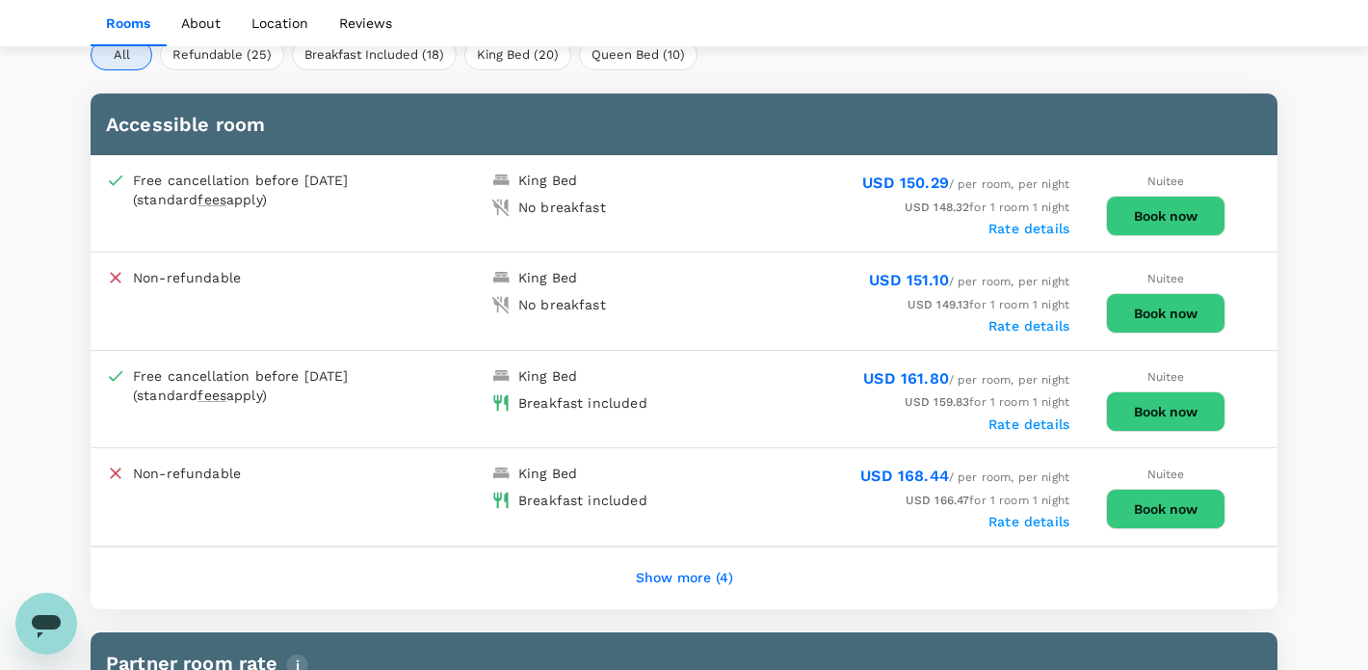
scroll to position [940, 0]
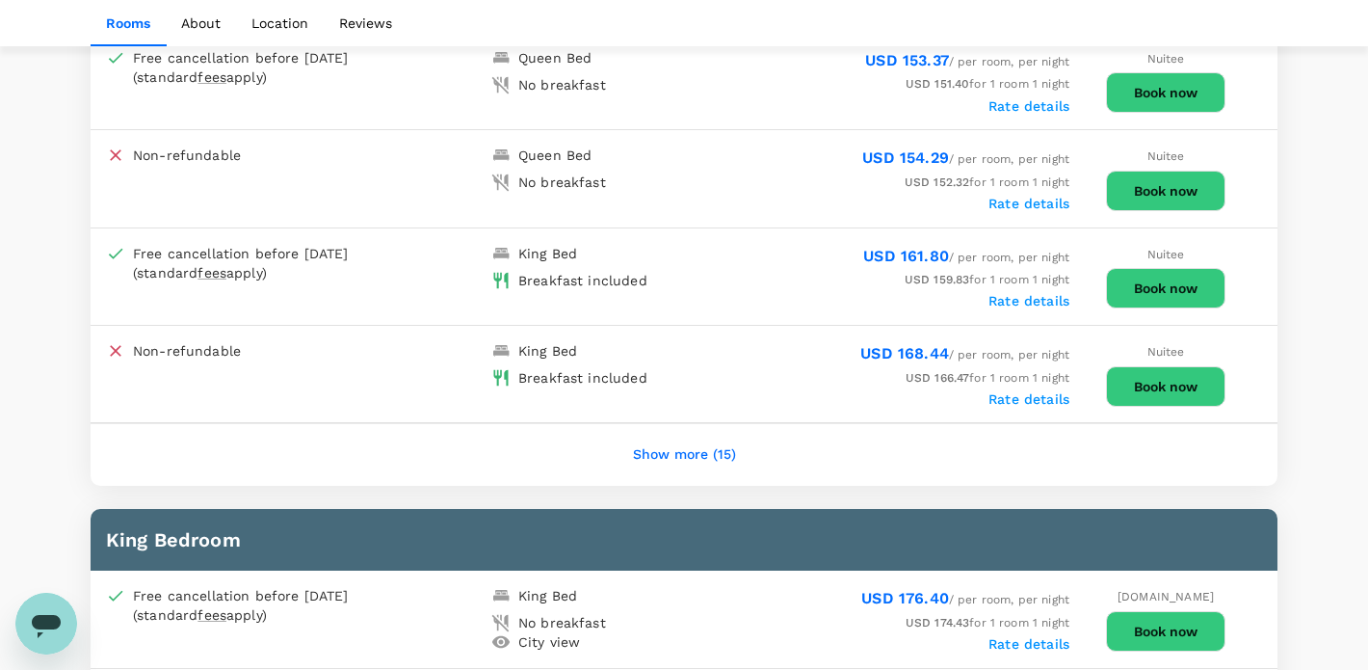
scroll to position [1620, 0]
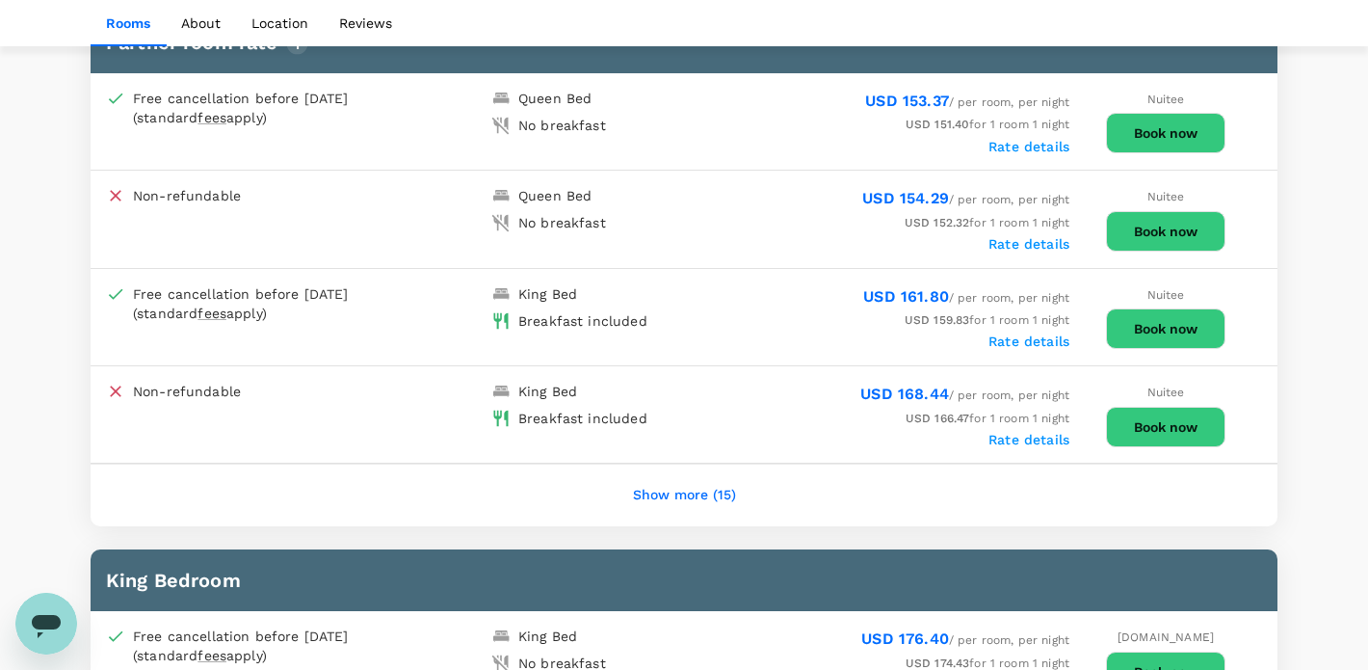
click at [1158, 316] on button "Book now" at bounding box center [1165, 328] width 119 height 40
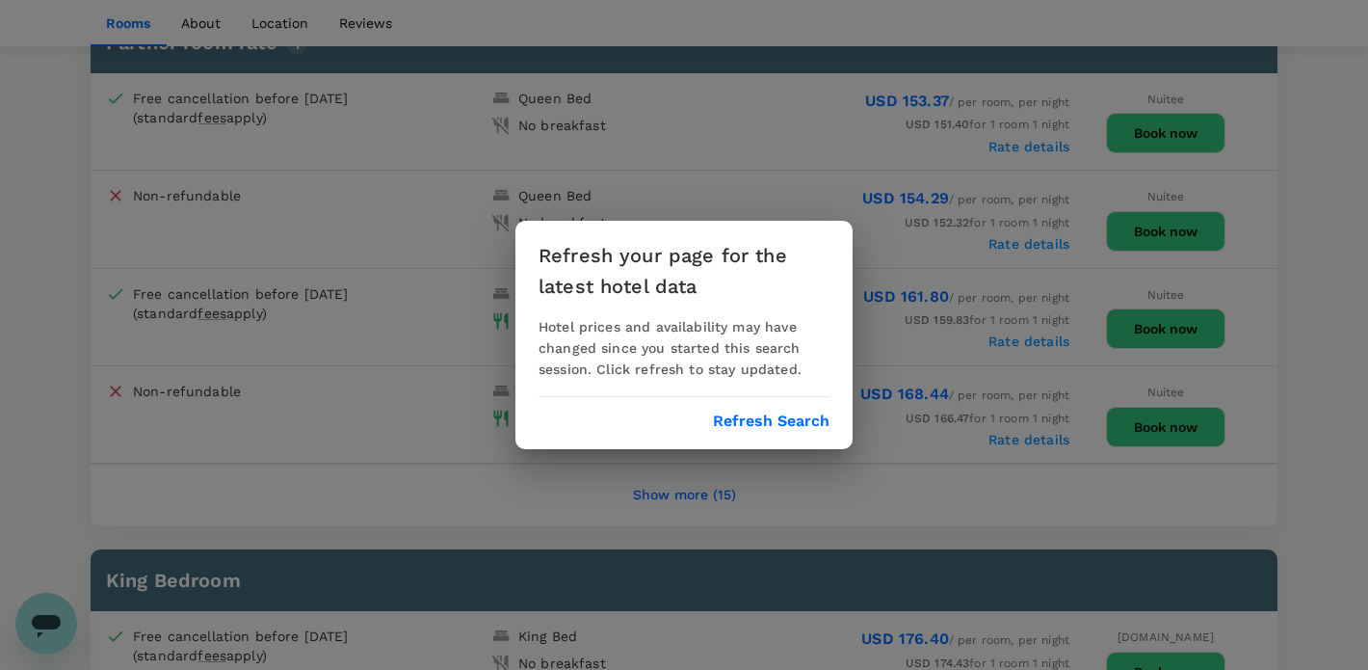
click at [785, 418] on button "Refresh Search" at bounding box center [771, 420] width 117 height 17
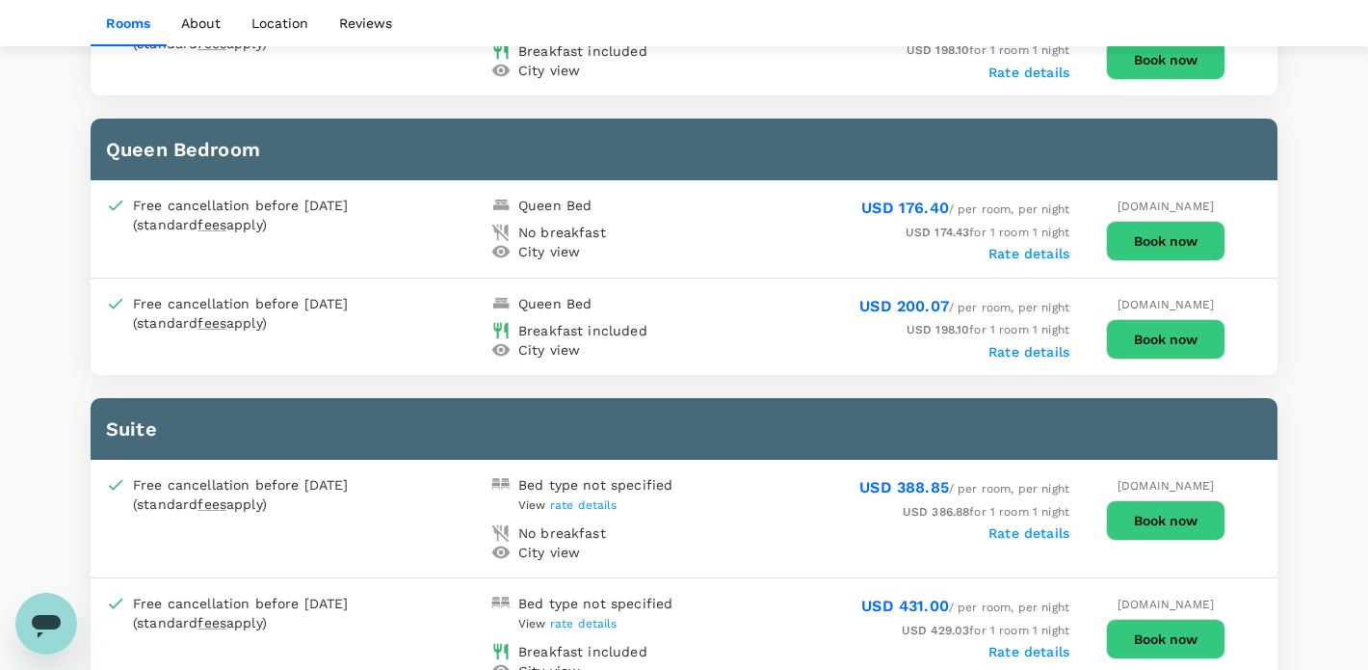
scroll to position [2323, 0]
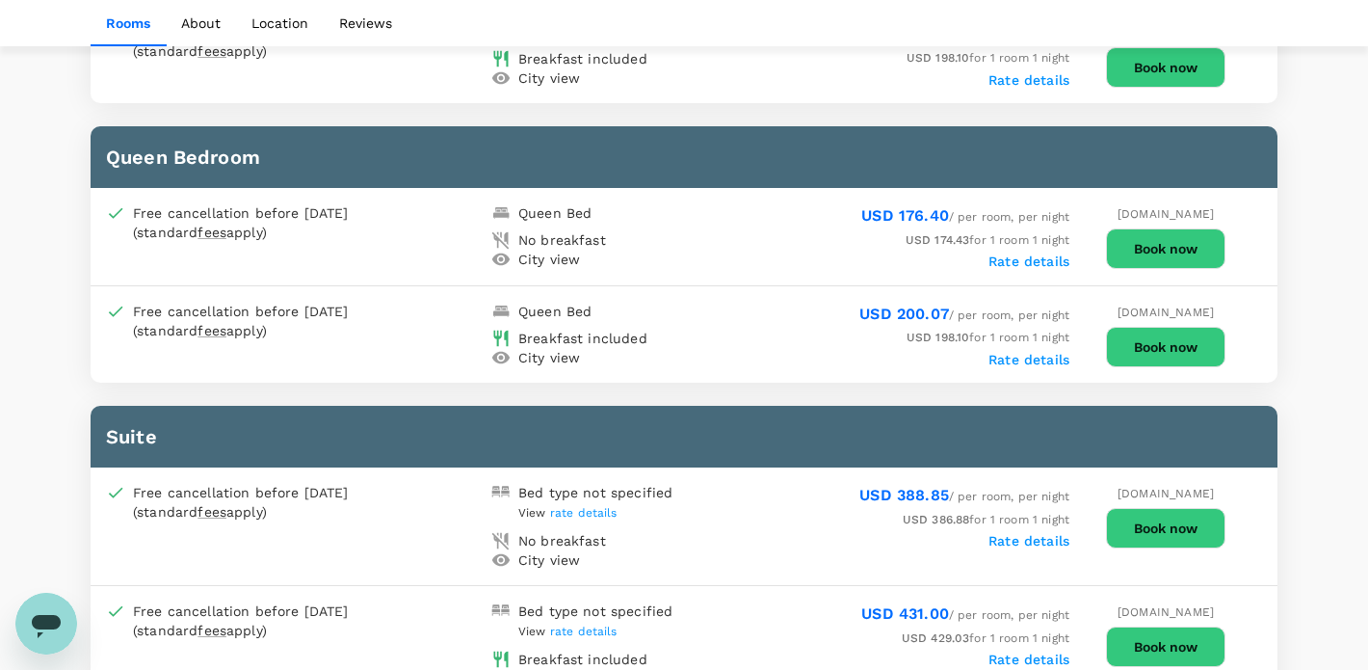
click at [1165, 234] on button "Book now" at bounding box center [1165, 248] width 119 height 40
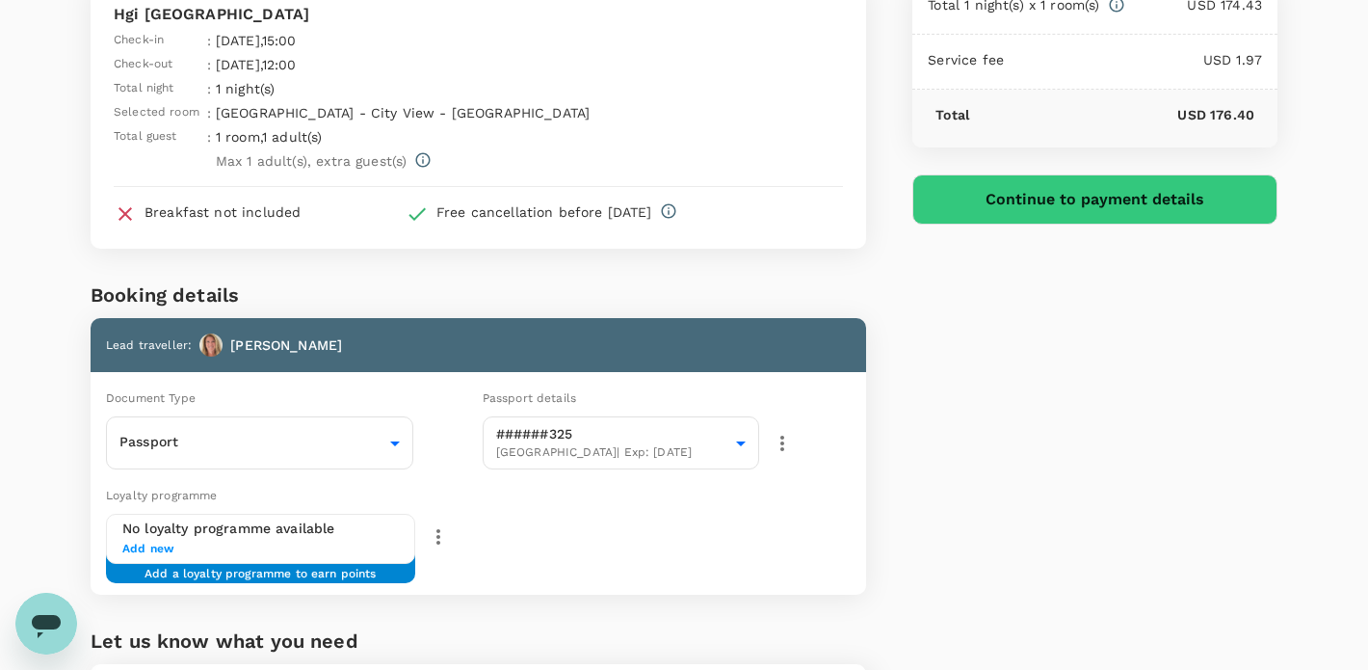
scroll to position [147, 0]
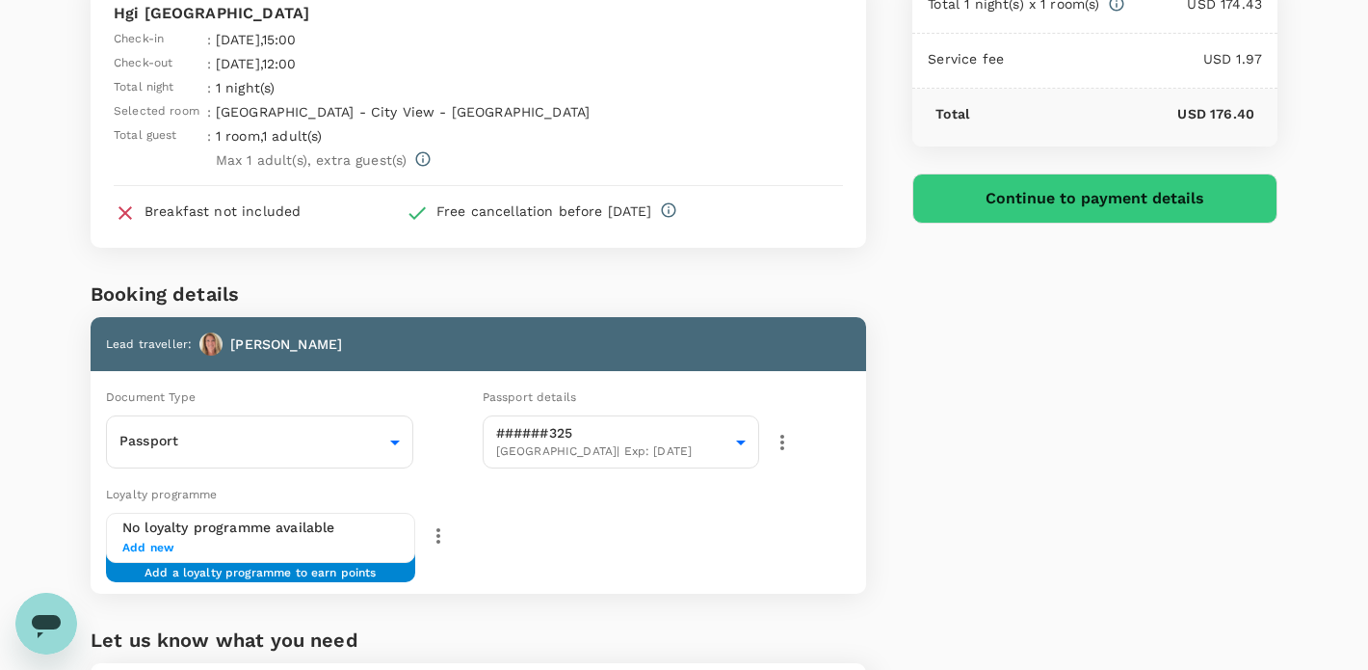
click at [1105, 190] on button "Continue to payment details" at bounding box center [1094, 198] width 365 height 50
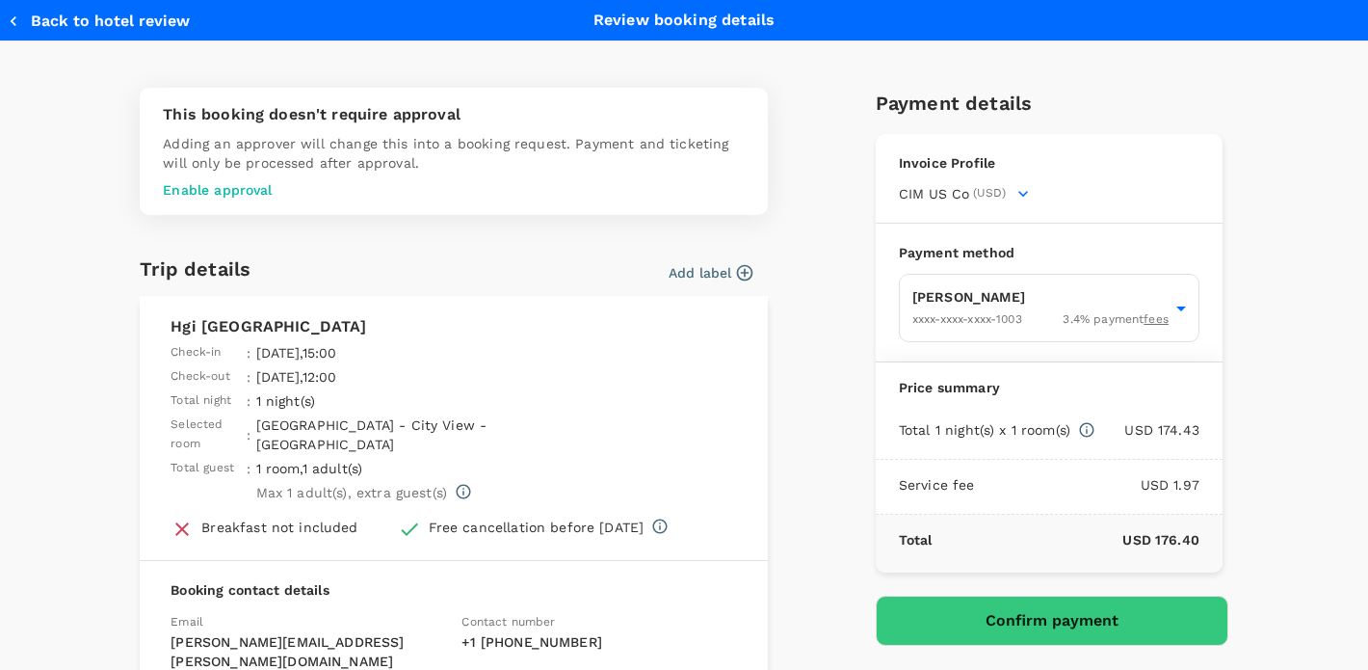
scroll to position [10, 0]
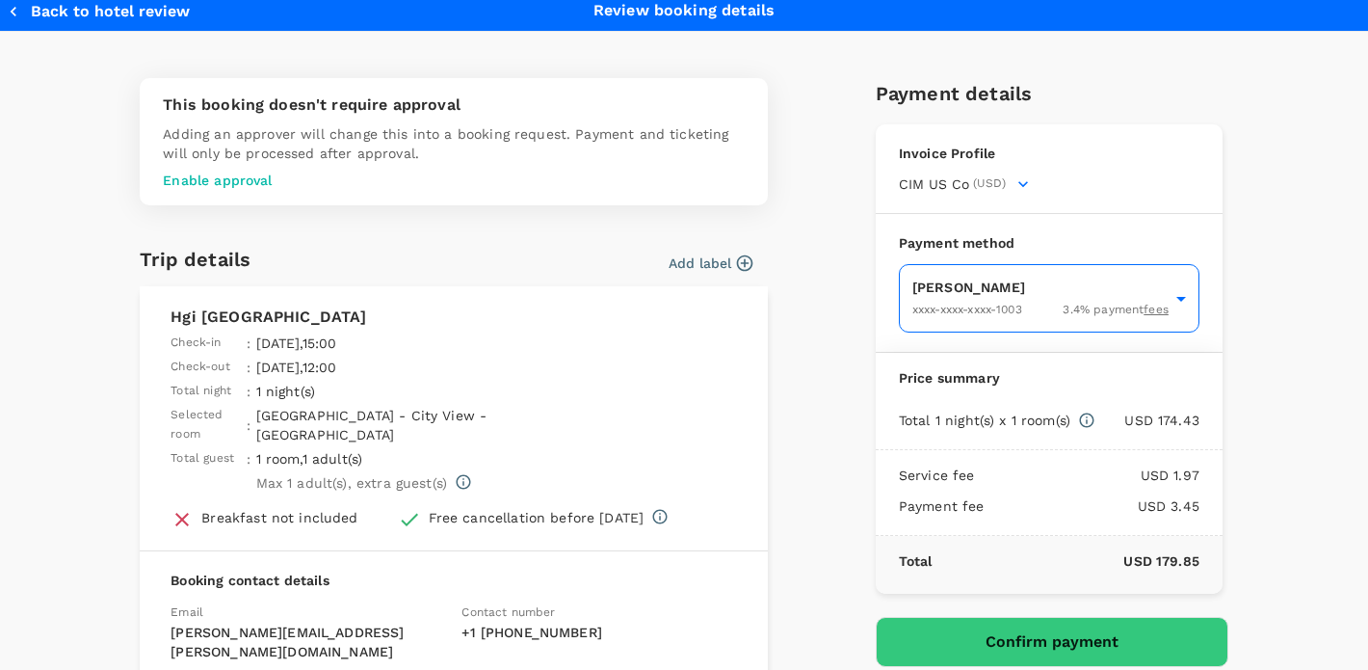
click at [1182, 296] on body "Back to hotel details Review selection You've selected Hgi [GEOGRAPHIC_DATA] Ch…" at bounding box center [684, 385] width 1368 height 1064
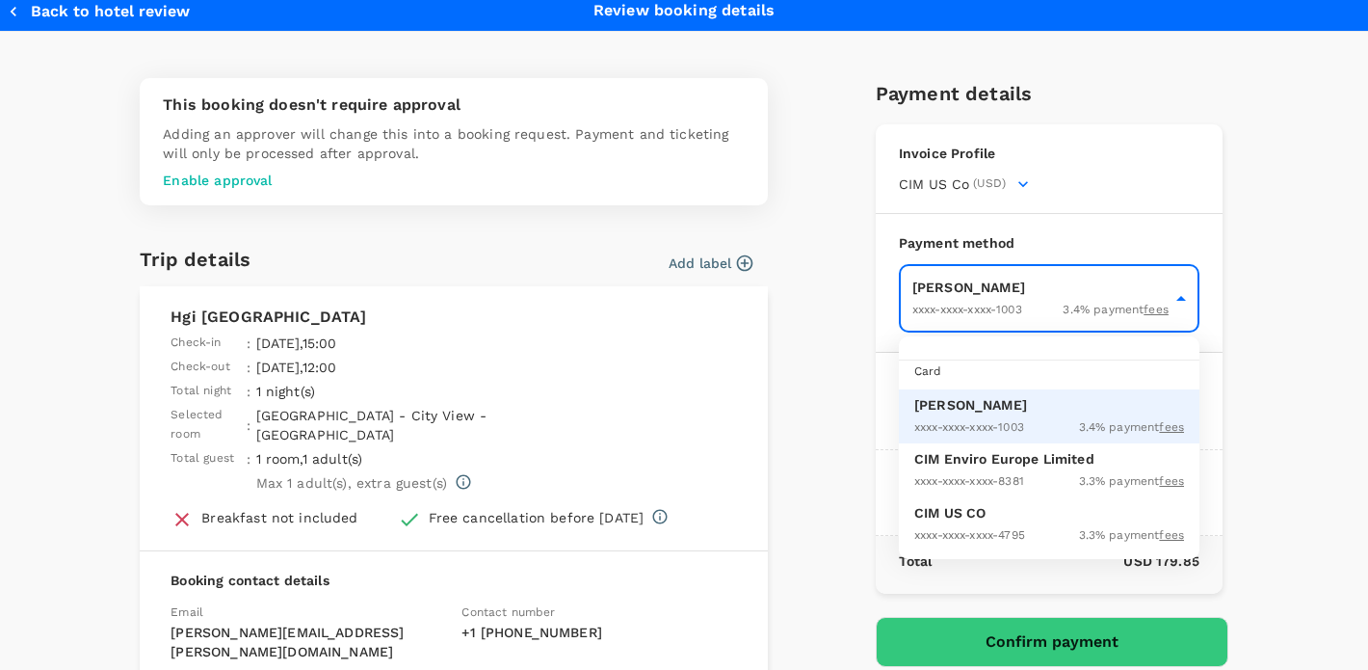
click at [979, 513] on p "CIM US CO" at bounding box center [1049, 512] width 270 height 19
type input "9dfcc7e3-4574-40cb-ab41-b923be5afe21"
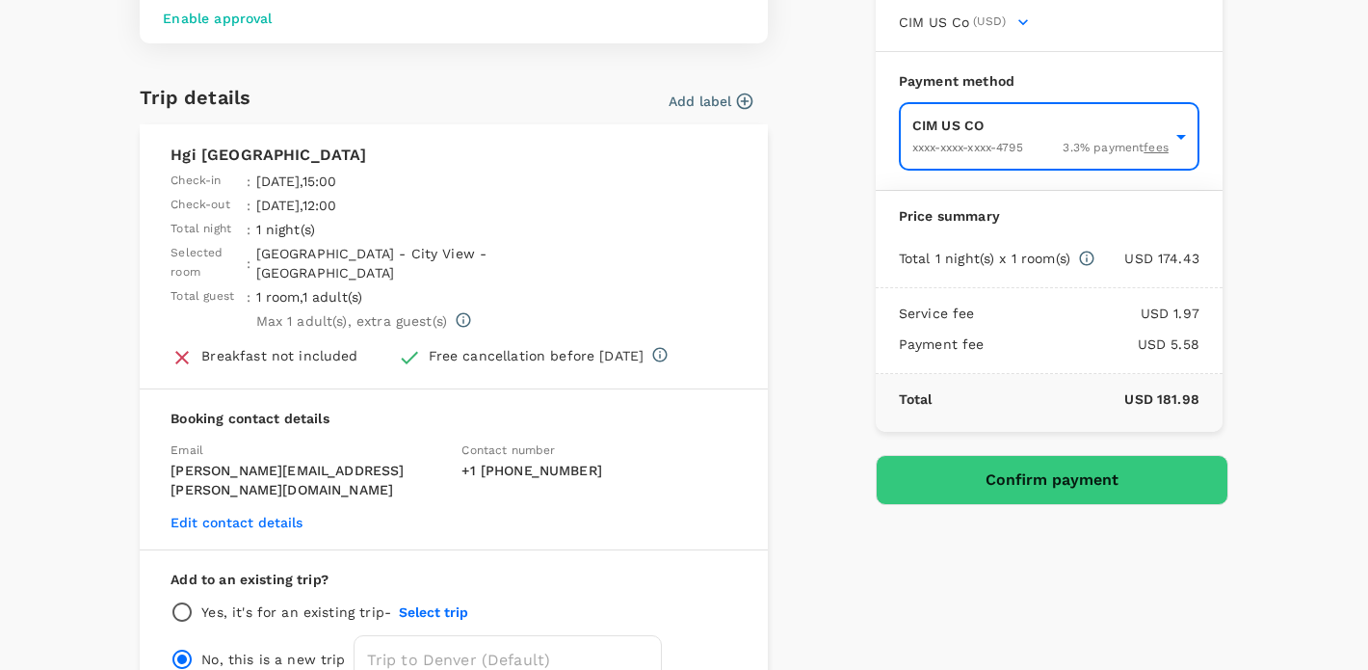
scroll to position [200, 0]
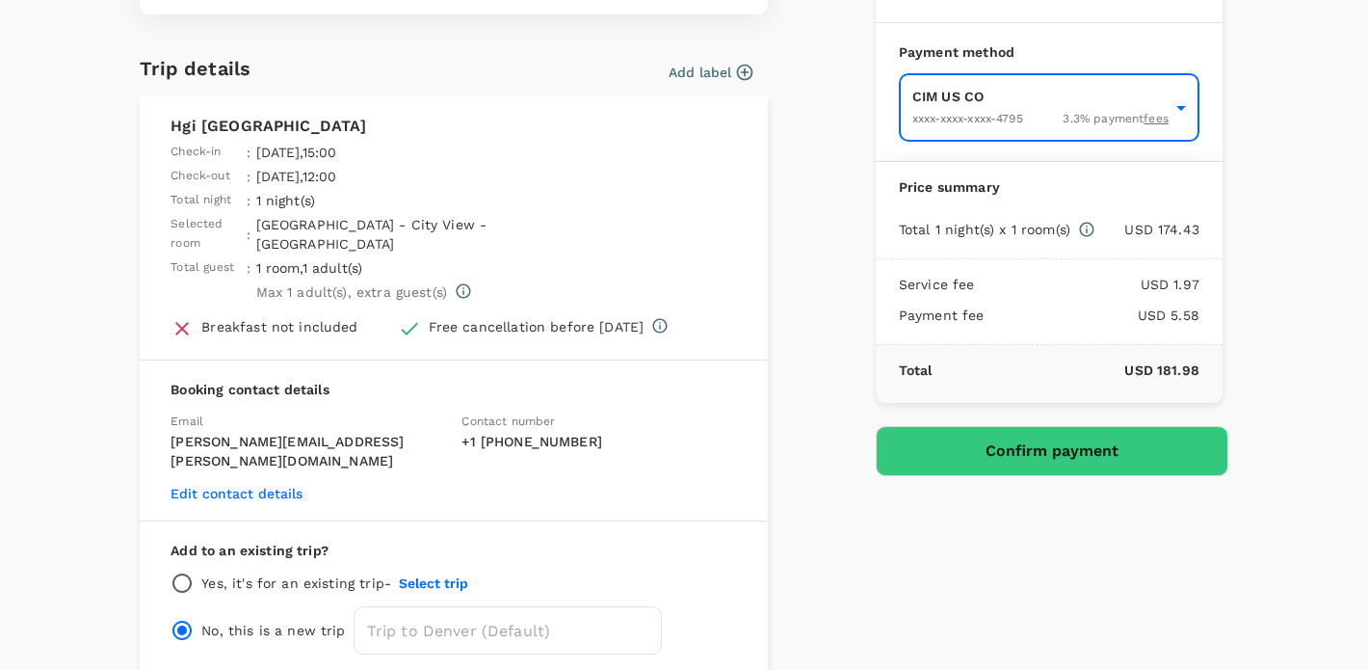
click at [1046, 451] on button "Confirm payment" at bounding box center [1052, 451] width 353 height 50
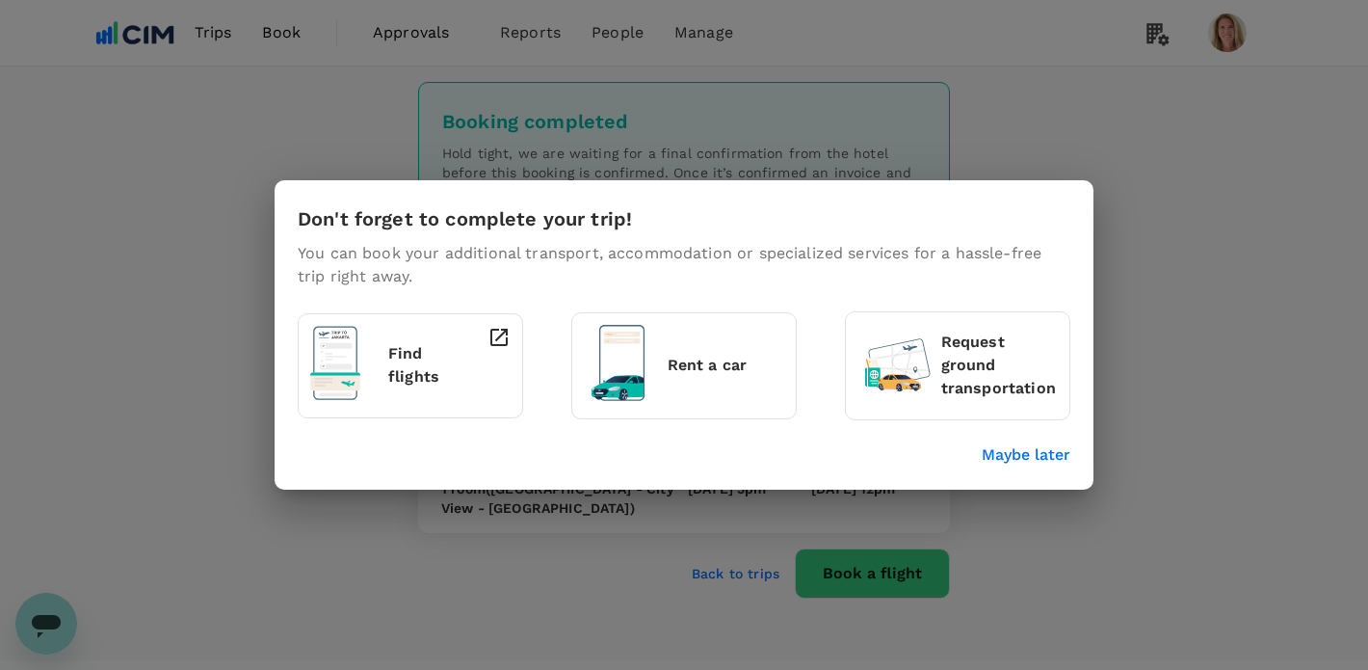
click at [1011, 453] on p "Maybe later" at bounding box center [1026, 454] width 89 height 23
